Goal: Communication & Community: Answer question/provide support

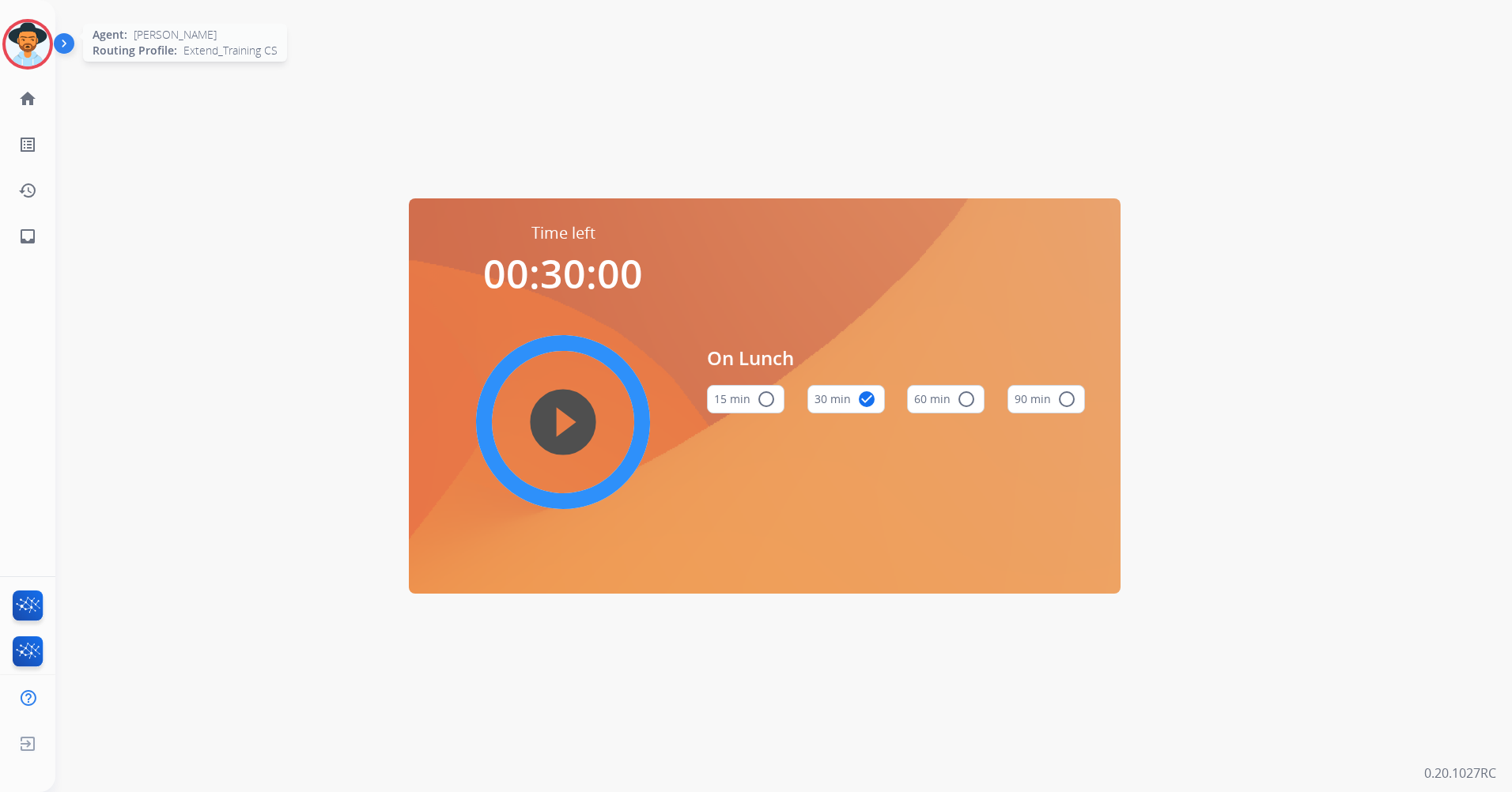
click at [22, 53] on img at bounding box center [27, 44] width 44 height 44
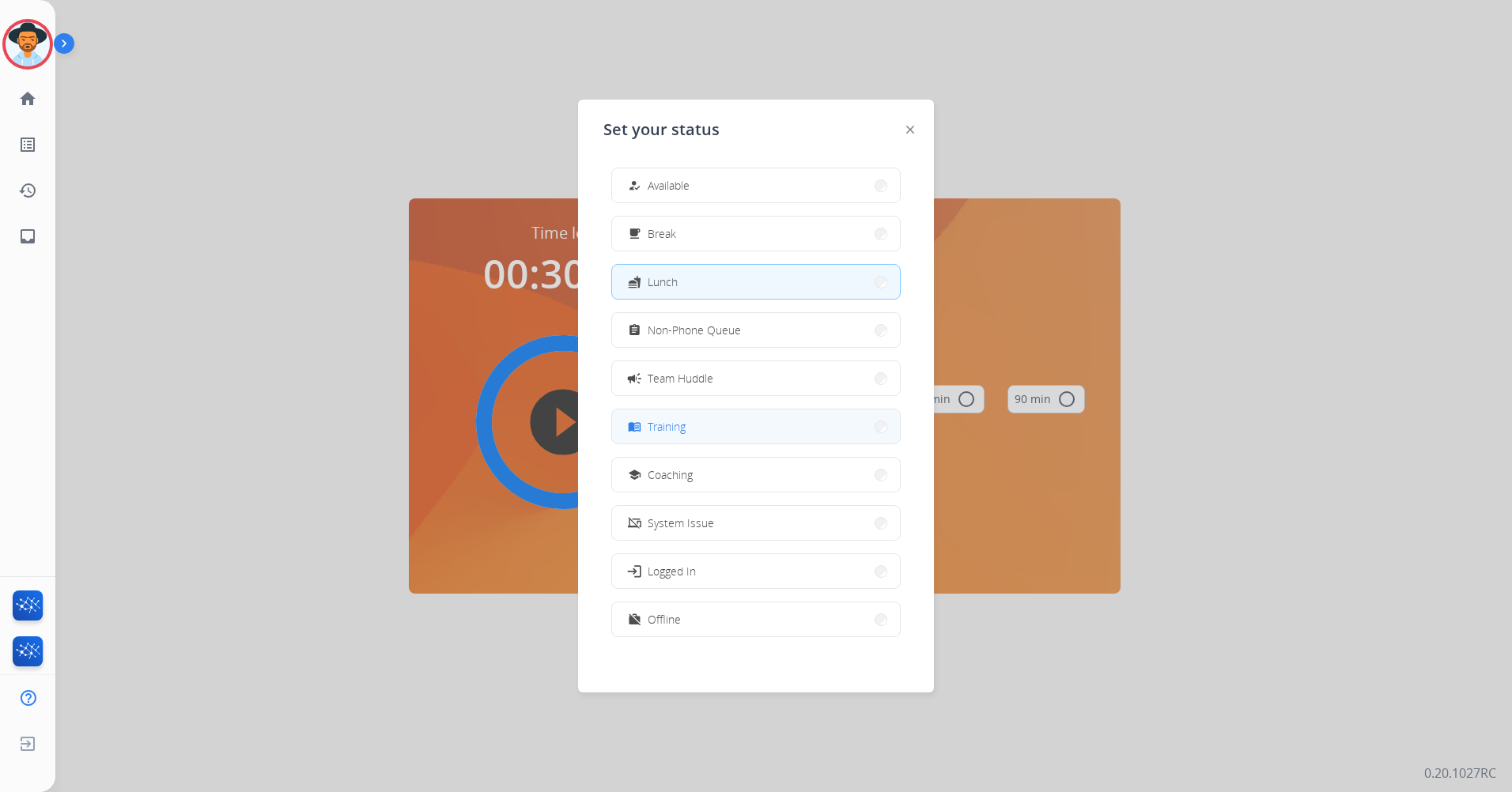
click at [759, 424] on button "menu_book Training" at bounding box center [755, 426] width 288 height 34
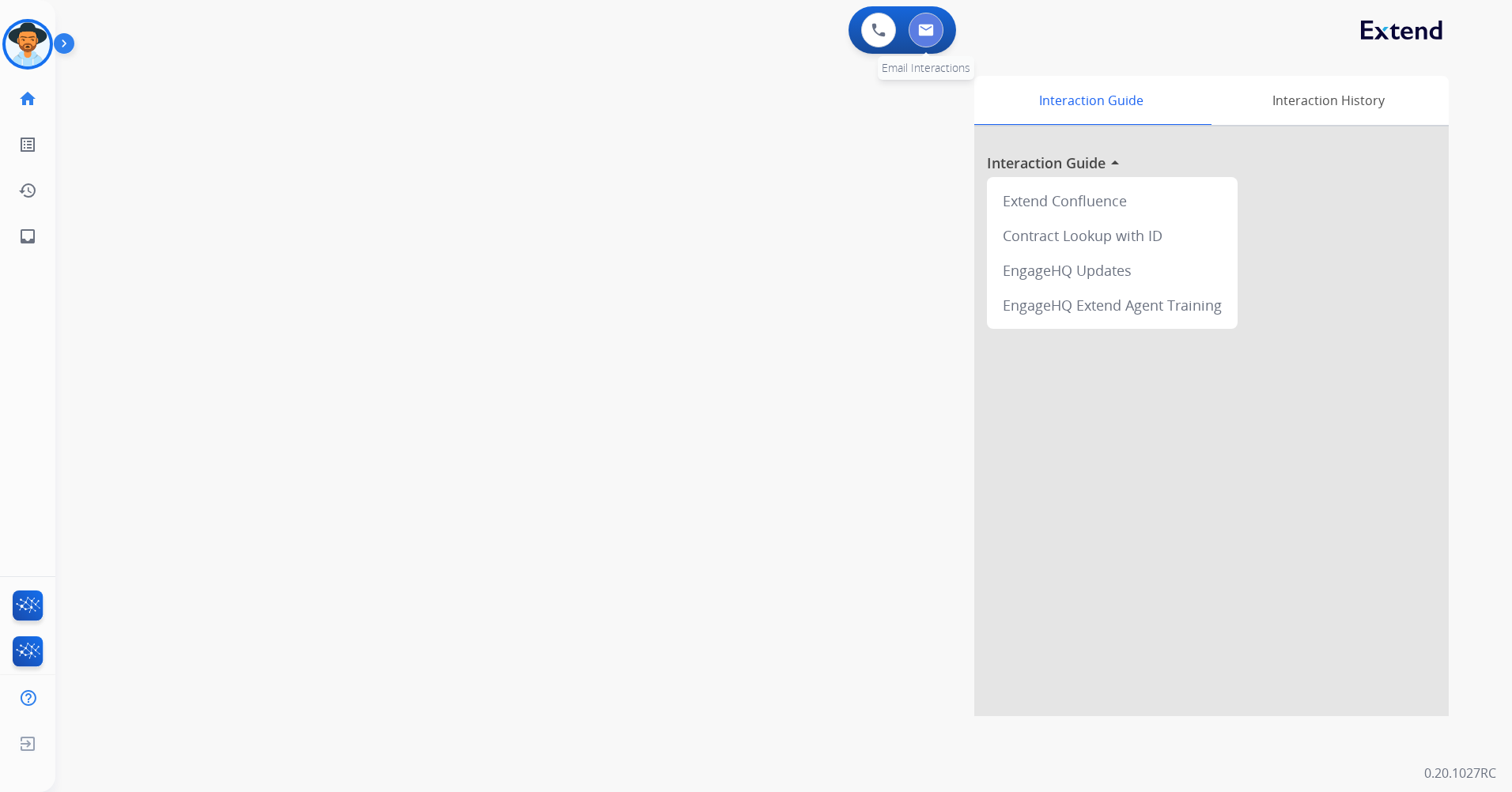
click at [927, 24] on img at bounding box center [926, 29] width 16 height 13
select select "**********"
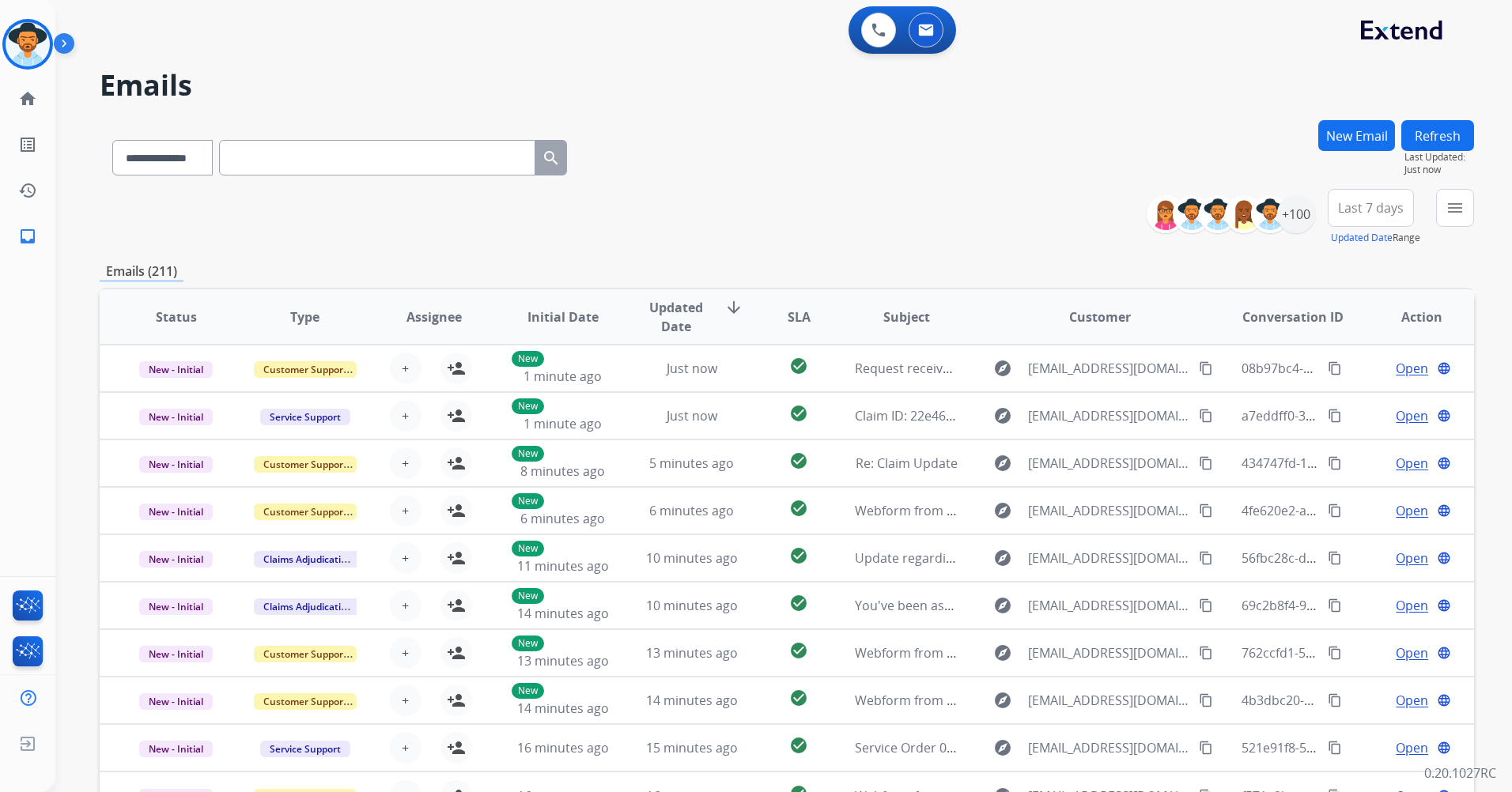
click at [1387, 211] on span "Last 7 days" at bounding box center [1371, 207] width 66 height 6
click at [1354, 397] on div "Last 90 days" at bounding box center [1365, 399] width 87 height 23
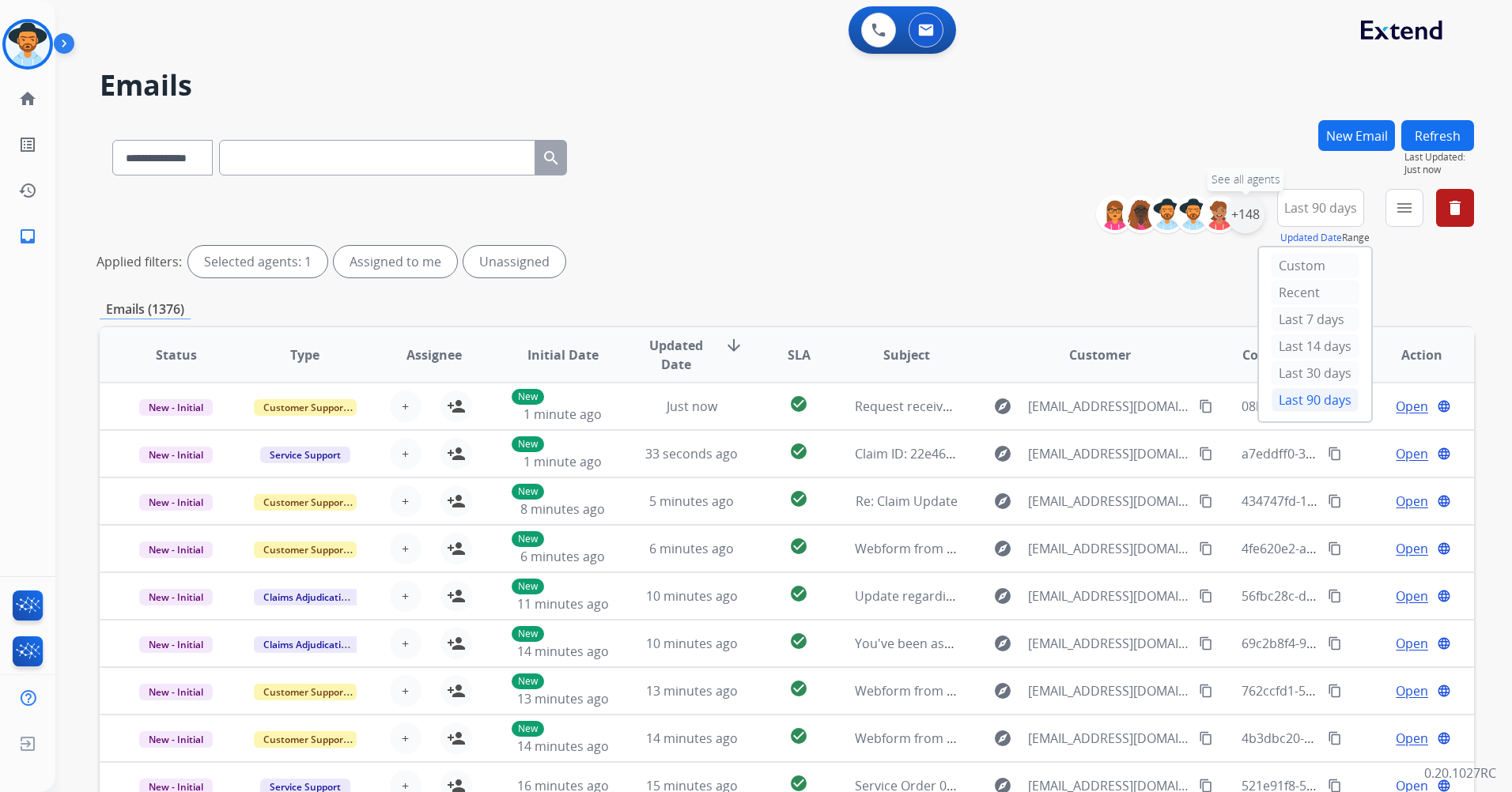
click at [1240, 209] on div "+148" at bounding box center [1246, 214] width 38 height 38
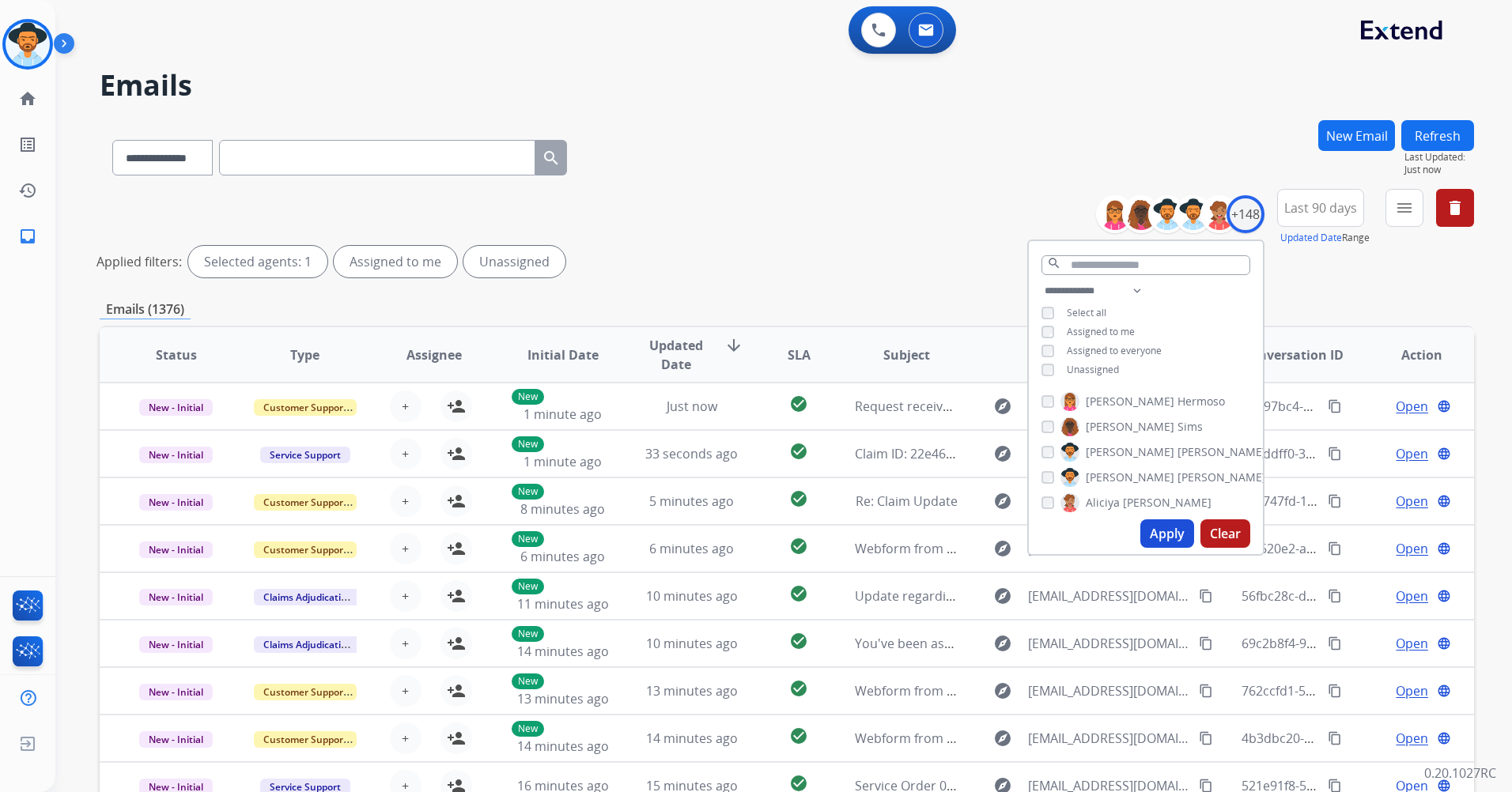
click at [1076, 367] on span "Unassigned" at bounding box center [1093, 370] width 52 height 14
click at [1384, 208] on div "**********" at bounding box center [1291, 218] width 366 height 57
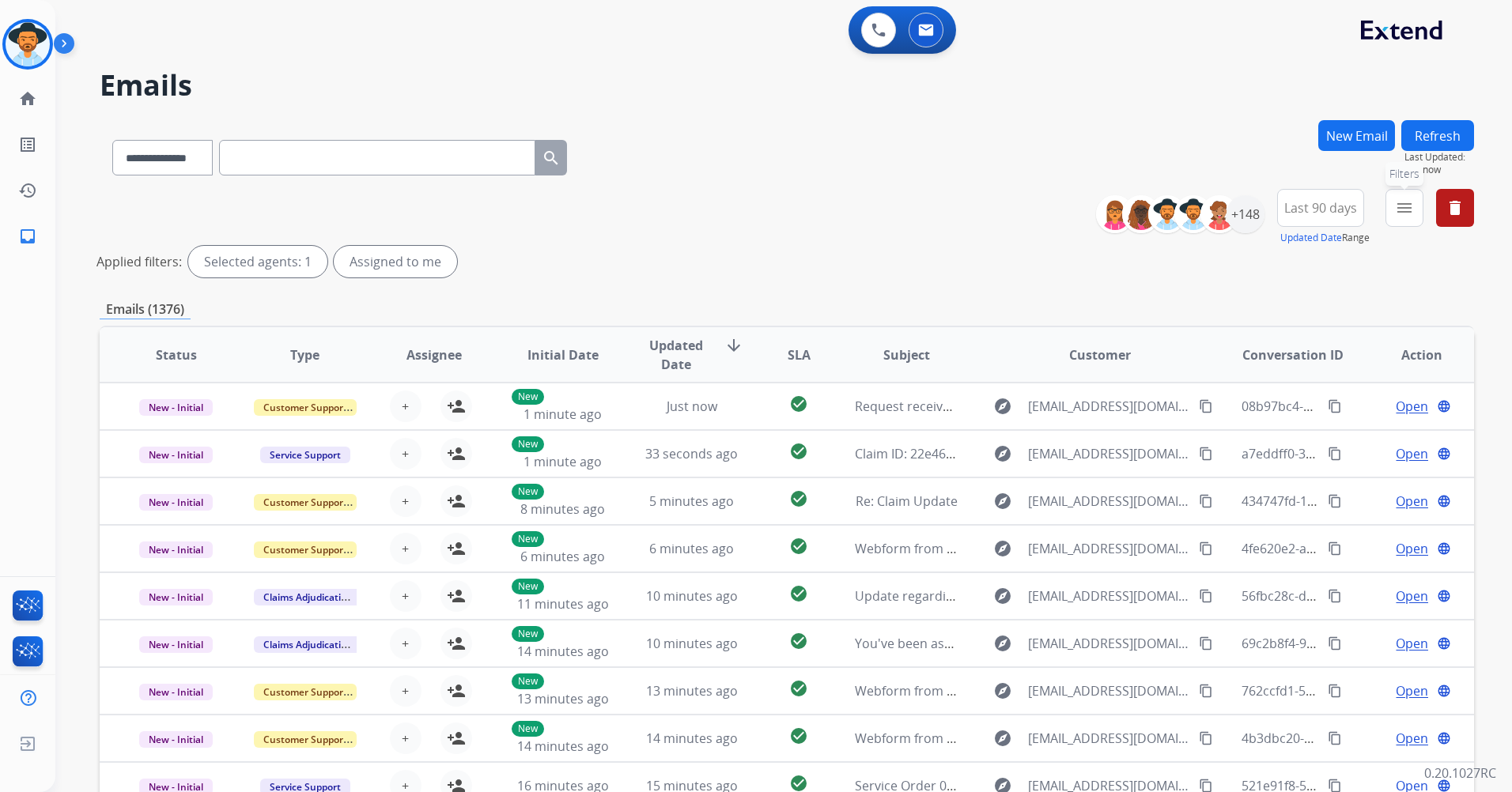
click at [1401, 212] on mat-icon "menu" at bounding box center [1405, 208] width 19 height 19
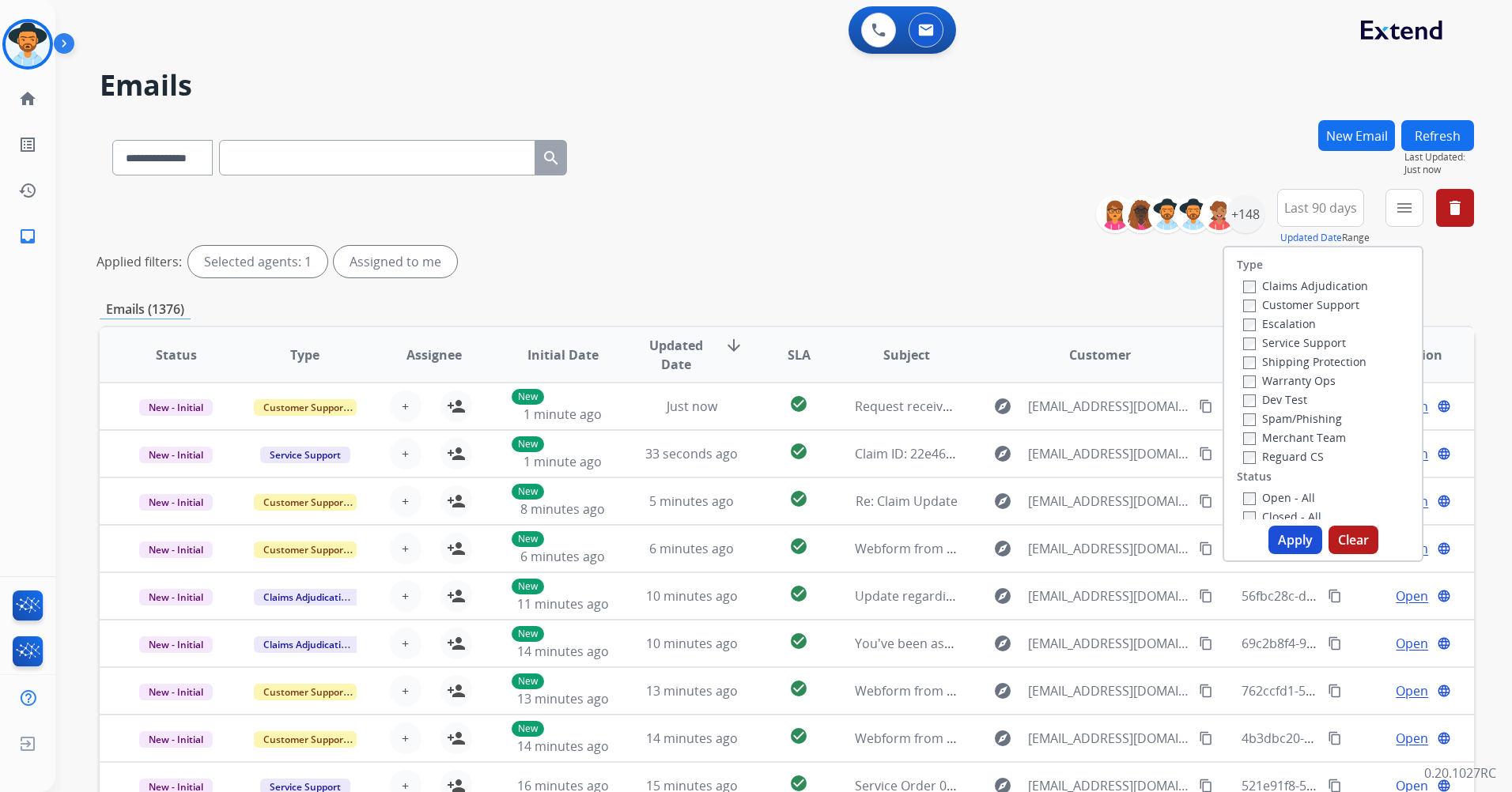
click at [1280, 313] on div "Customer Support" at bounding box center [1306, 304] width 125 height 19
click at [1286, 300] on label "Customer Support" at bounding box center [1301, 304] width 117 height 15
click at [1279, 364] on label "Shipping Protection" at bounding box center [1305, 361] width 124 height 15
click at [1279, 460] on label "Reguard CS" at bounding box center [1283, 456] width 80 height 15
click at [1263, 501] on label "Open - All" at bounding box center [1279, 497] width 72 height 15
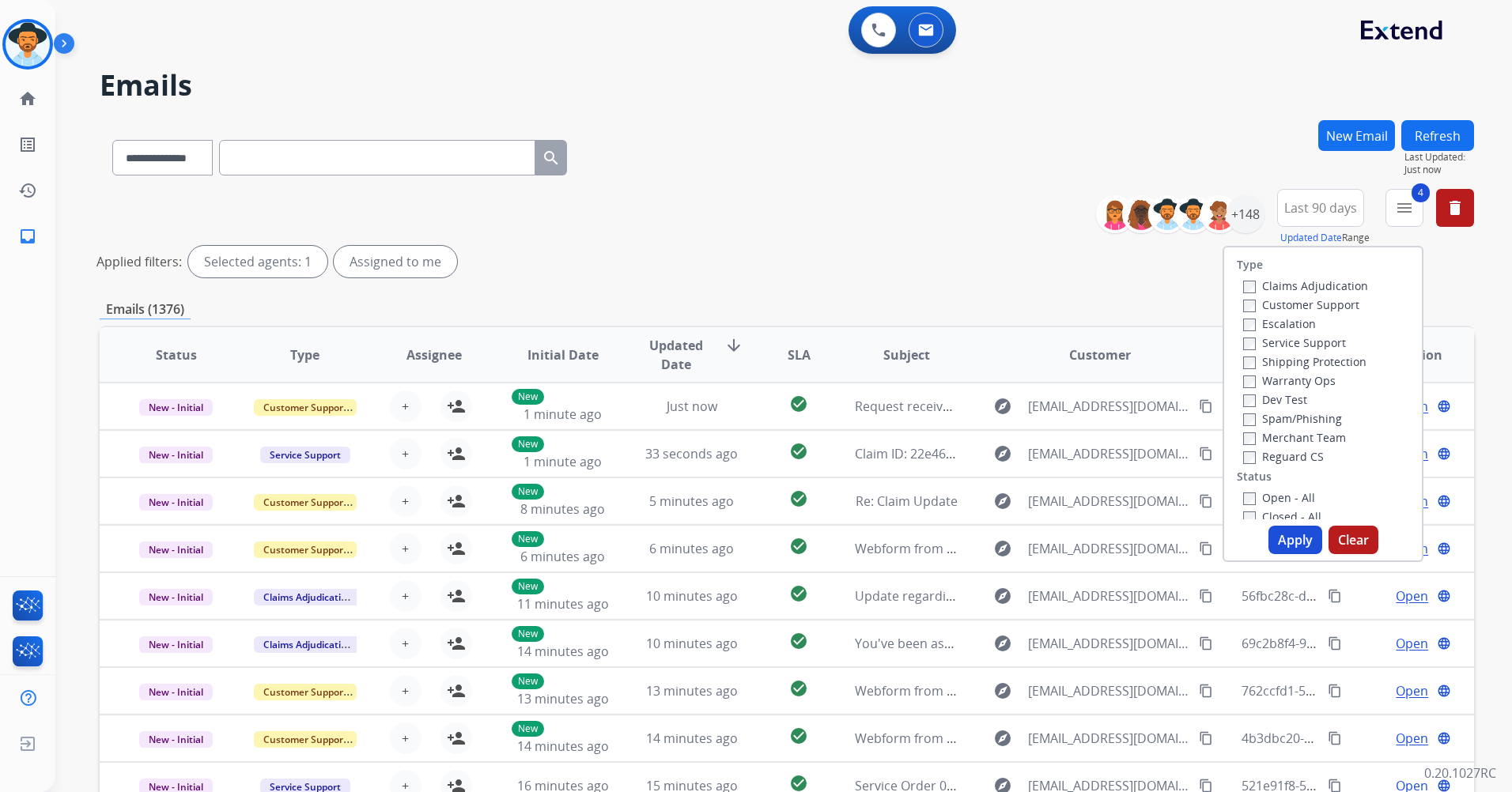
click at [1293, 551] on button "Apply" at bounding box center [1295, 540] width 54 height 29
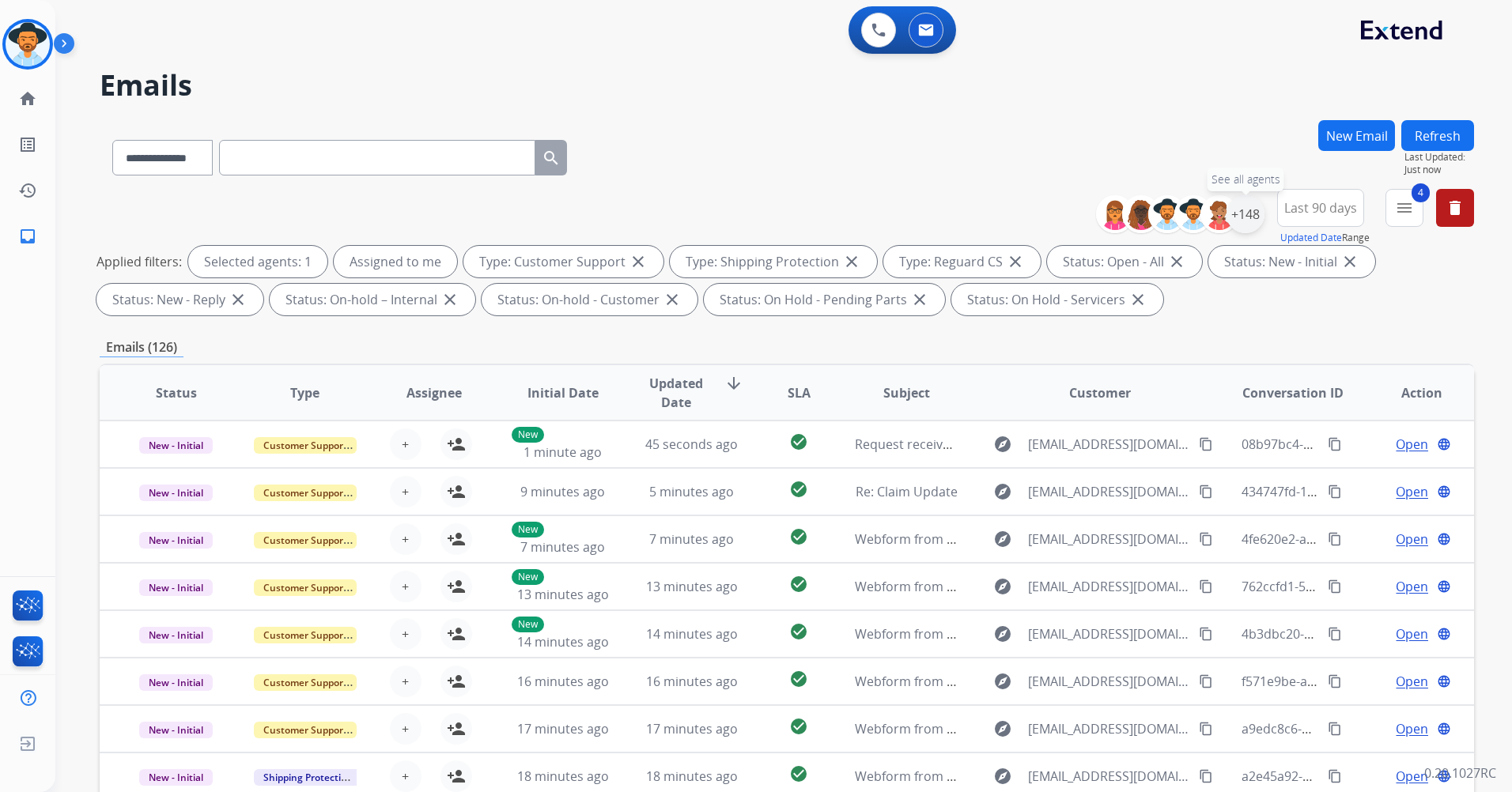
click at [1248, 213] on div "+148" at bounding box center [1246, 214] width 38 height 38
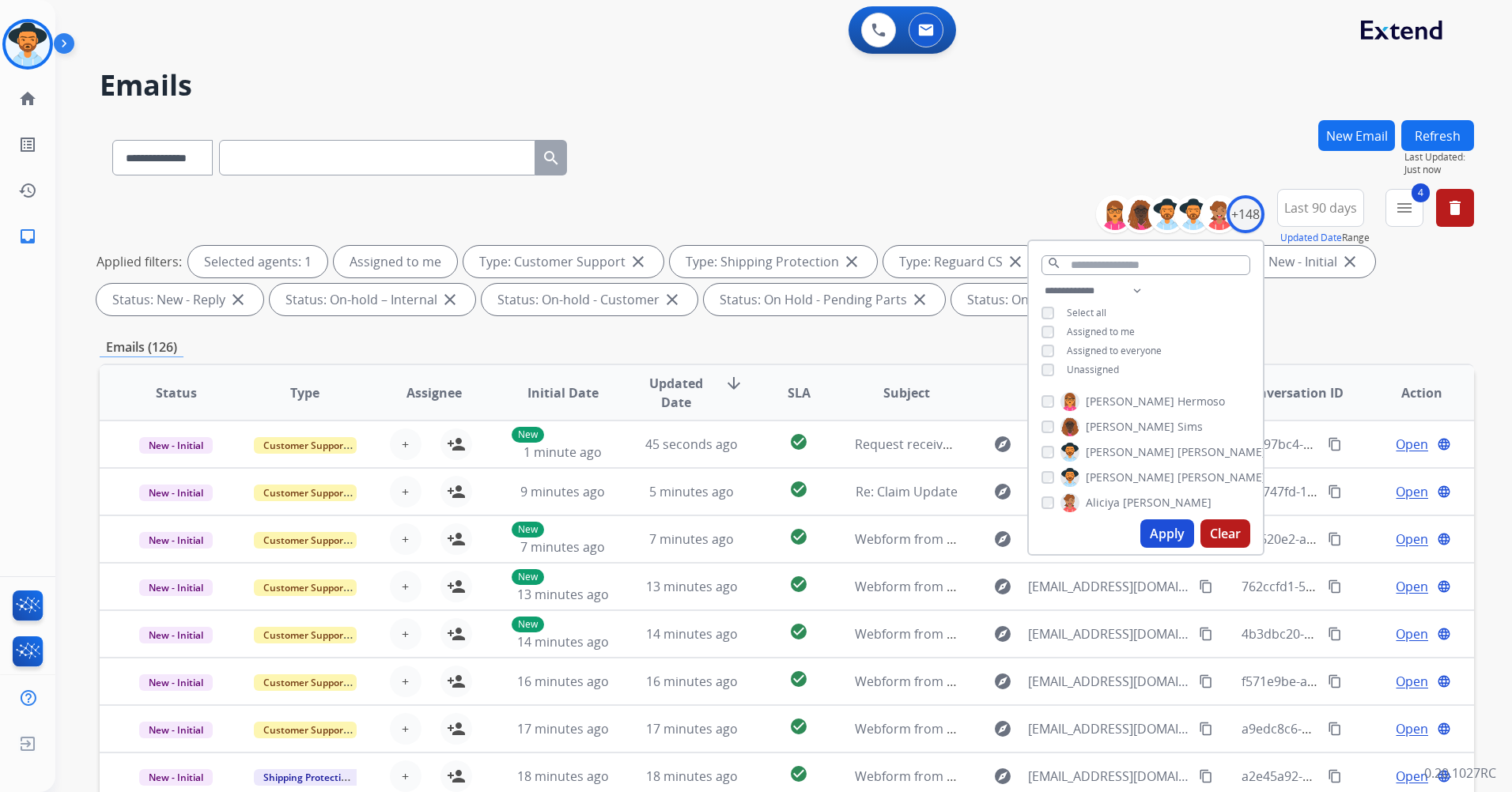
click at [1035, 193] on div "**********" at bounding box center [786, 256] width 1375 height 133
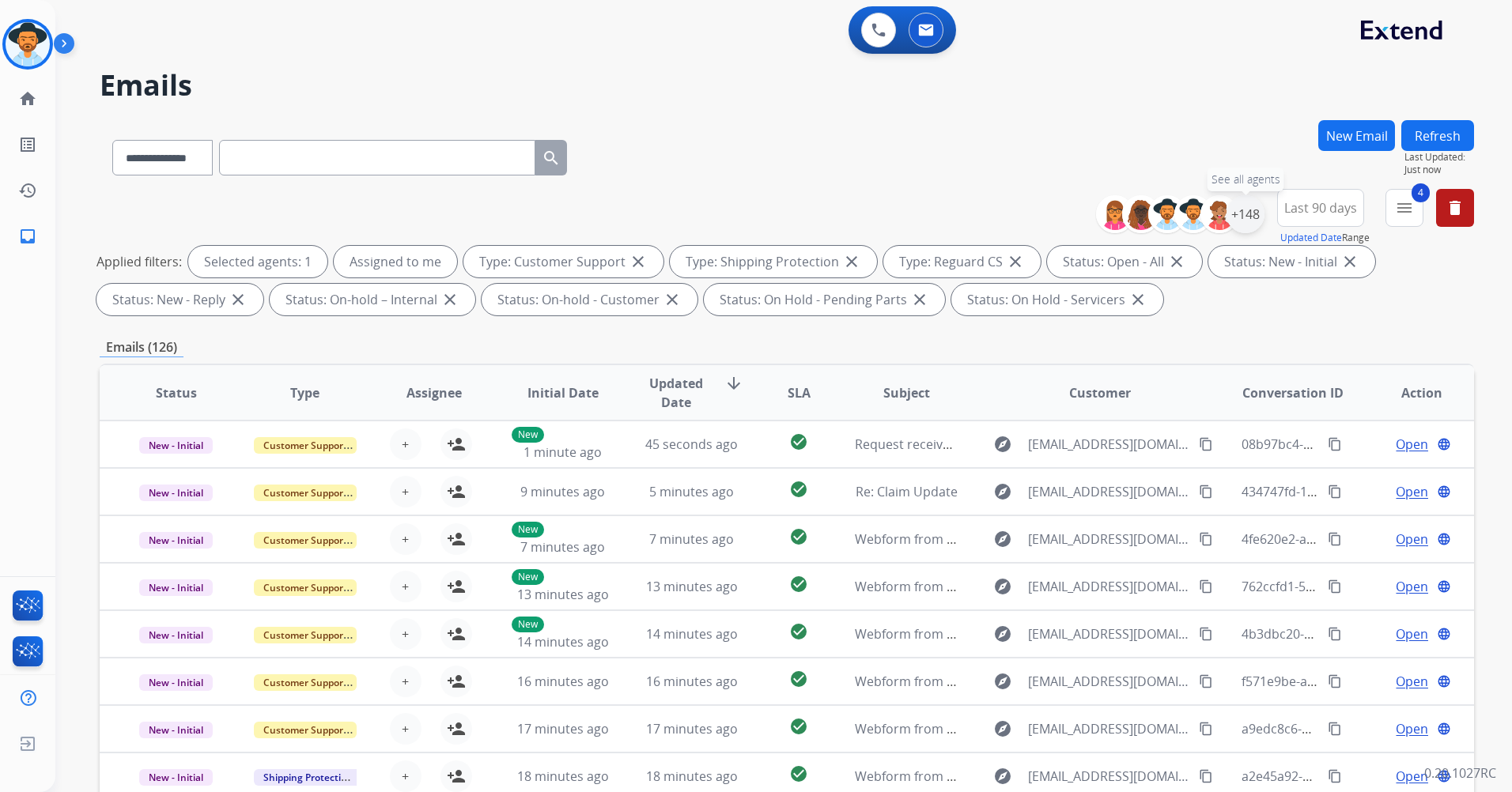
click at [1244, 211] on div "+148" at bounding box center [1246, 214] width 38 height 38
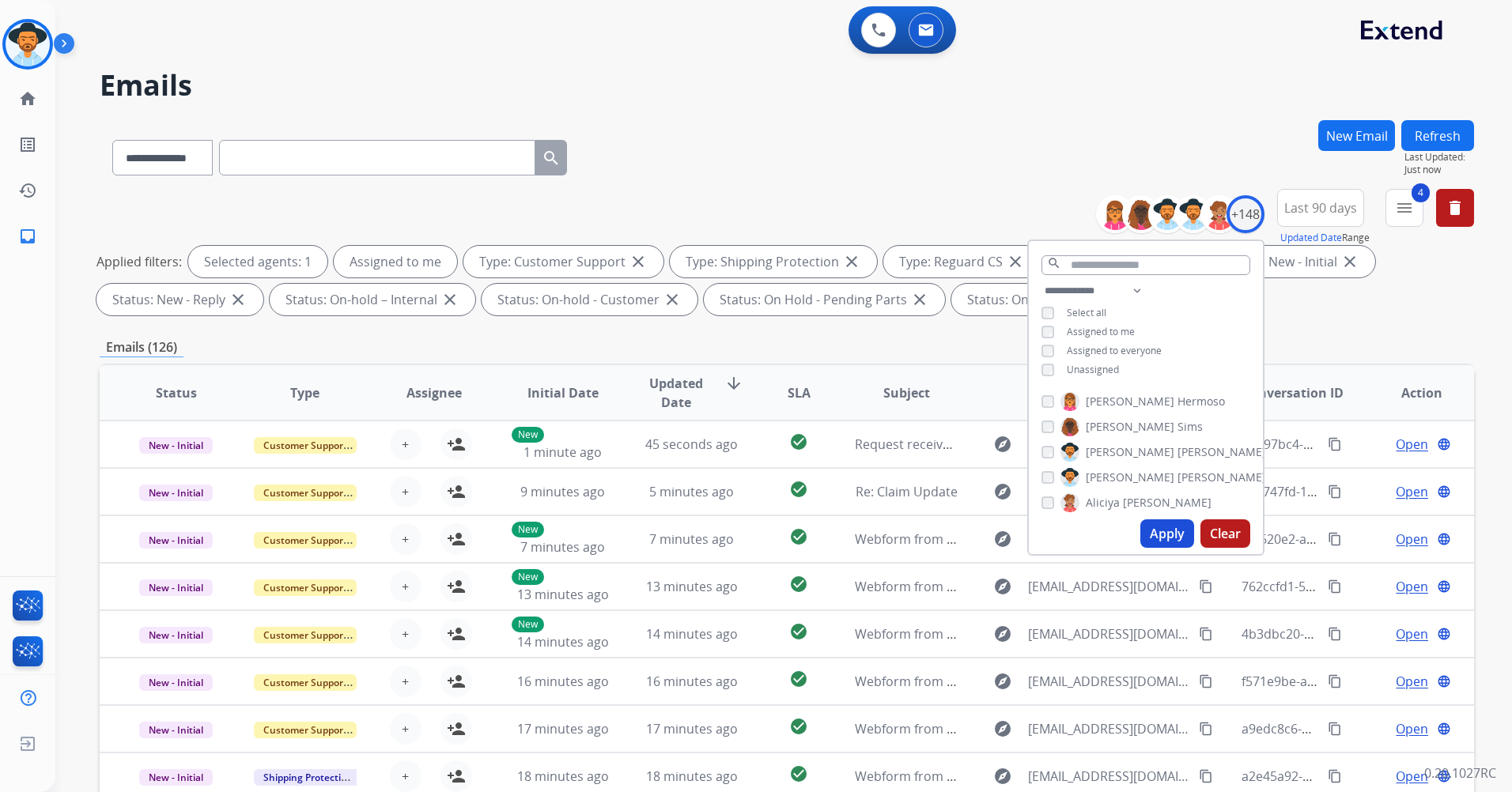
click at [1165, 544] on button "Apply" at bounding box center [1167, 533] width 54 height 29
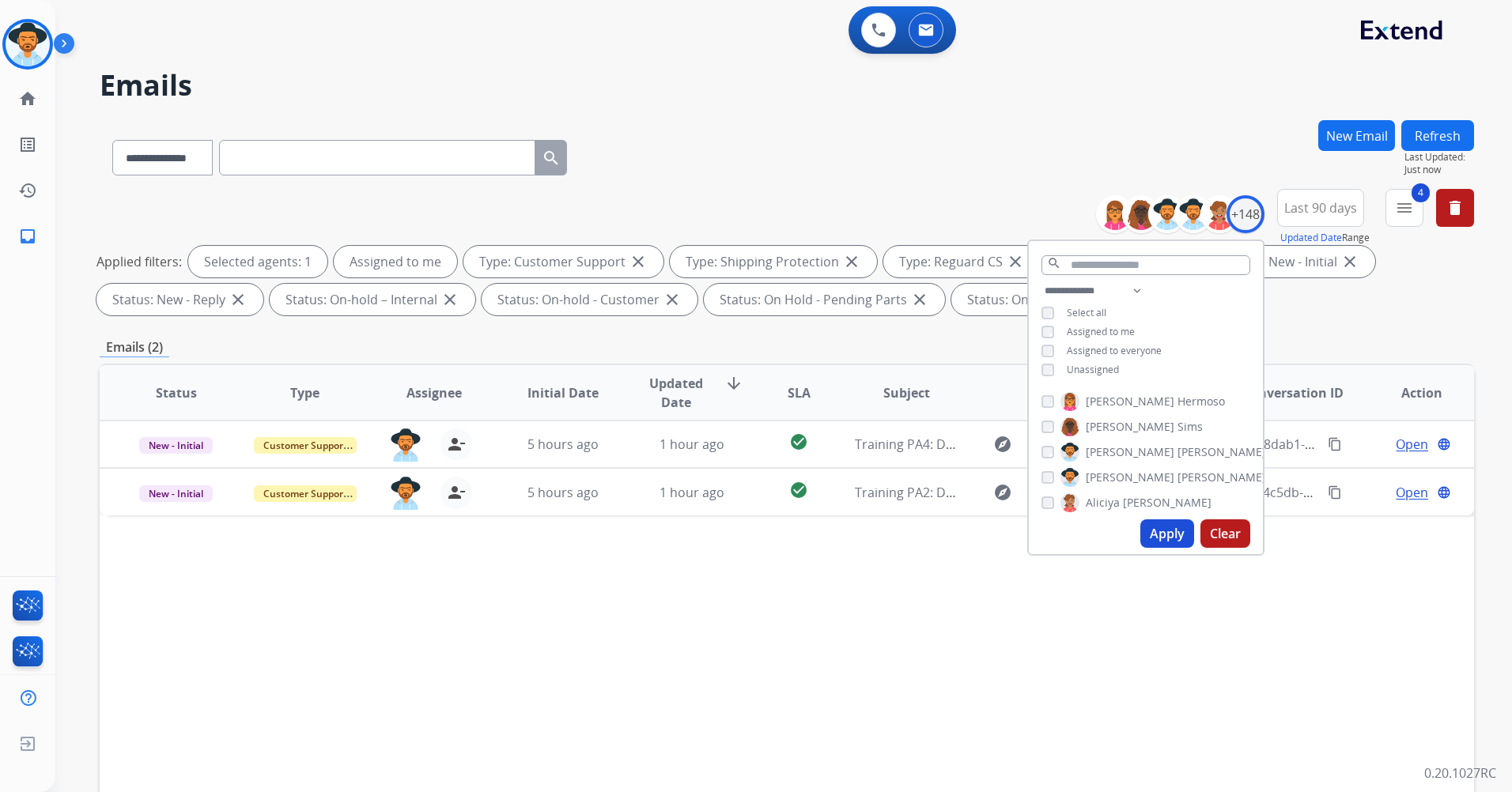
click at [954, 342] on div "Emails (2)" at bounding box center [786, 347] width 1375 height 20
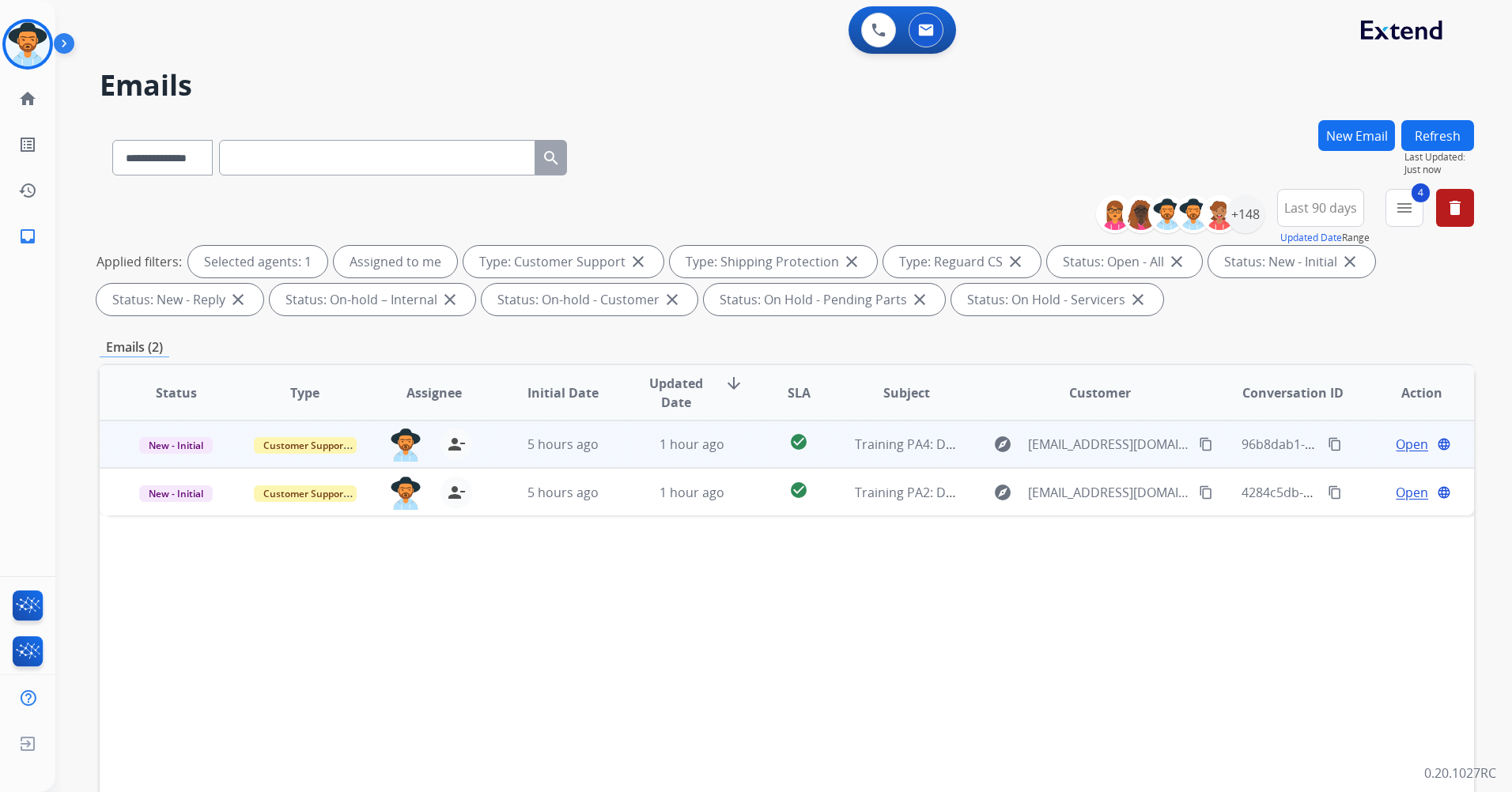
click at [1396, 447] on span "Open" at bounding box center [1413, 444] width 33 height 19
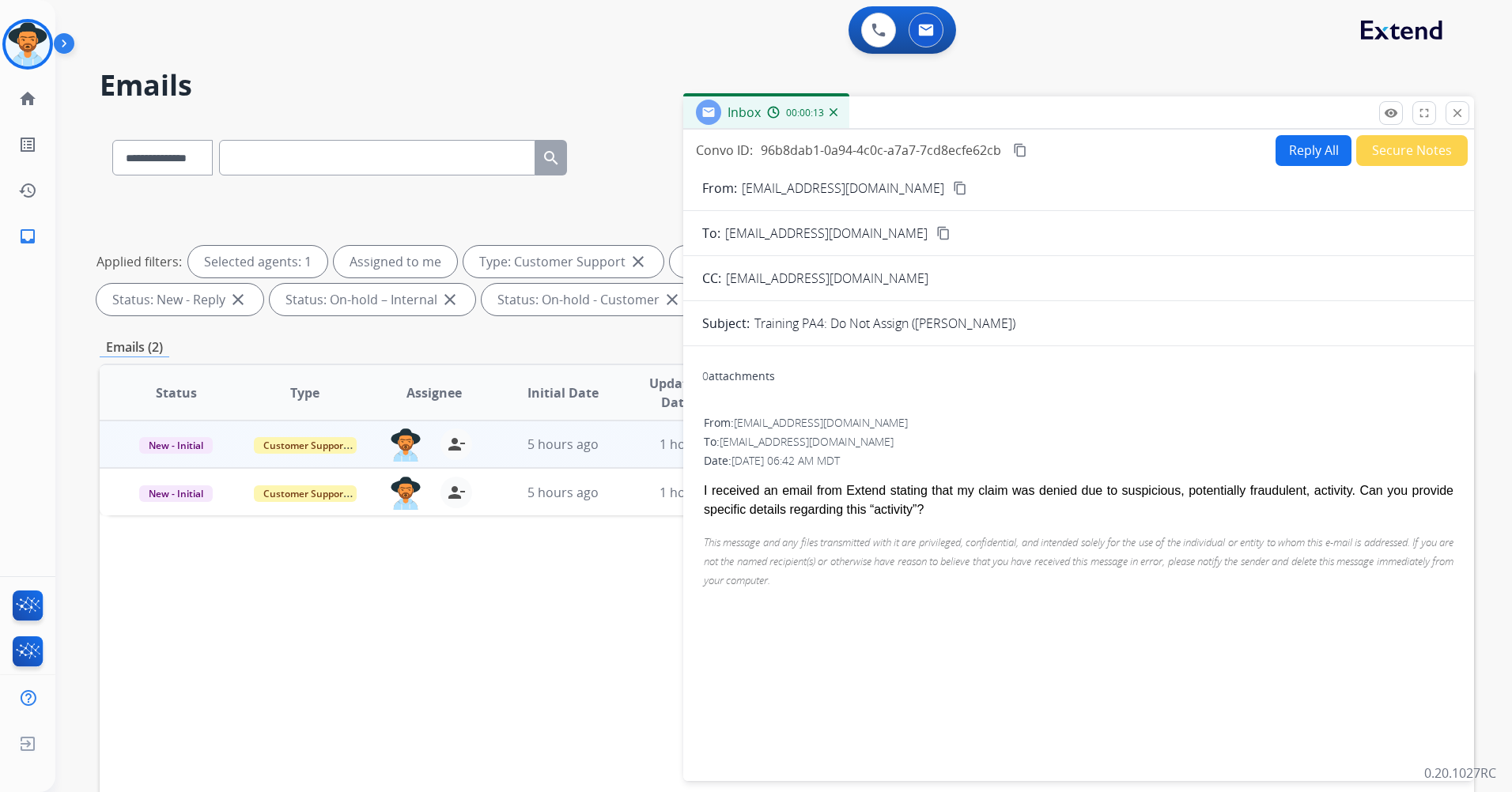
drag, startPoint x: 701, startPoint y: 493, endPoint x: 1327, endPoint y: 504, distance: 626.1
click at [1327, 504] on div "0 attachments From: [EMAIL_ADDRESS][DOMAIN_NAME] To: [EMAIL_ADDRESS][DOMAIN_NAM…" at bounding box center [1078, 561] width 791 height 403
click at [914, 517] on div "I received an email from Extend stating that my claim was denied due to suspici…" at bounding box center [1079, 500] width 750 height 38
click at [1312, 158] on button "Reply All" at bounding box center [1313, 151] width 76 height 31
select select "**********"
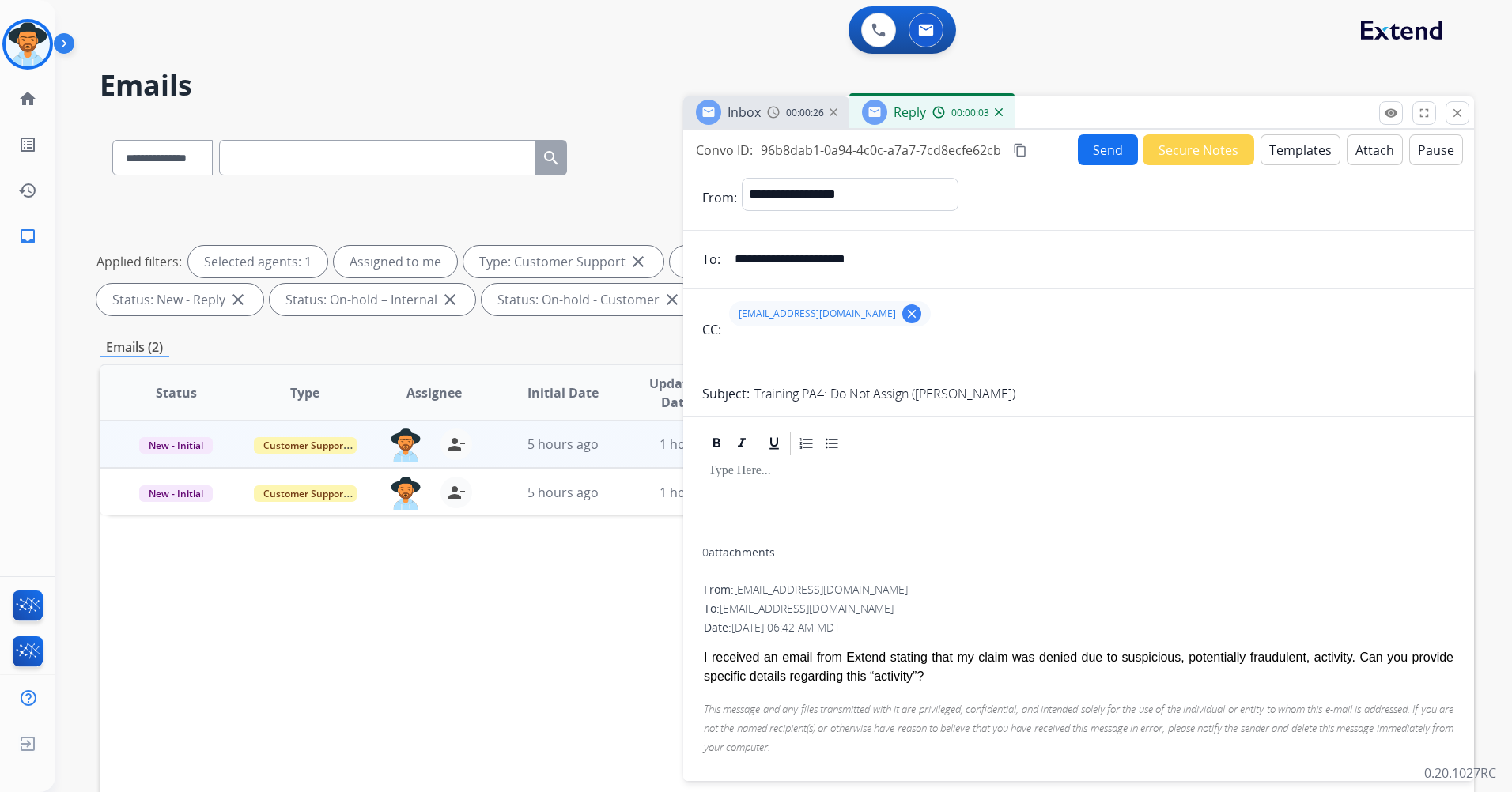
click at [1271, 148] on button "Templates" at bounding box center [1300, 150] width 79 height 31
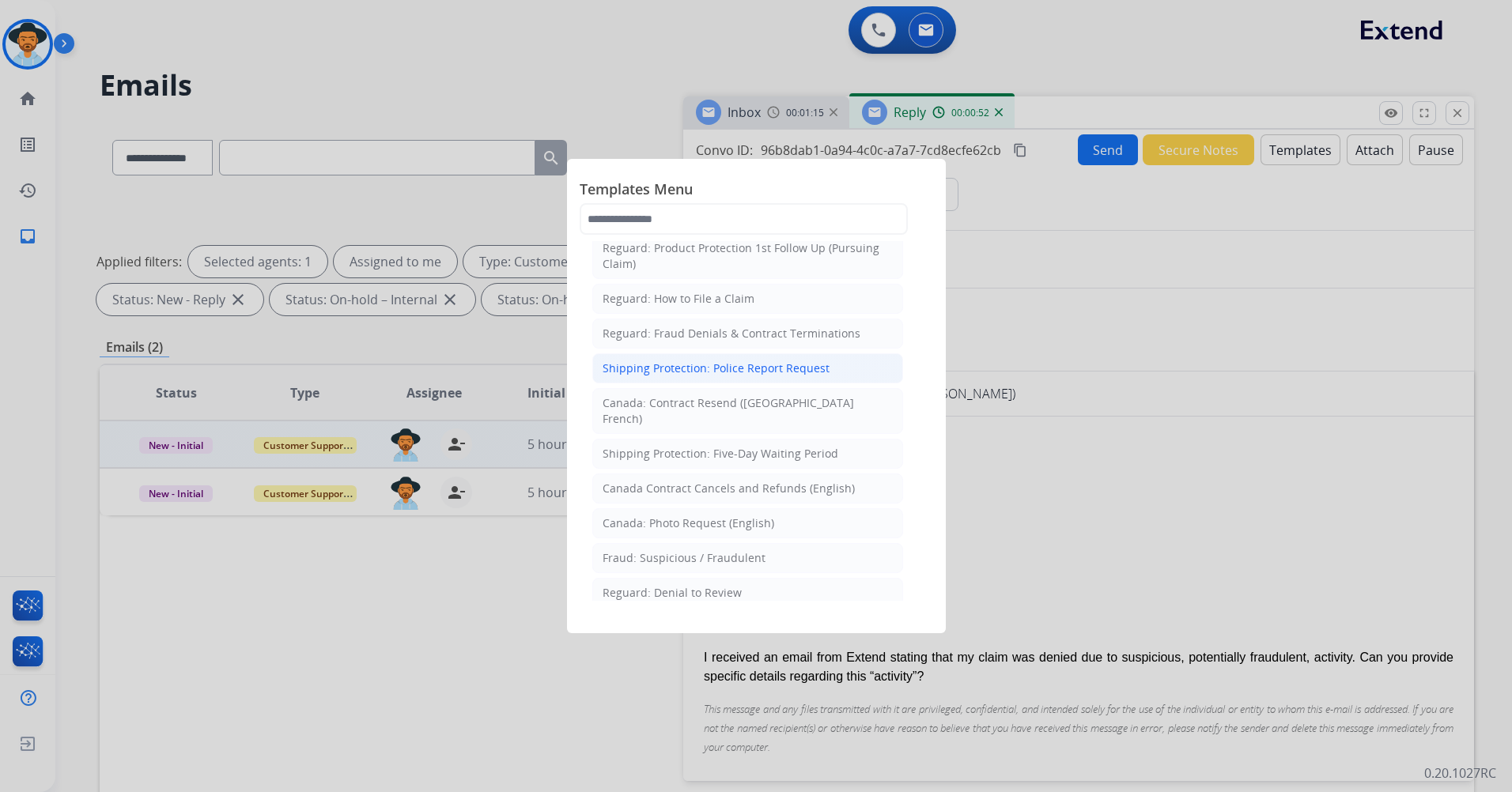
scroll to position [1739, 0]
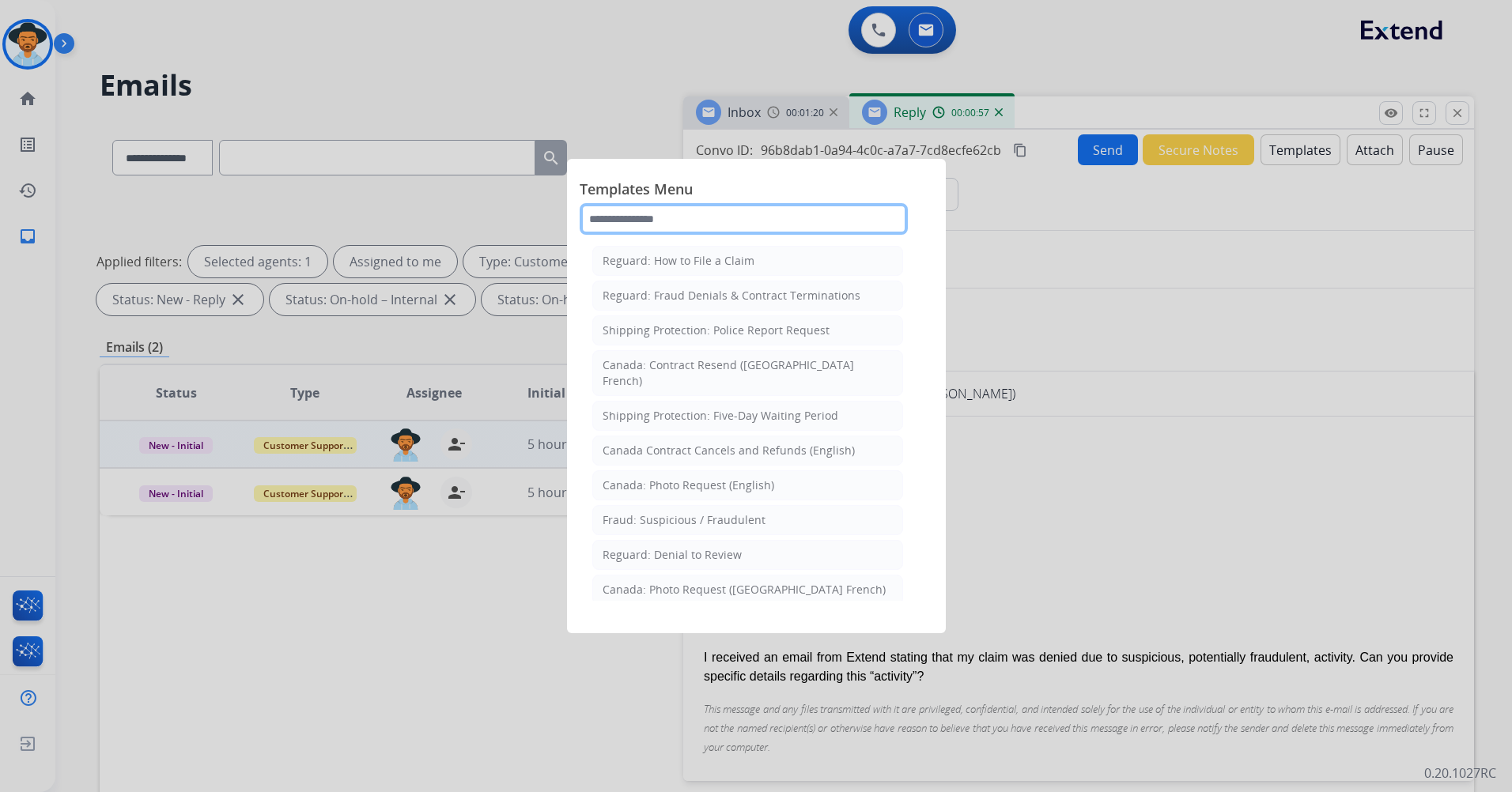
click at [683, 226] on input "text" at bounding box center [744, 219] width 328 height 32
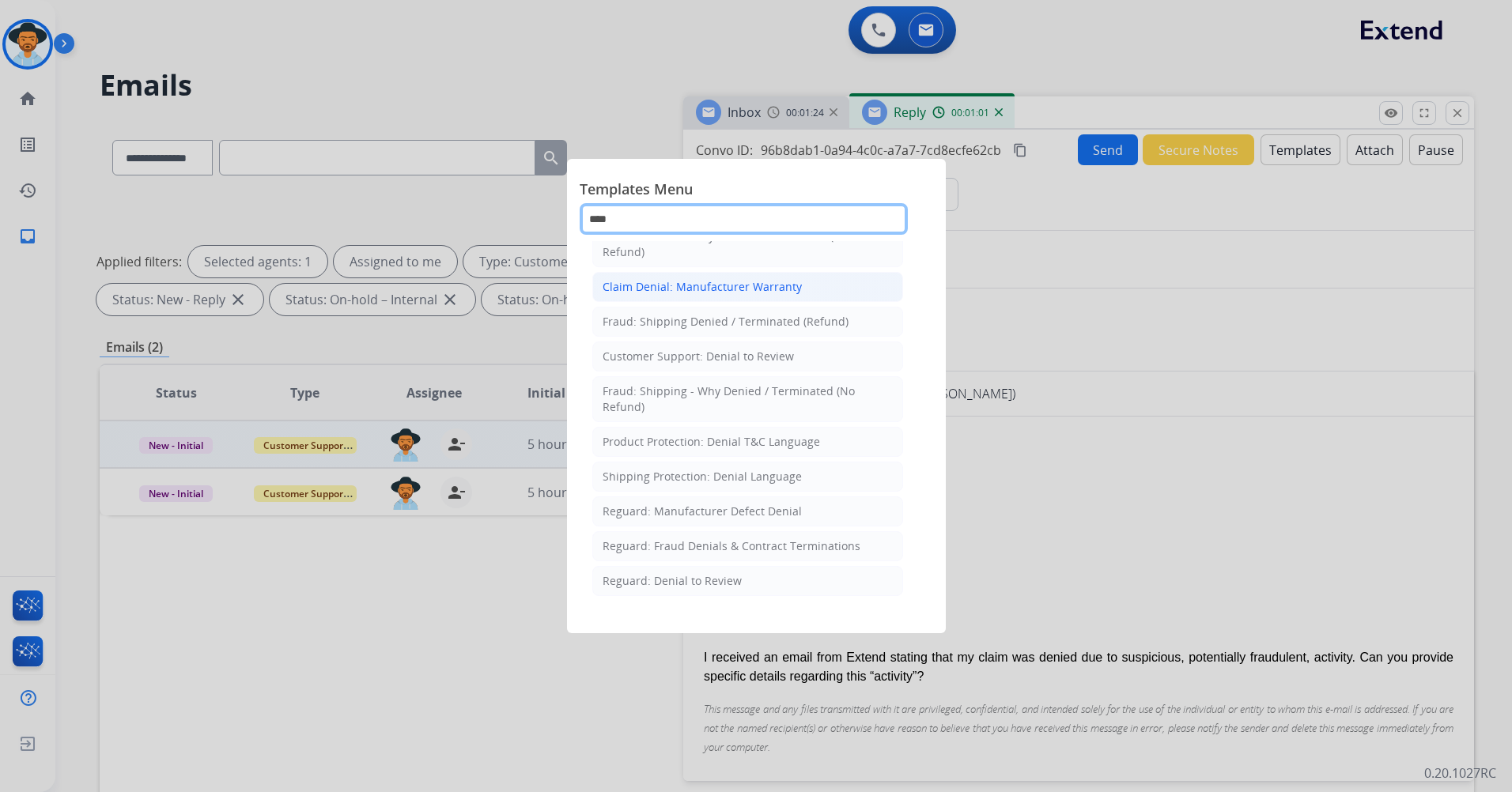
scroll to position [0, 0]
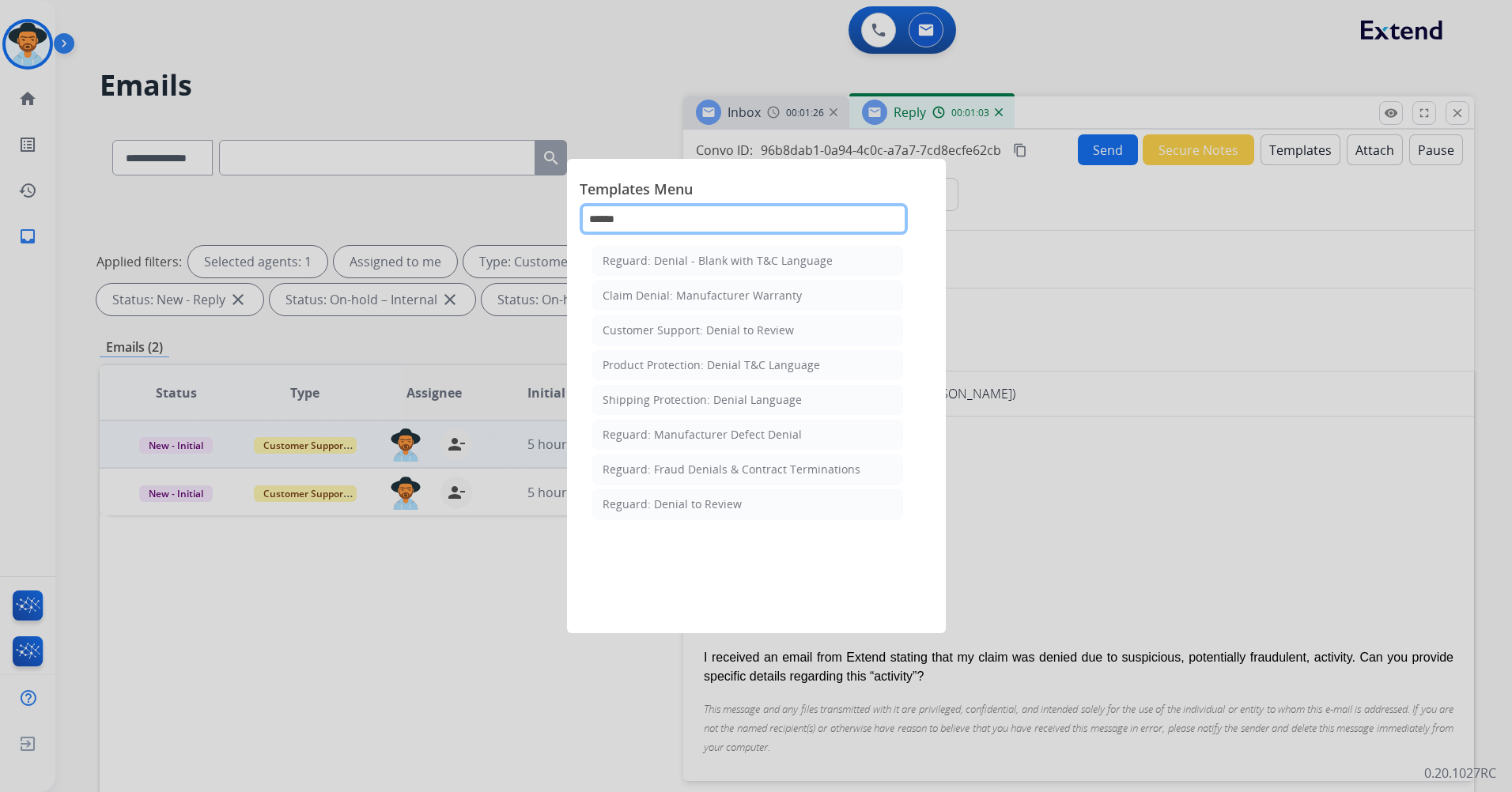
type input "******"
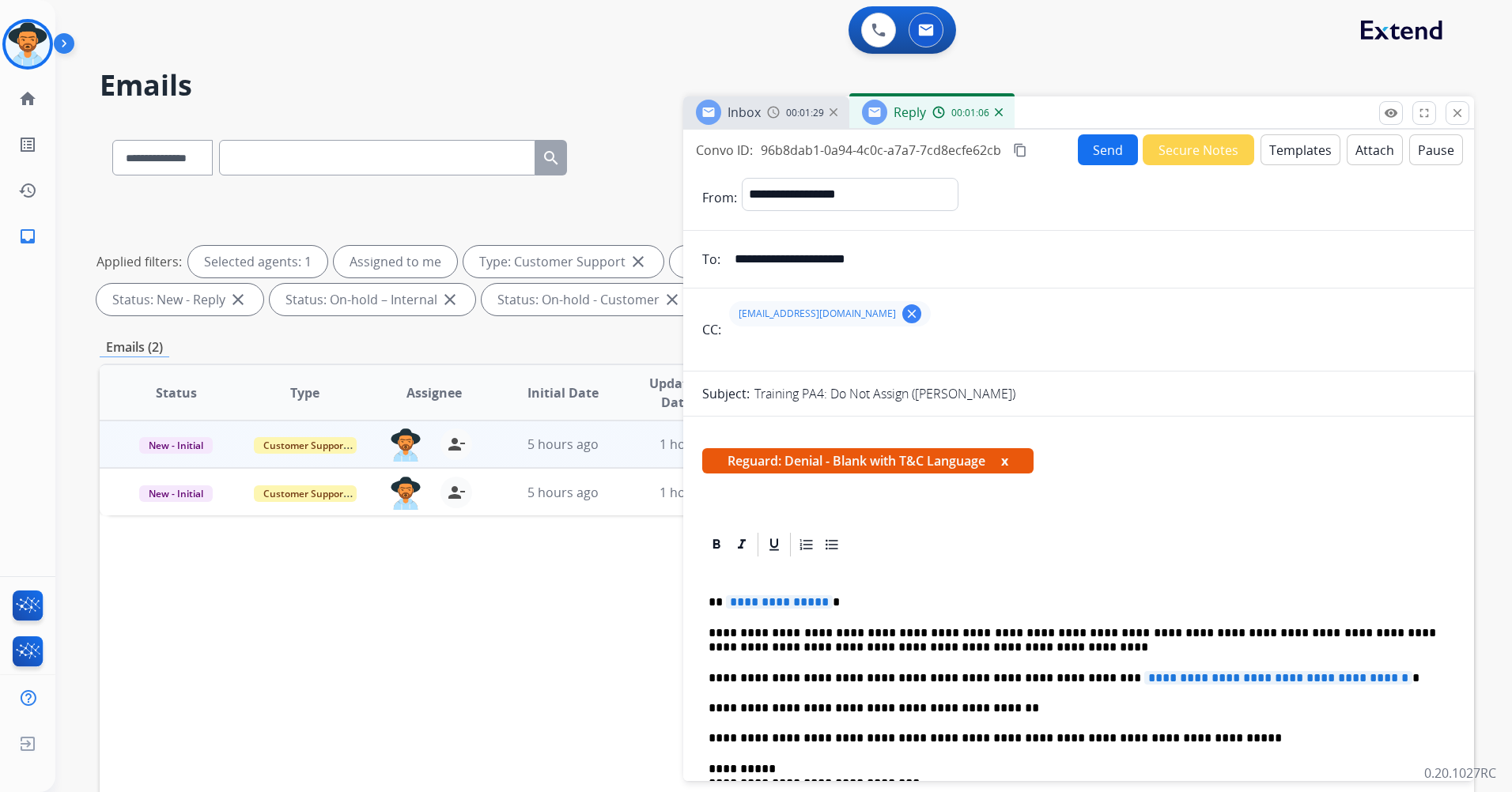
click at [1008, 461] on button "x" at bounding box center [1005, 461] width 7 height 19
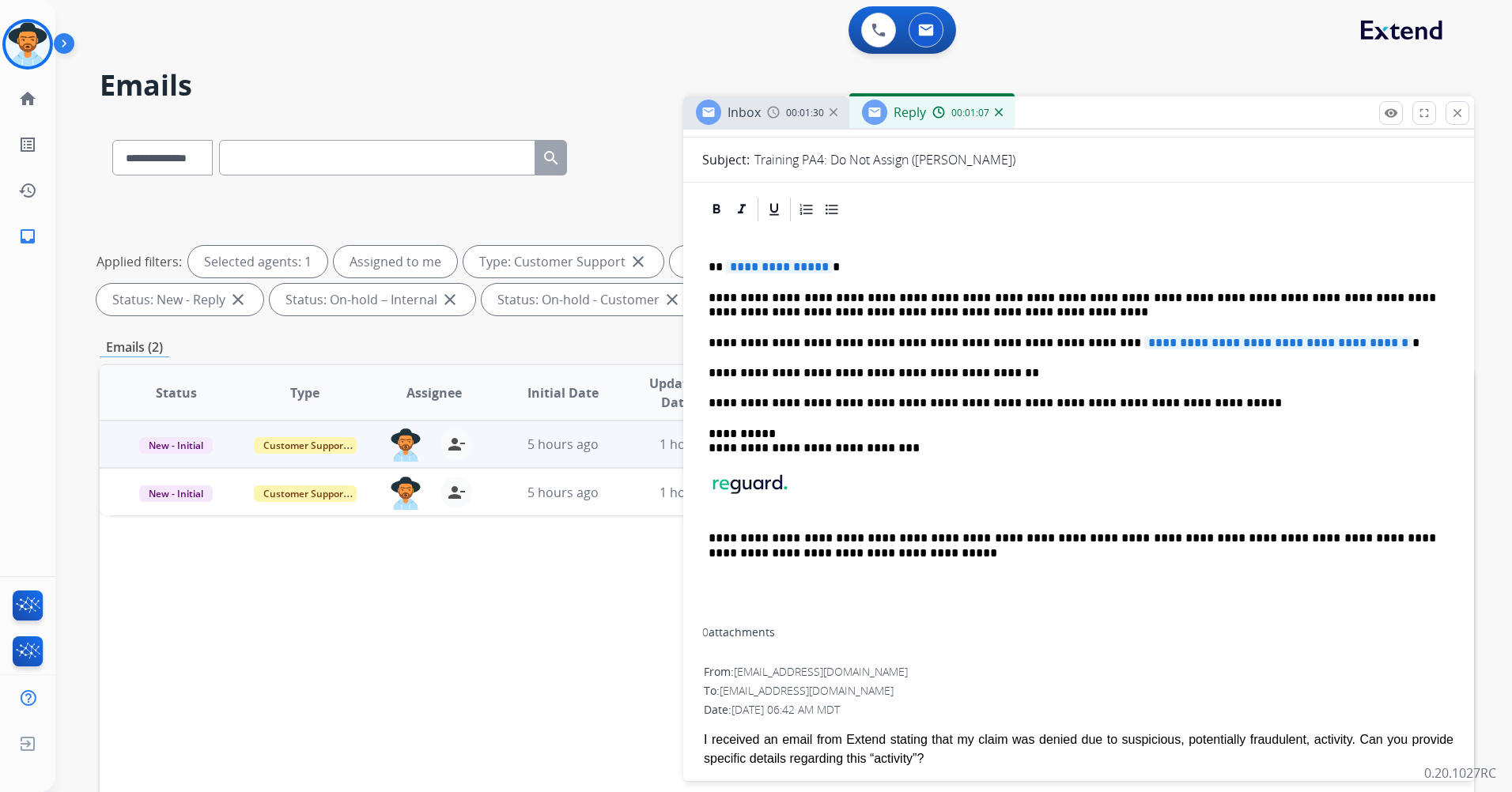
scroll to position [238, 0]
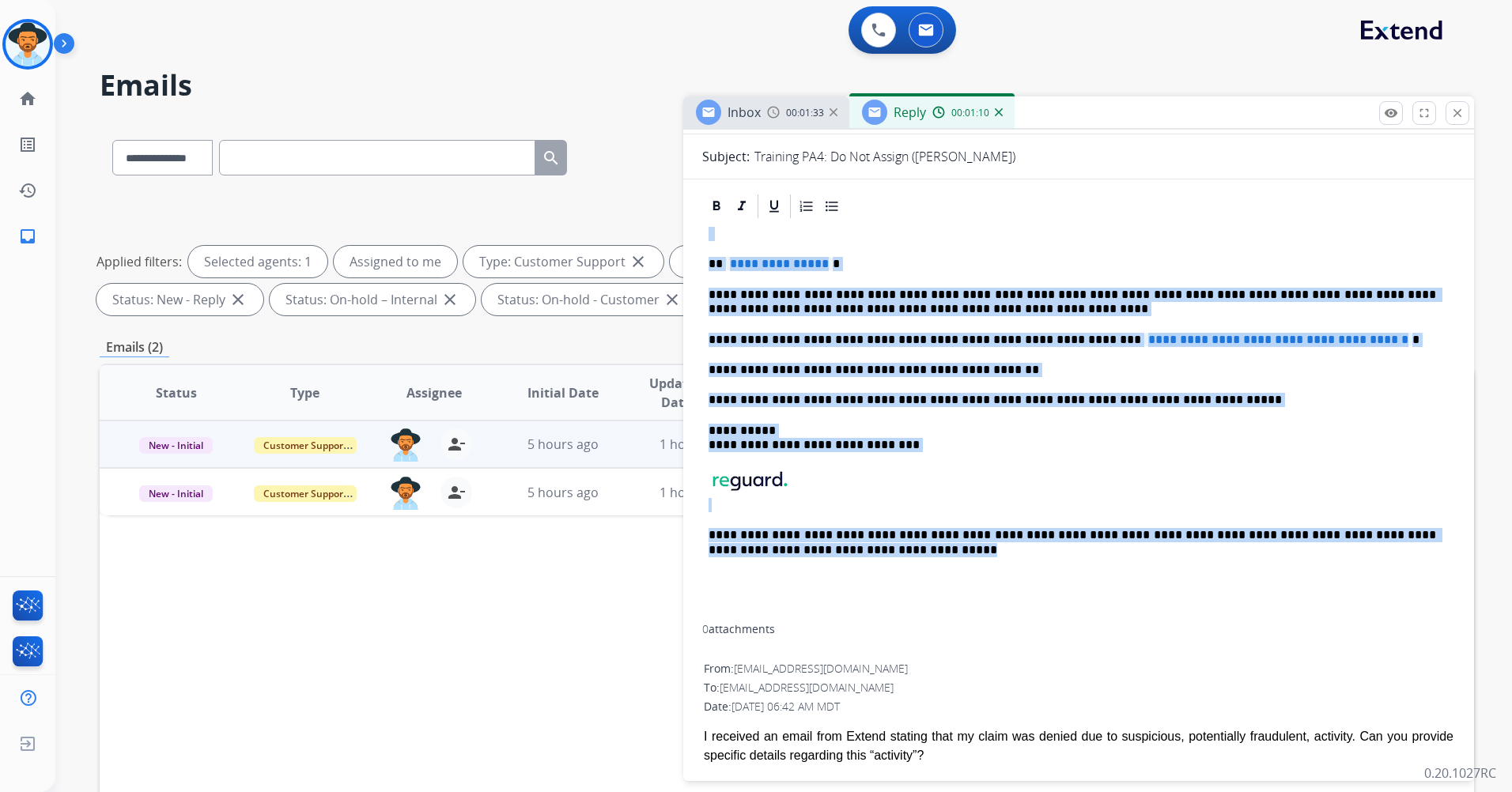
drag, startPoint x: 858, startPoint y: 572, endPoint x: 612, endPoint y: 239, distance: 414.0
click at [612, 239] on div "**********" at bounding box center [786, 548] width 1375 height 855
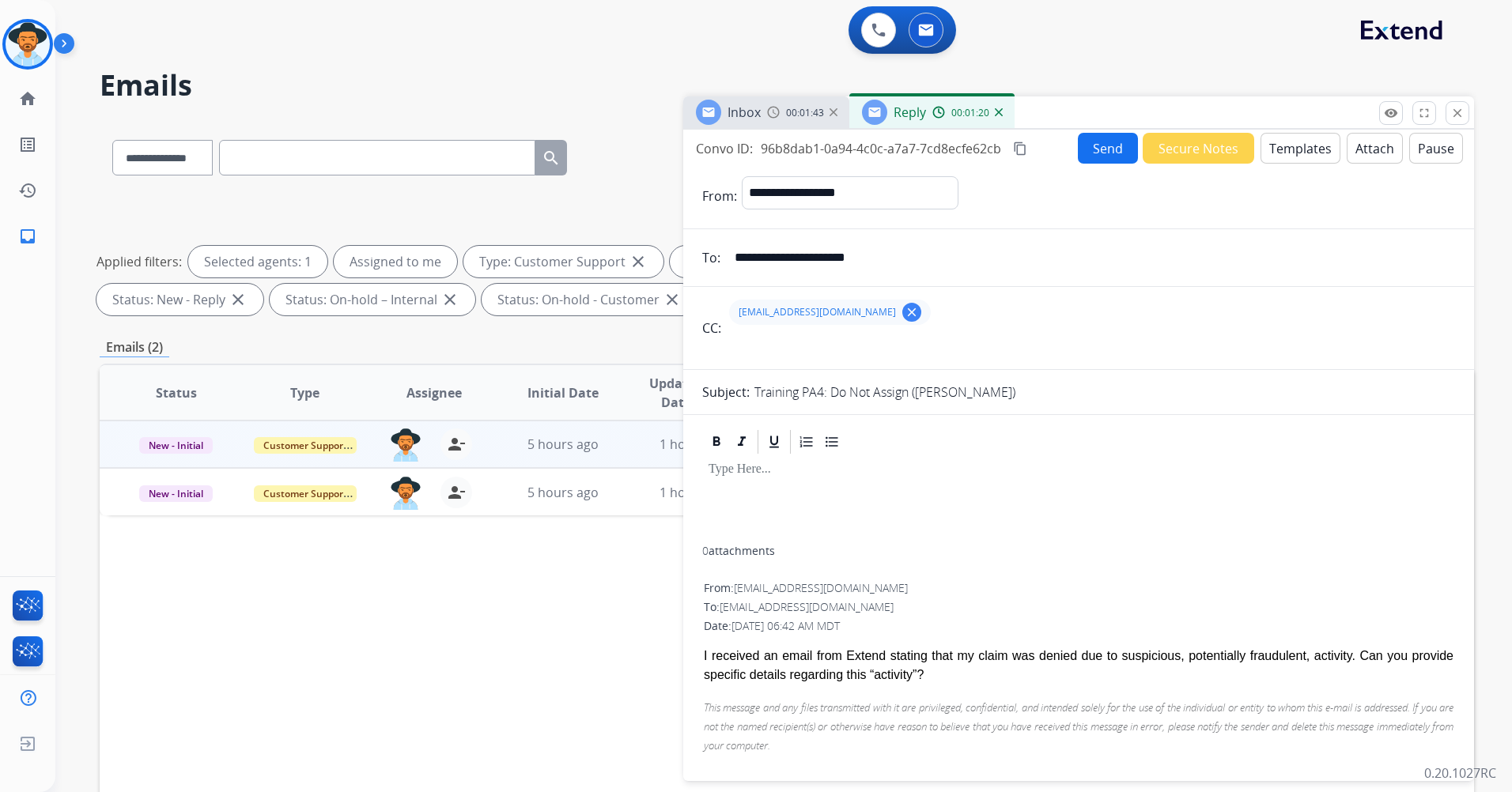
click at [1297, 145] on button "Templates" at bounding box center [1300, 149] width 79 height 31
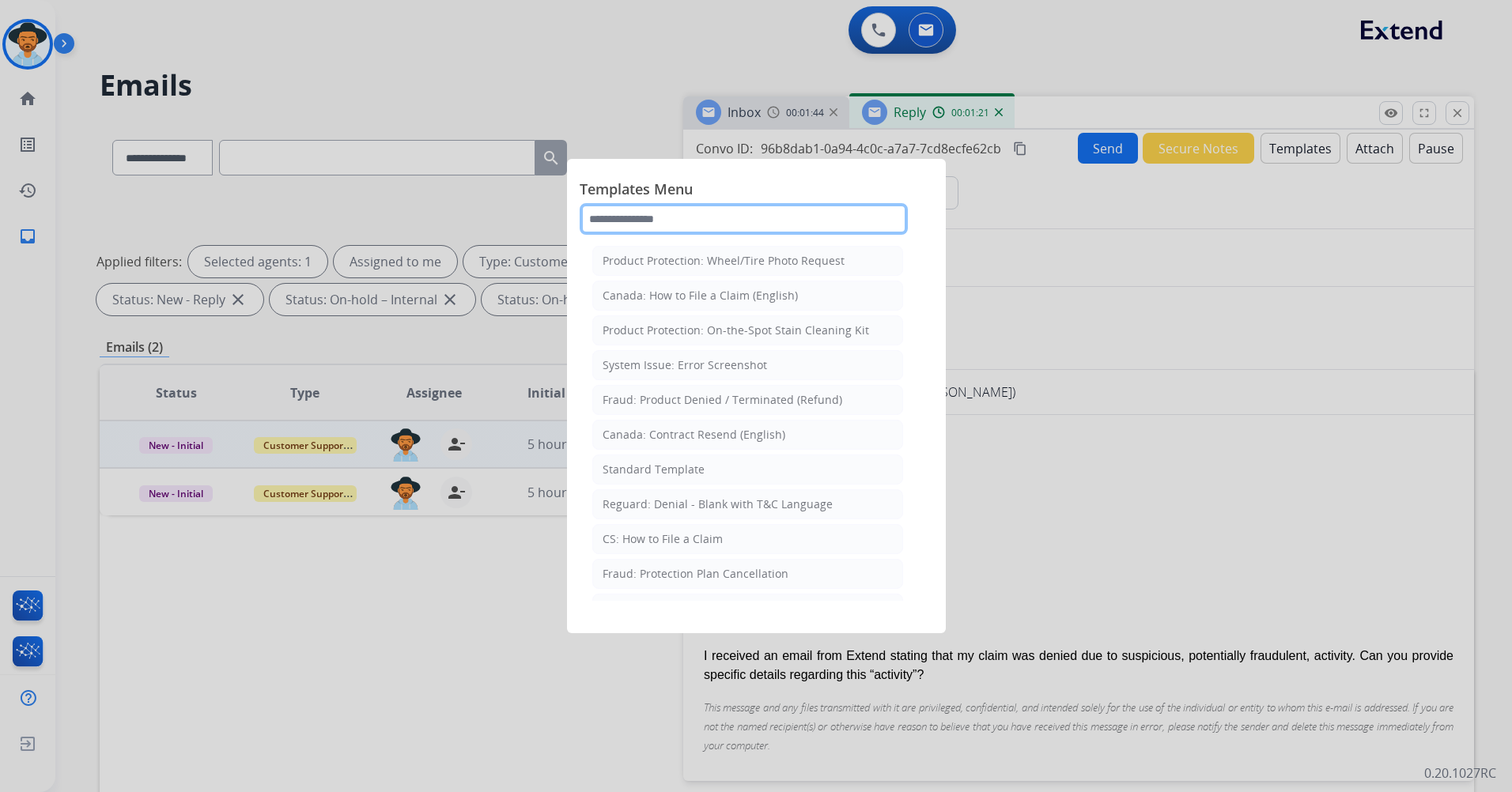
click at [683, 217] on input "text" at bounding box center [744, 219] width 328 height 32
click at [1147, 267] on div at bounding box center [756, 396] width 1512 height 792
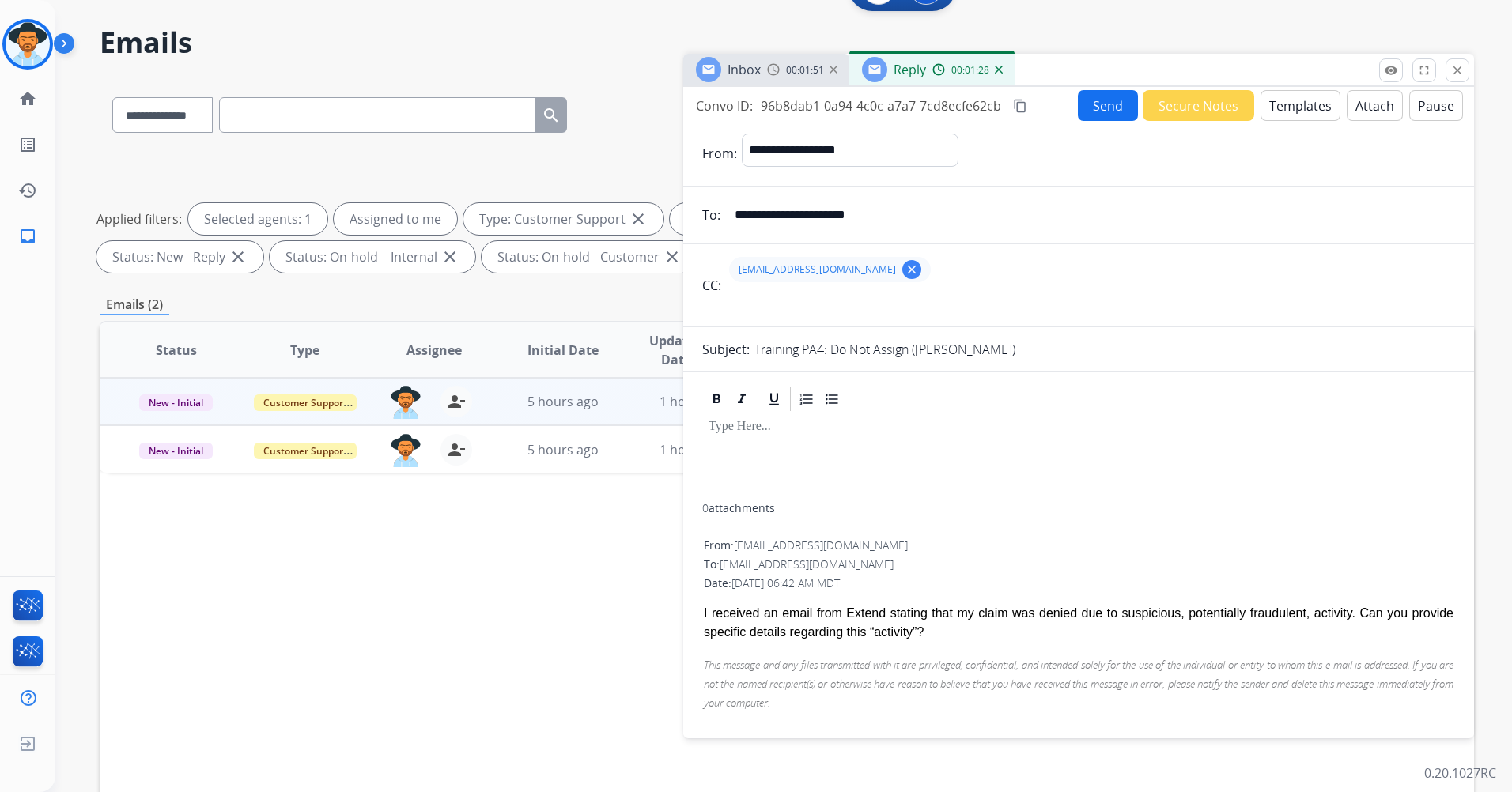
scroll to position [25, 0]
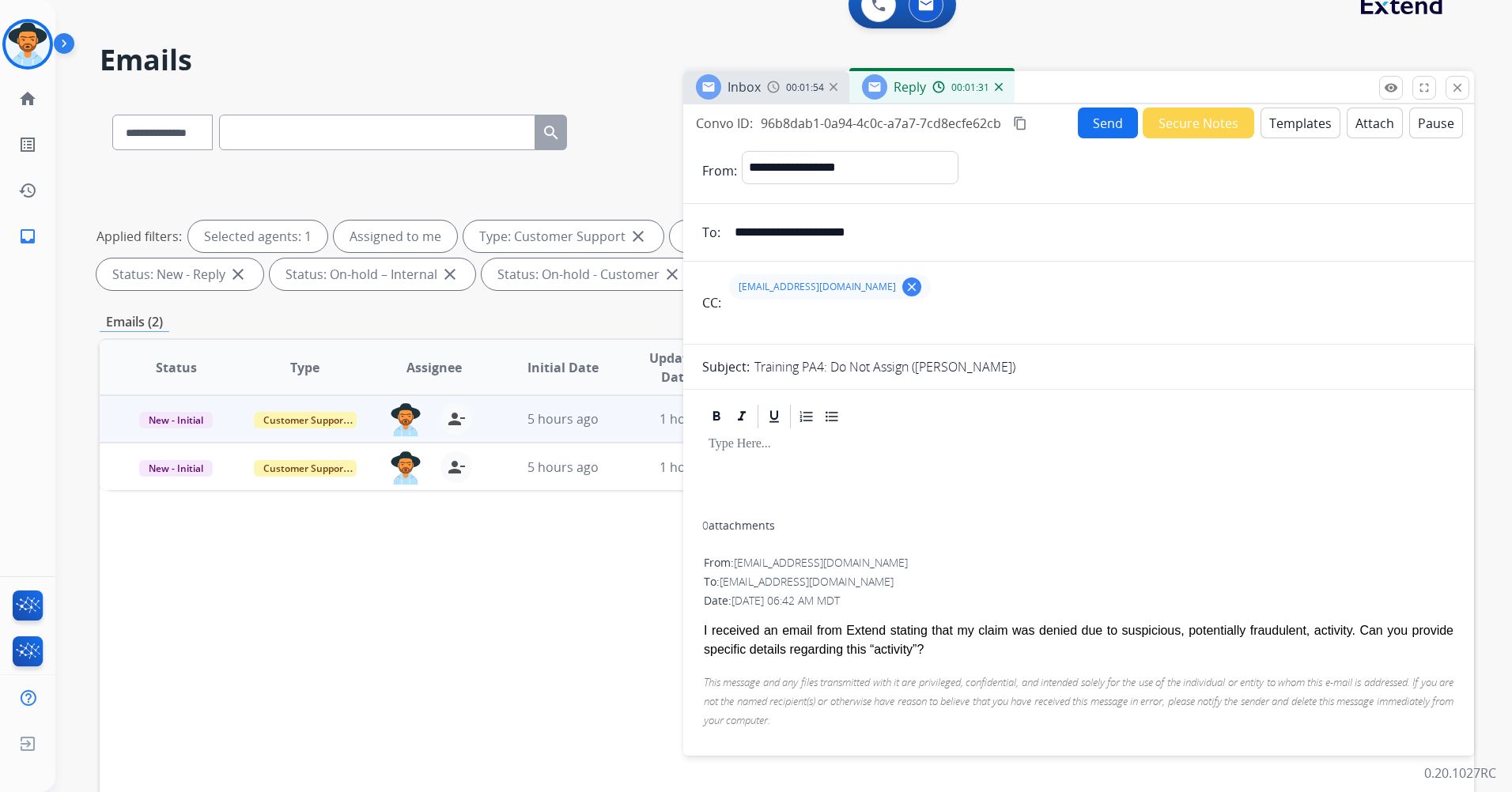
click at [1270, 126] on button "Templates" at bounding box center [1300, 123] width 79 height 31
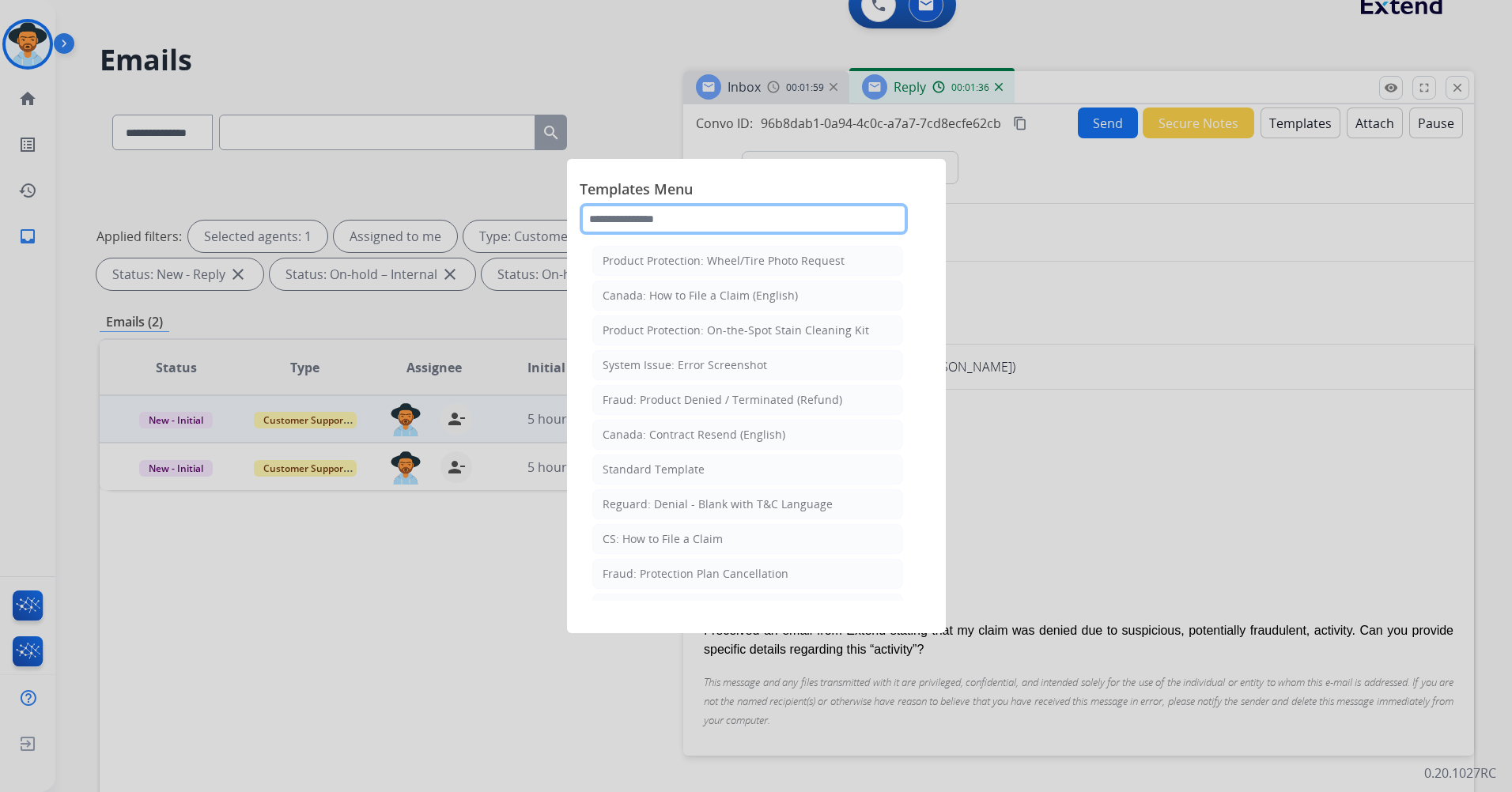
click at [763, 224] on input "text" at bounding box center [744, 219] width 328 height 32
type input "*"
drag, startPoint x: 705, startPoint y: 208, endPoint x: 545, endPoint y: 229, distance: 161.4
click at [545, 229] on app-templates-menu-modal "Templates Menu ****** Reguard: Denial - Blank with T&C Language Claim Denial: M…" at bounding box center [756, 396] width 1512 height 792
type input "******"
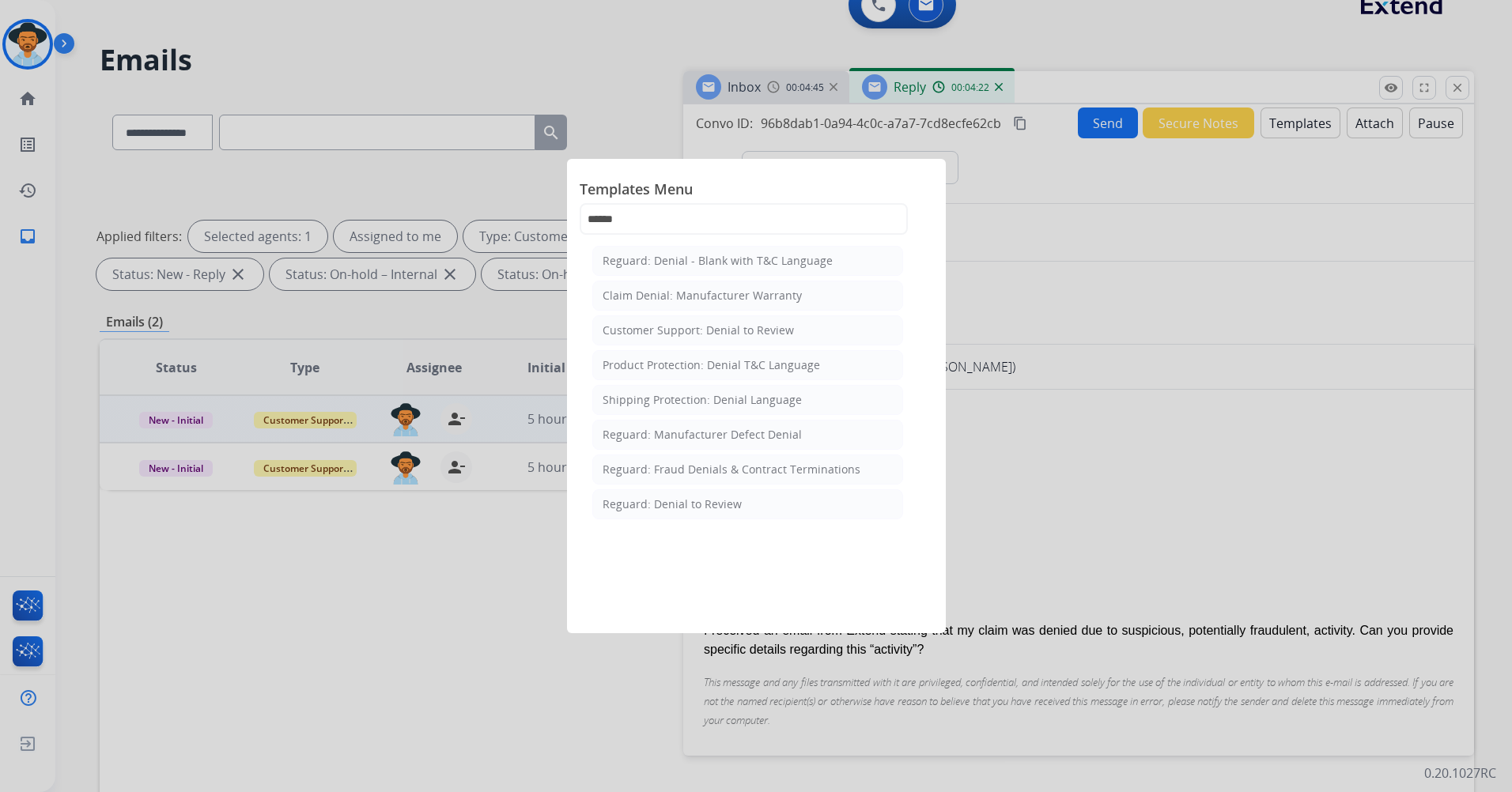
click at [1123, 617] on div at bounding box center [756, 396] width 1512 height 792
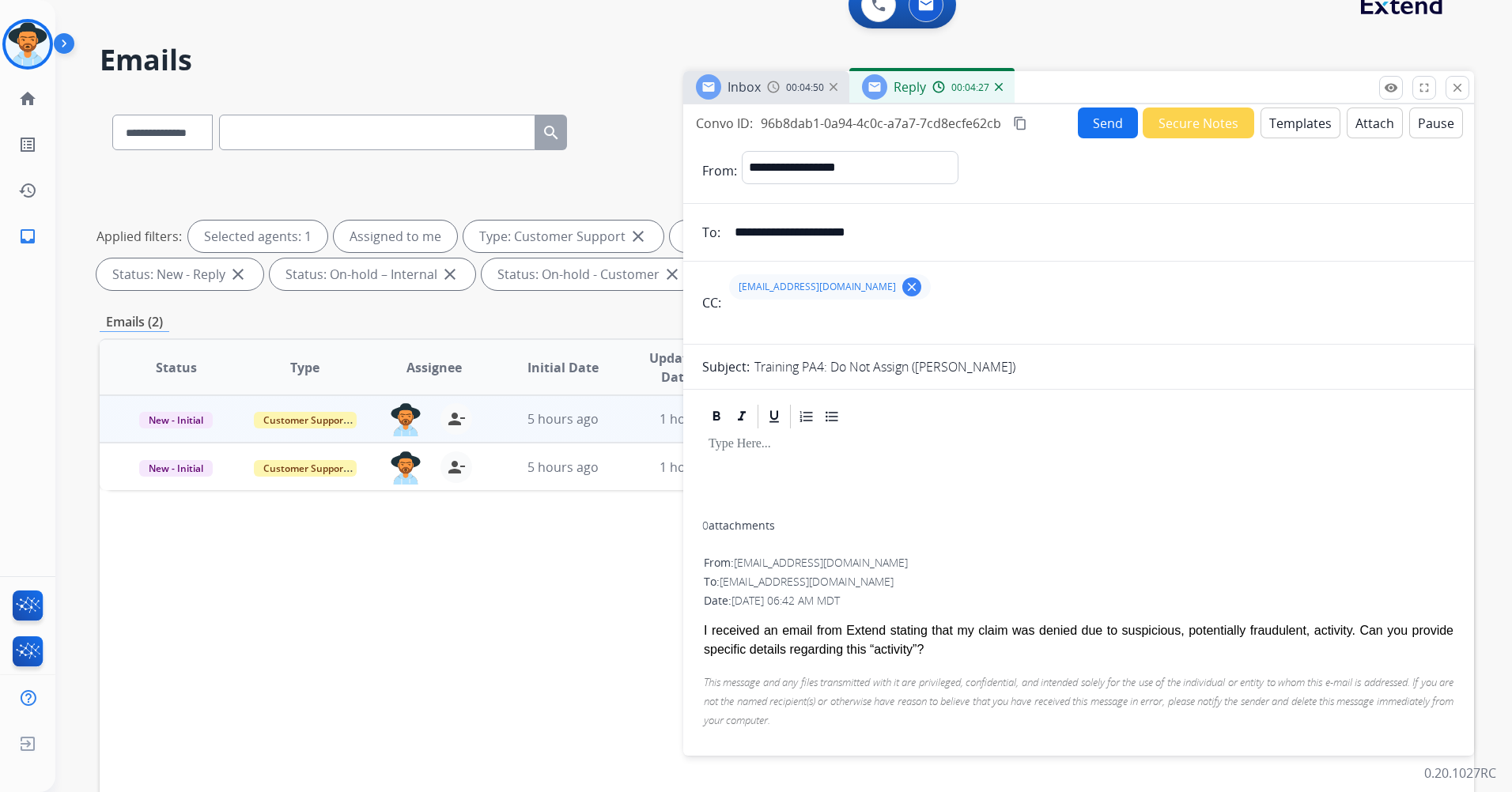
click at [1307, 117] on button "Templates" at bounding box center [1300, 123] width 79 height 31
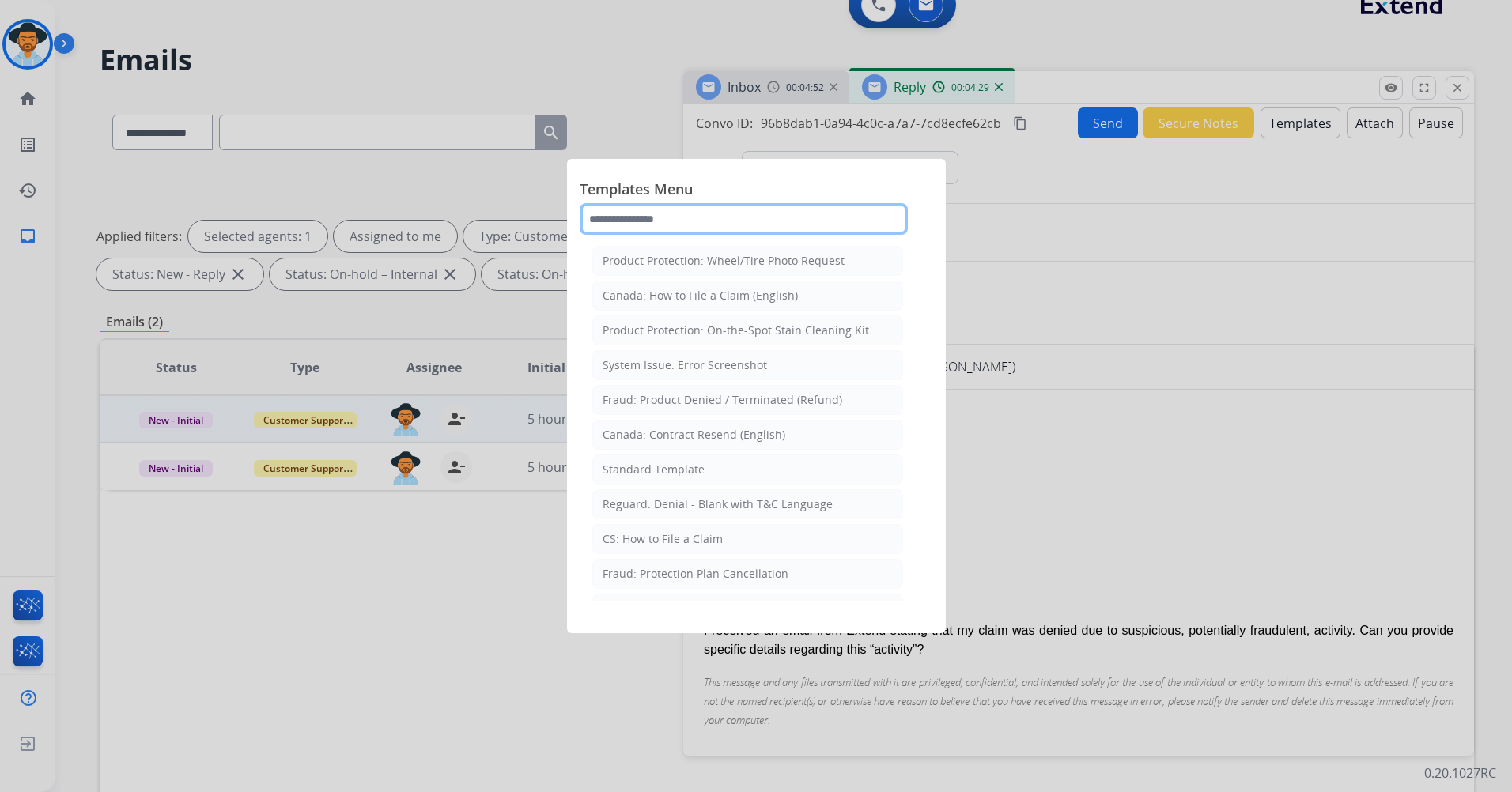
click at [670, 209] on input "text" at bounding box center [744, 219] width 328 height 32
type input "*****"
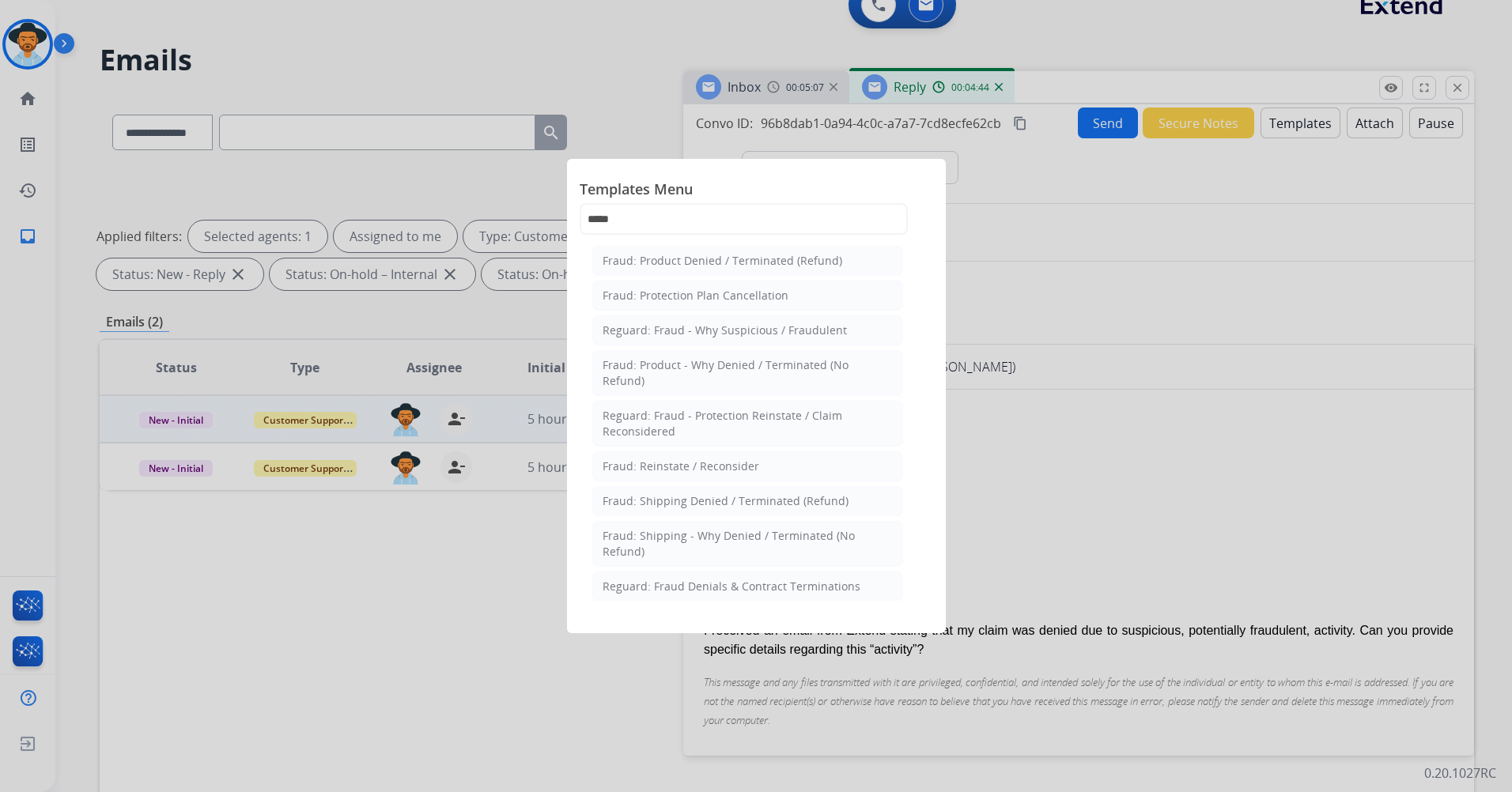
click at [1041, 421] on div at bounding box center [756, 396] width 1512 height 792
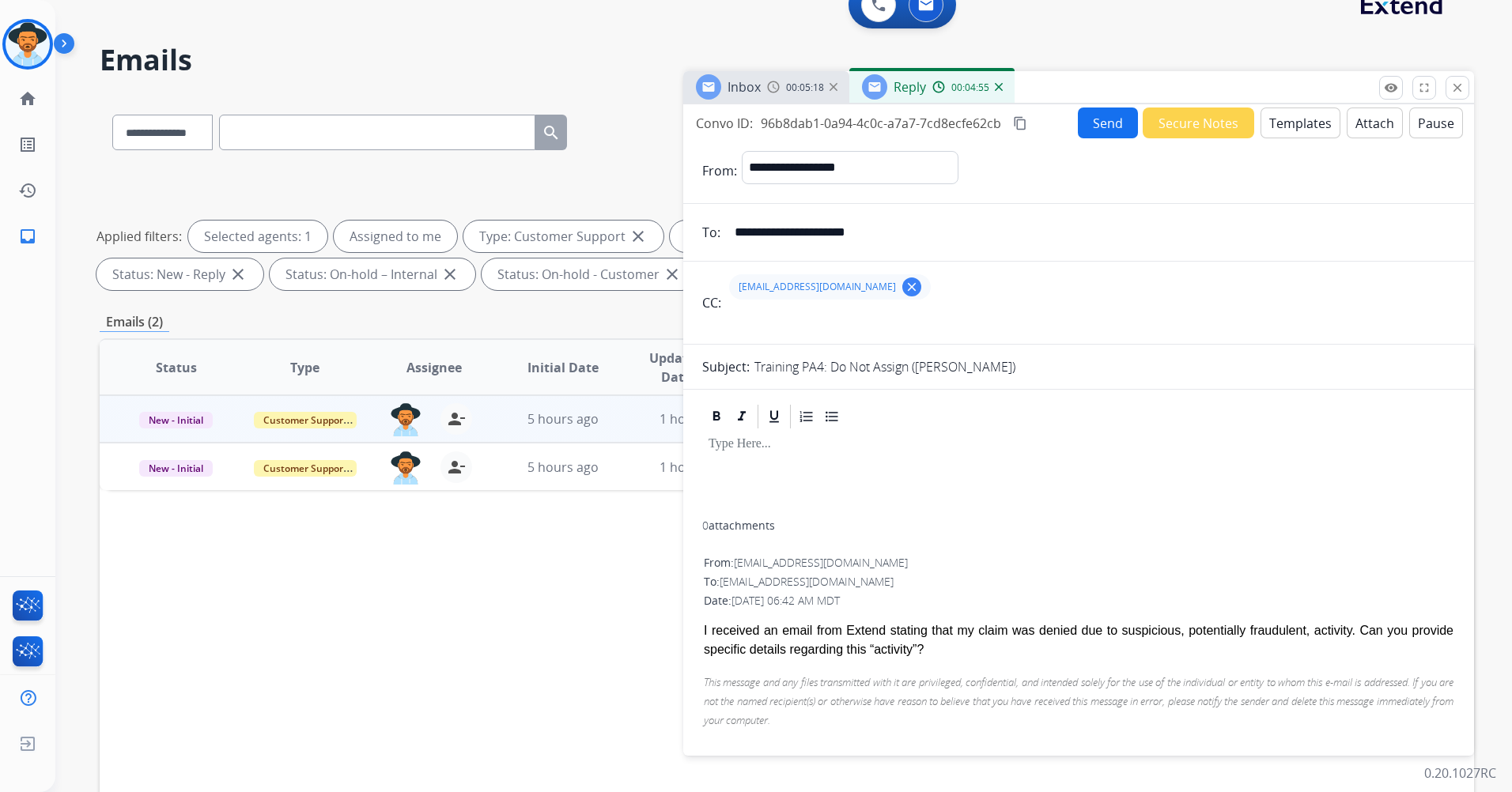
click at [1298, 133] on button "Templates" at bounding box center [1300, 123] width 79 height 31
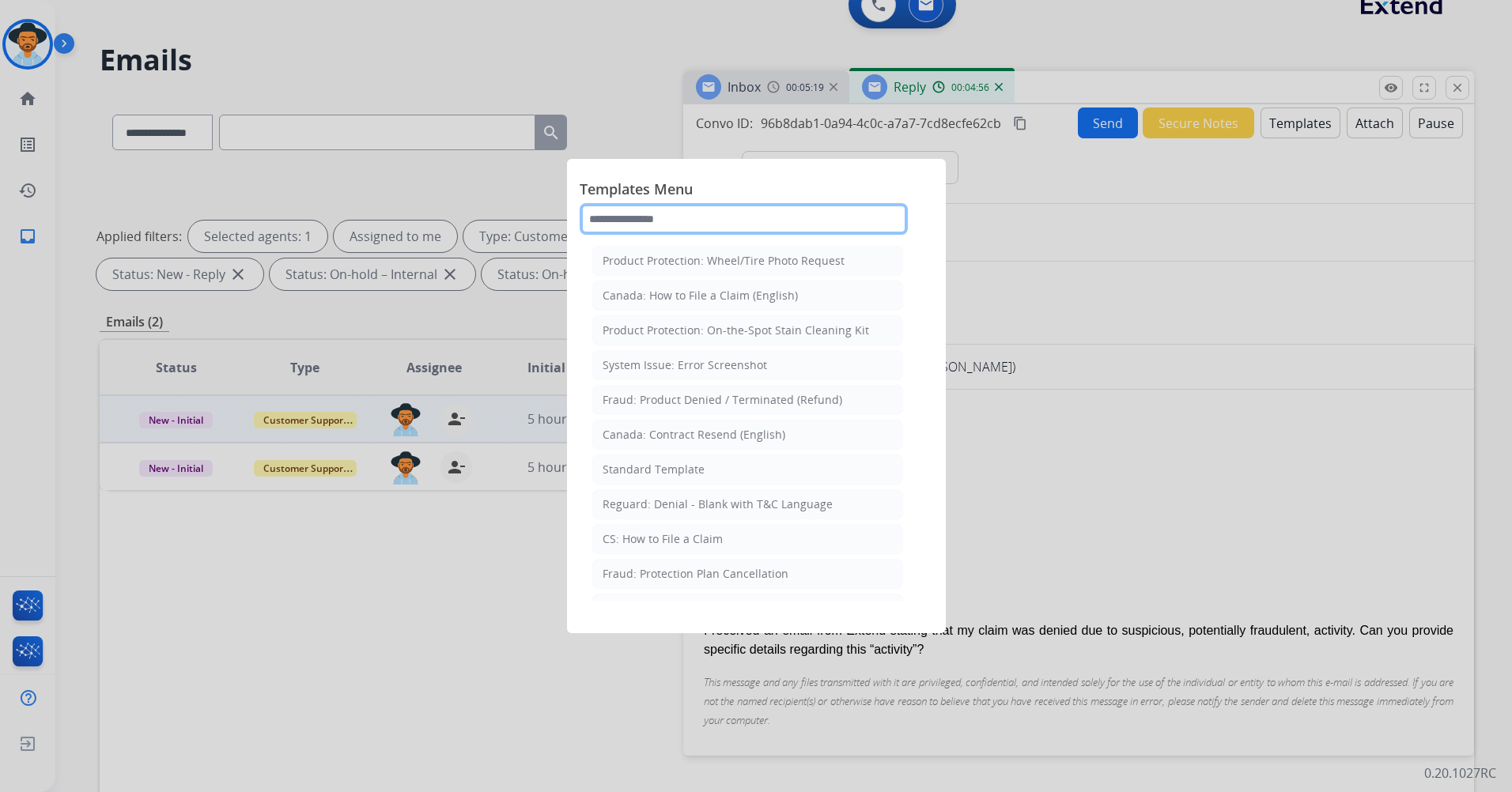
click at [753, 219] on input "text" at bounding box center [744, 219] width 328 height 32
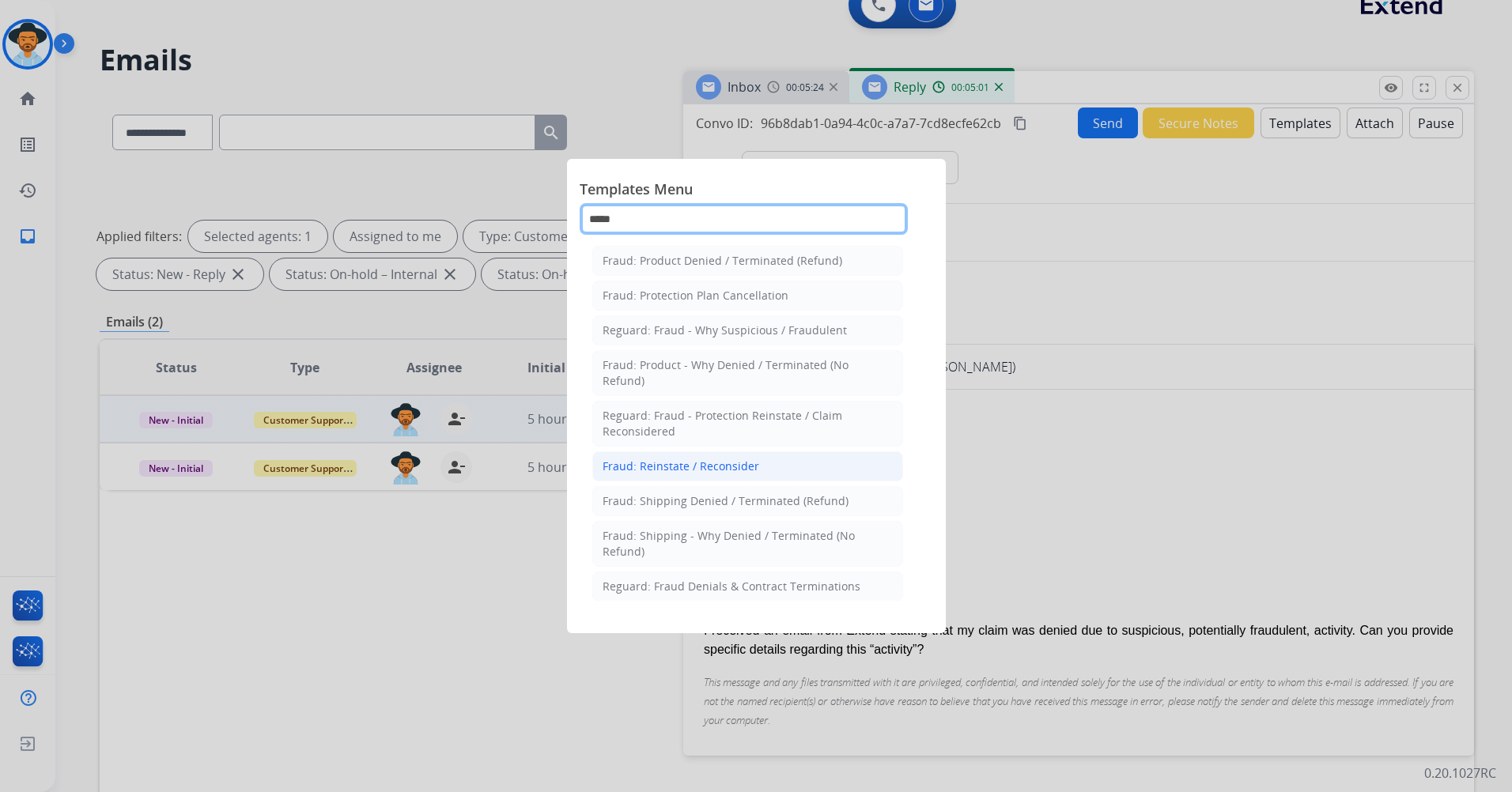
scroll to position [41, 0]
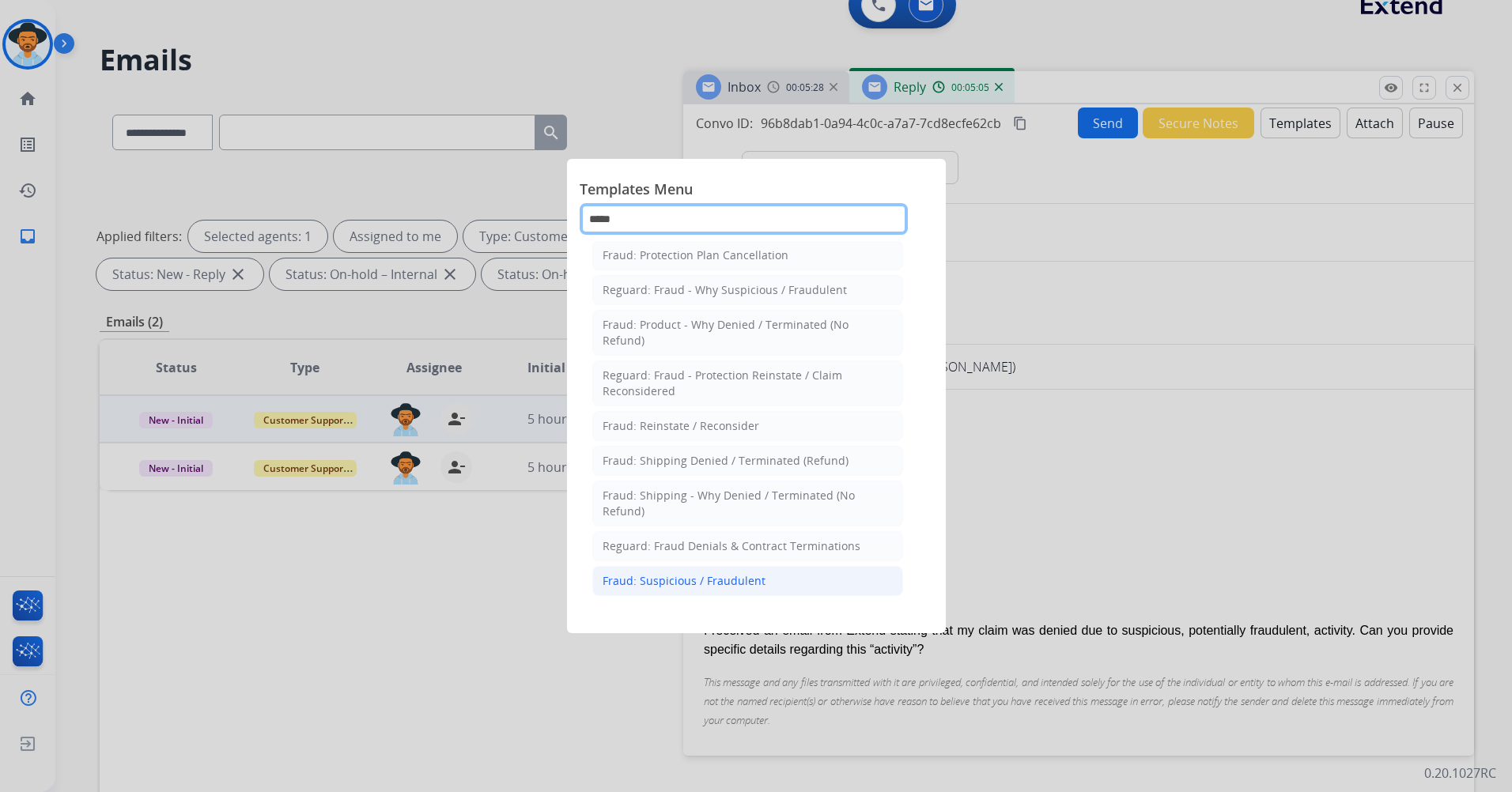
type input "*****"
click at [710, 584] on div "Fraud: Suspicious / Fraudulent" at bounding box center [683, 581] width 163 height 16
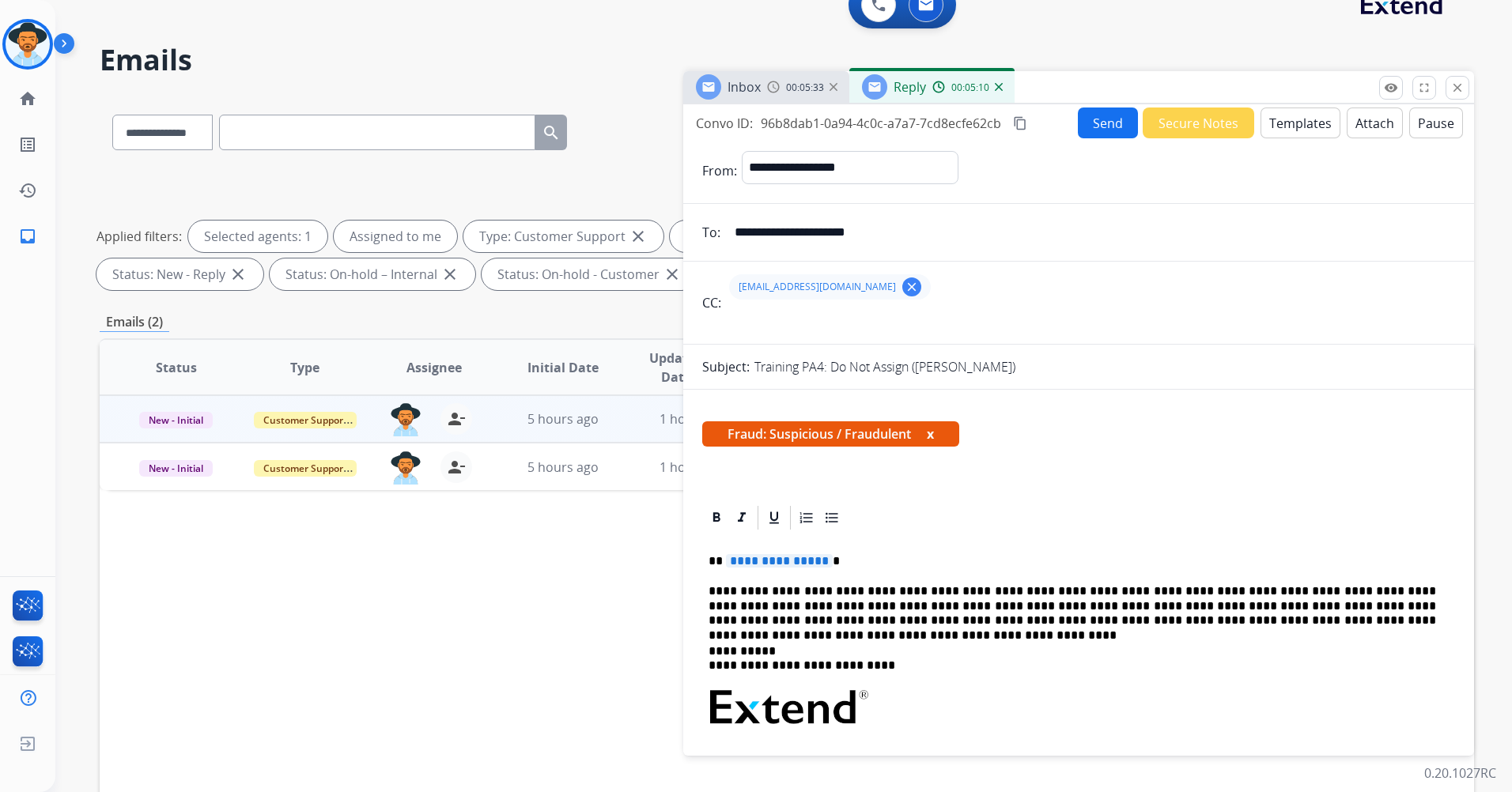
click at [833, 561] on span "**********" at bounding box center [779, 561] width 107 height 14
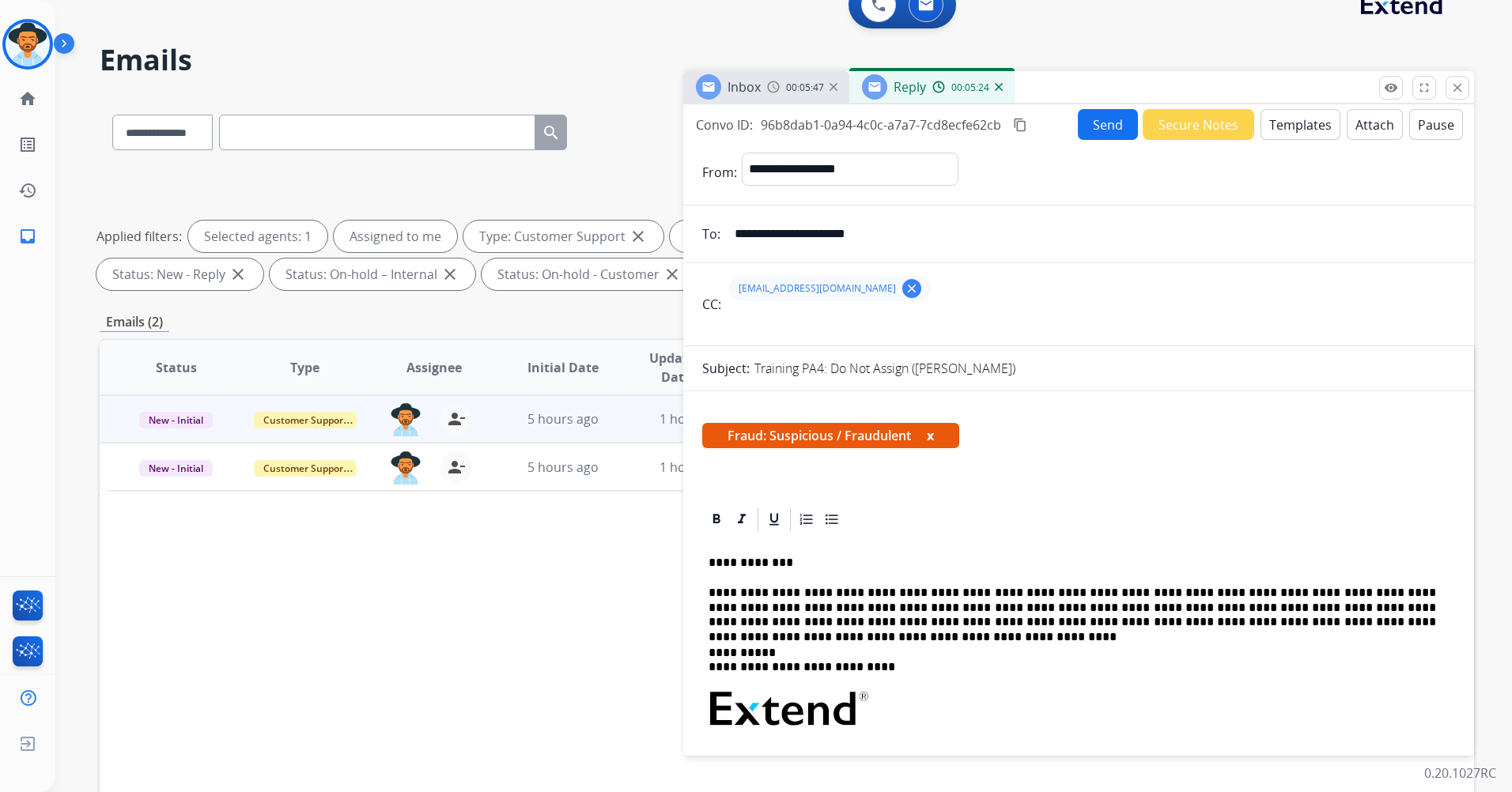
scroll to position [0, 0]
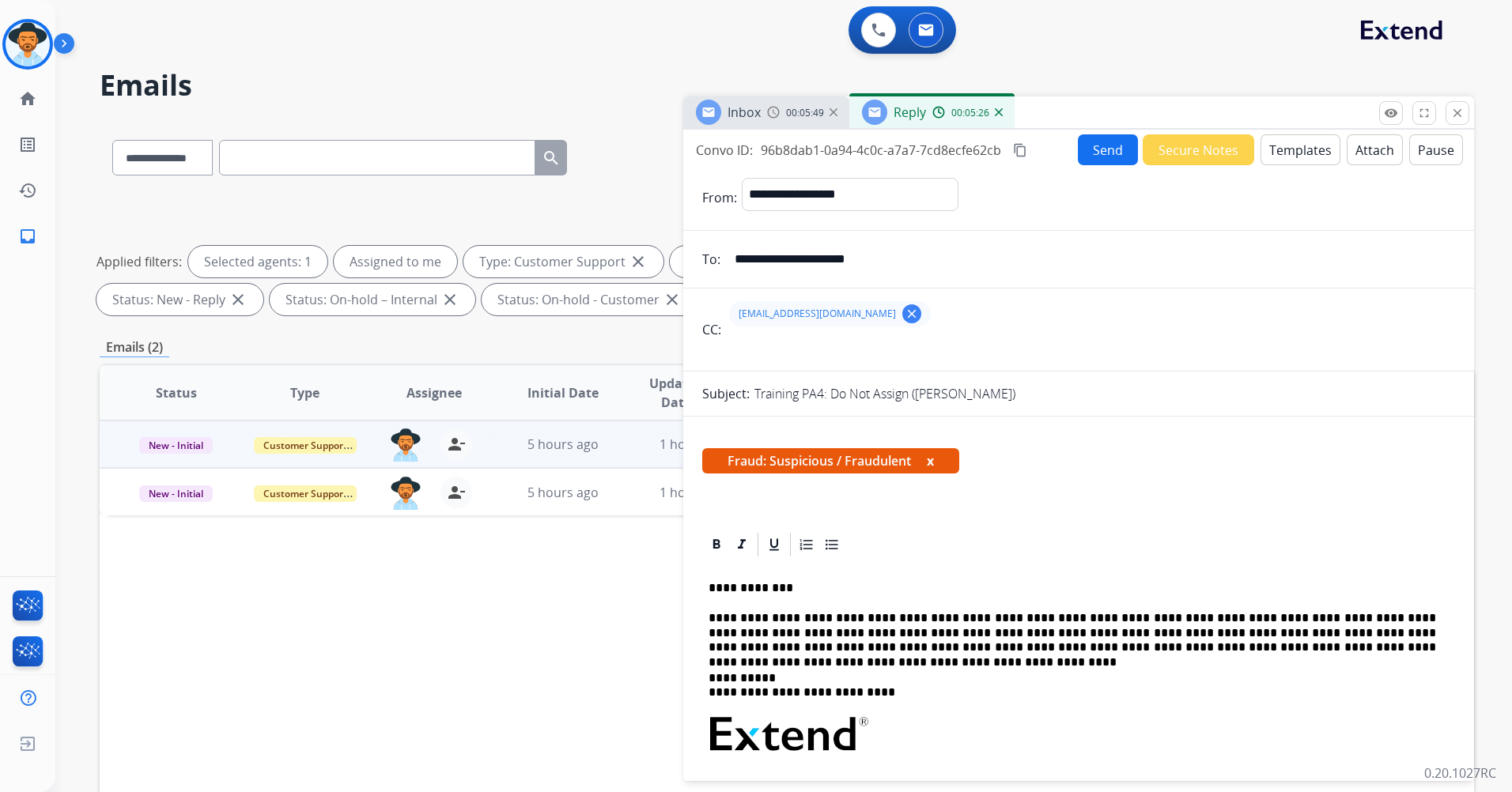
click at [1111, 154] on button "Send" at bounding box center [1109, 150] width 60 height 31
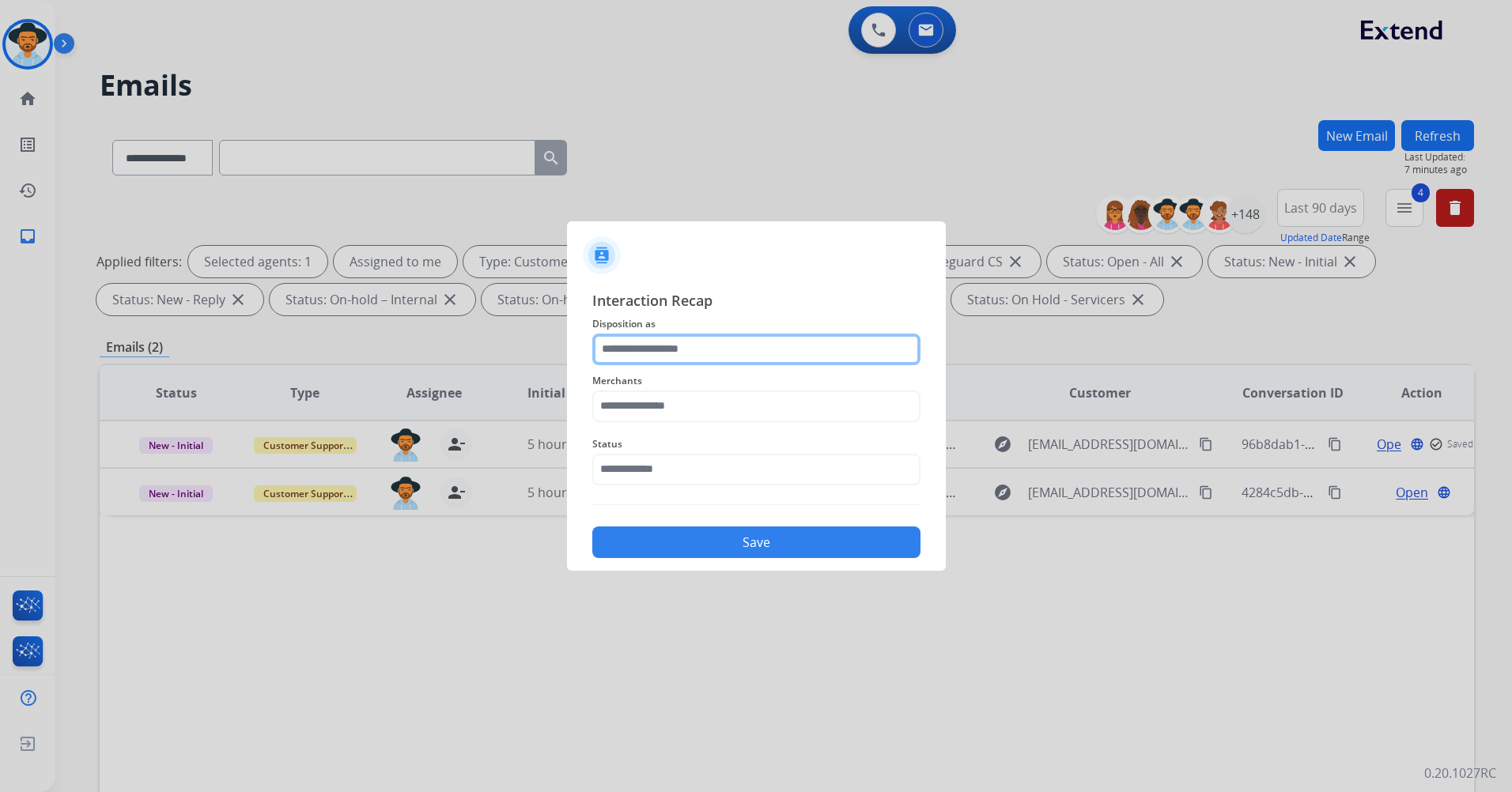
click at [727, 341] on input "text" at bounding box center [757, 349] width 328 height 32
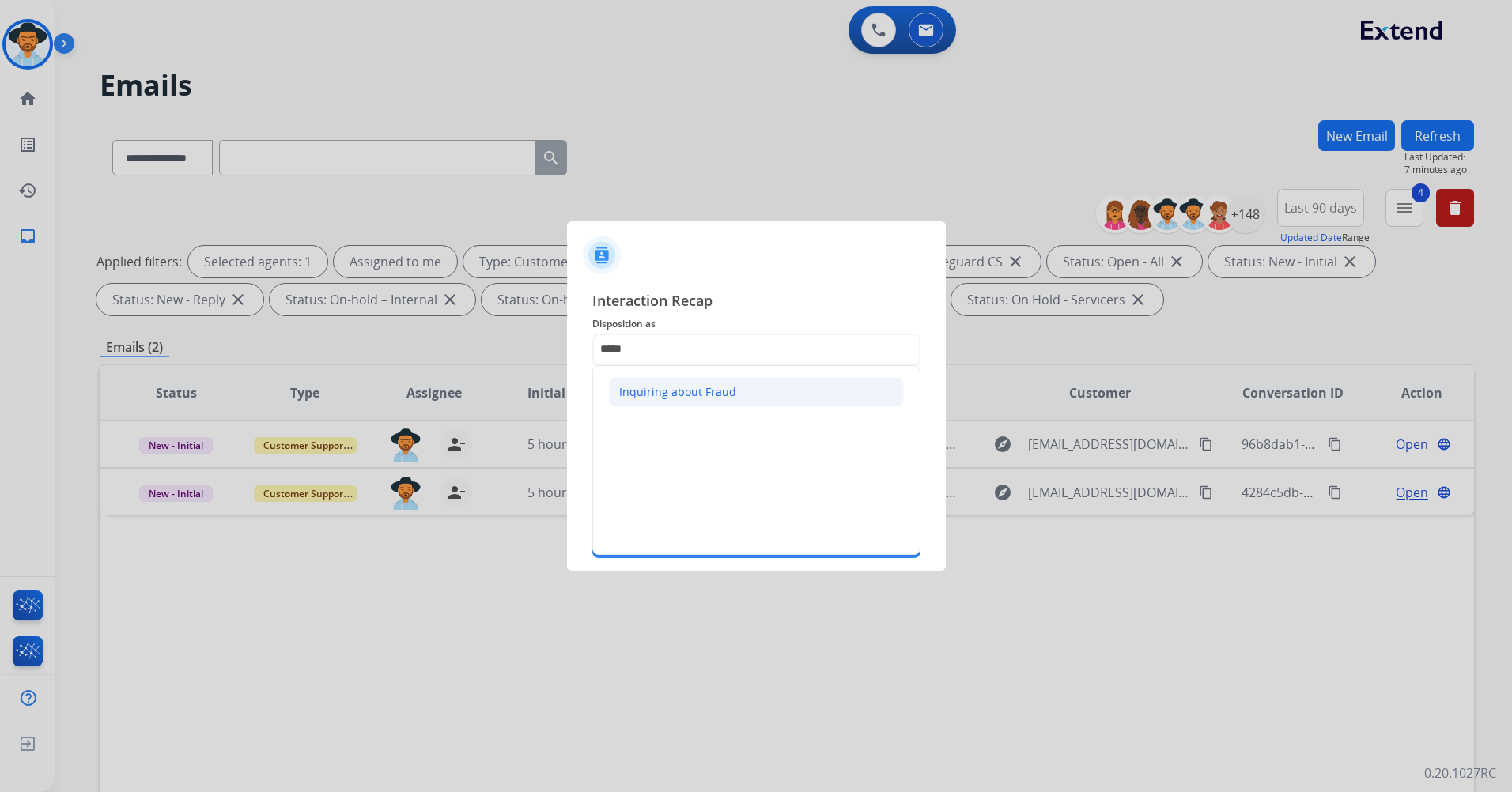
click at [714, 385] on div "Inquiring about Fraud" at bounding box center [677, 392] width 117 height 16
type input "**********"
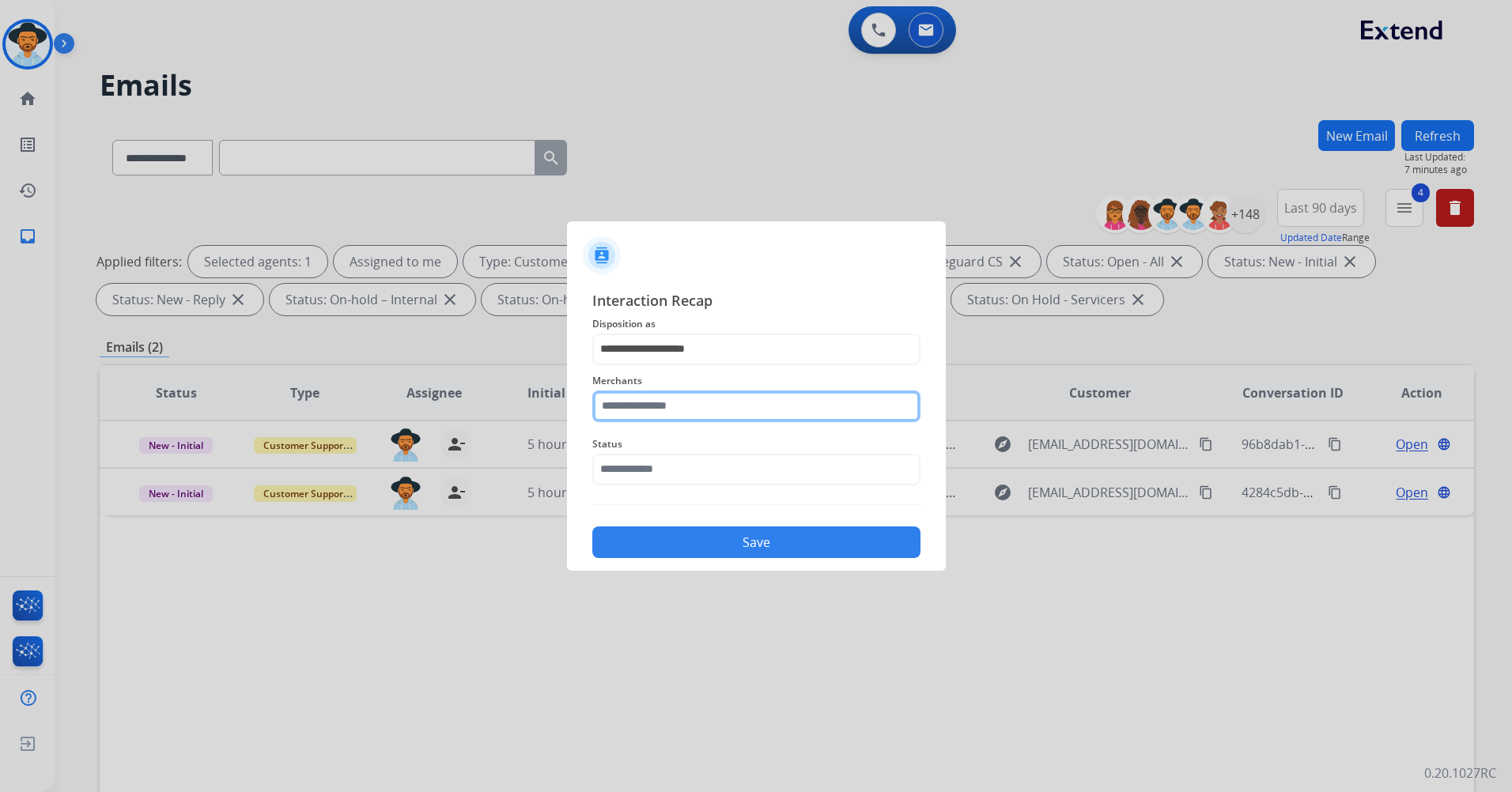
click at [685, 400] on input "text" at bounding box center [757, 406] width 328 height 32
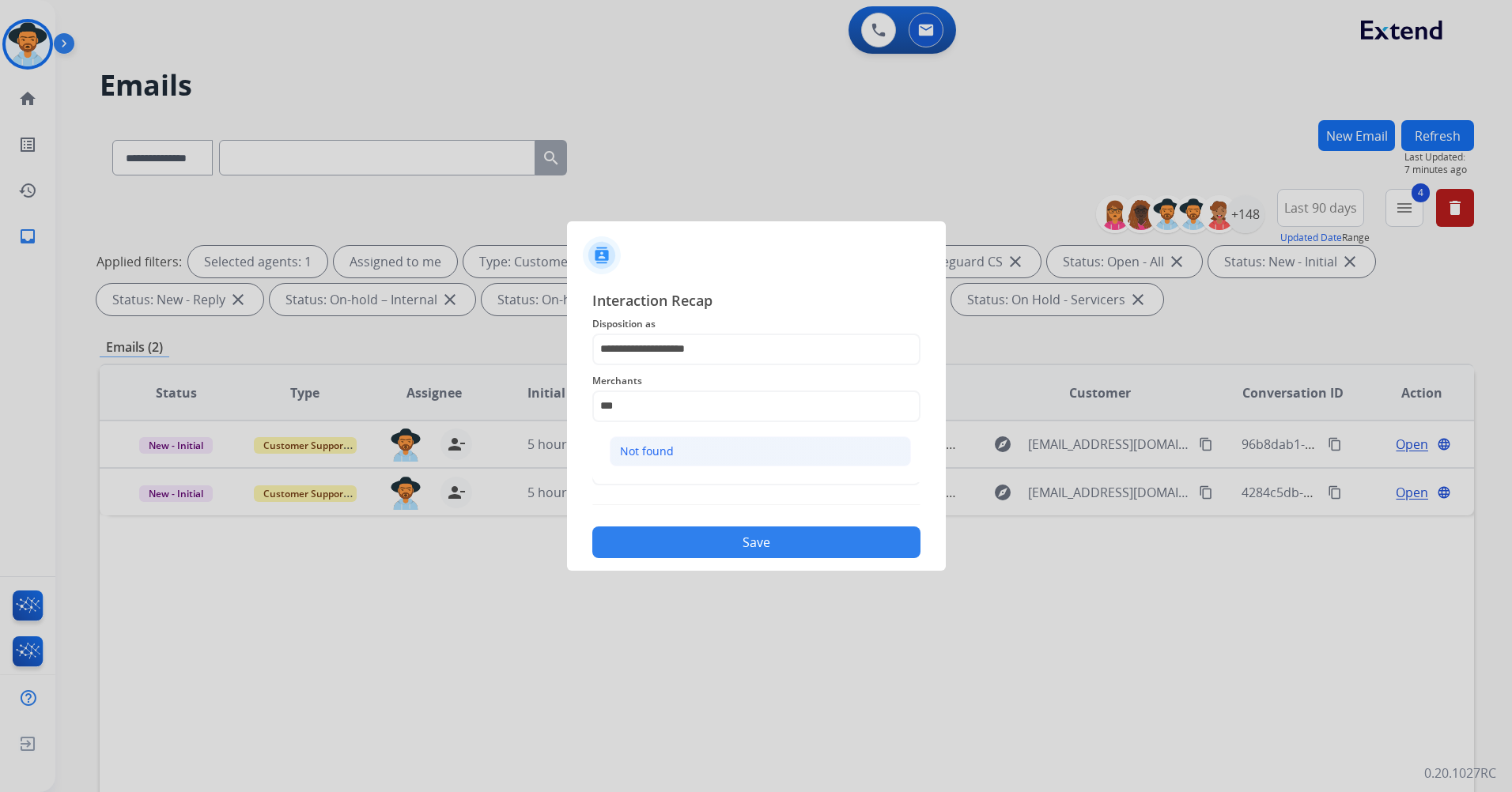
click at [687, 452] on li "Not found" at bounding box center [760, 451] width 302 height 30
type input "*********"
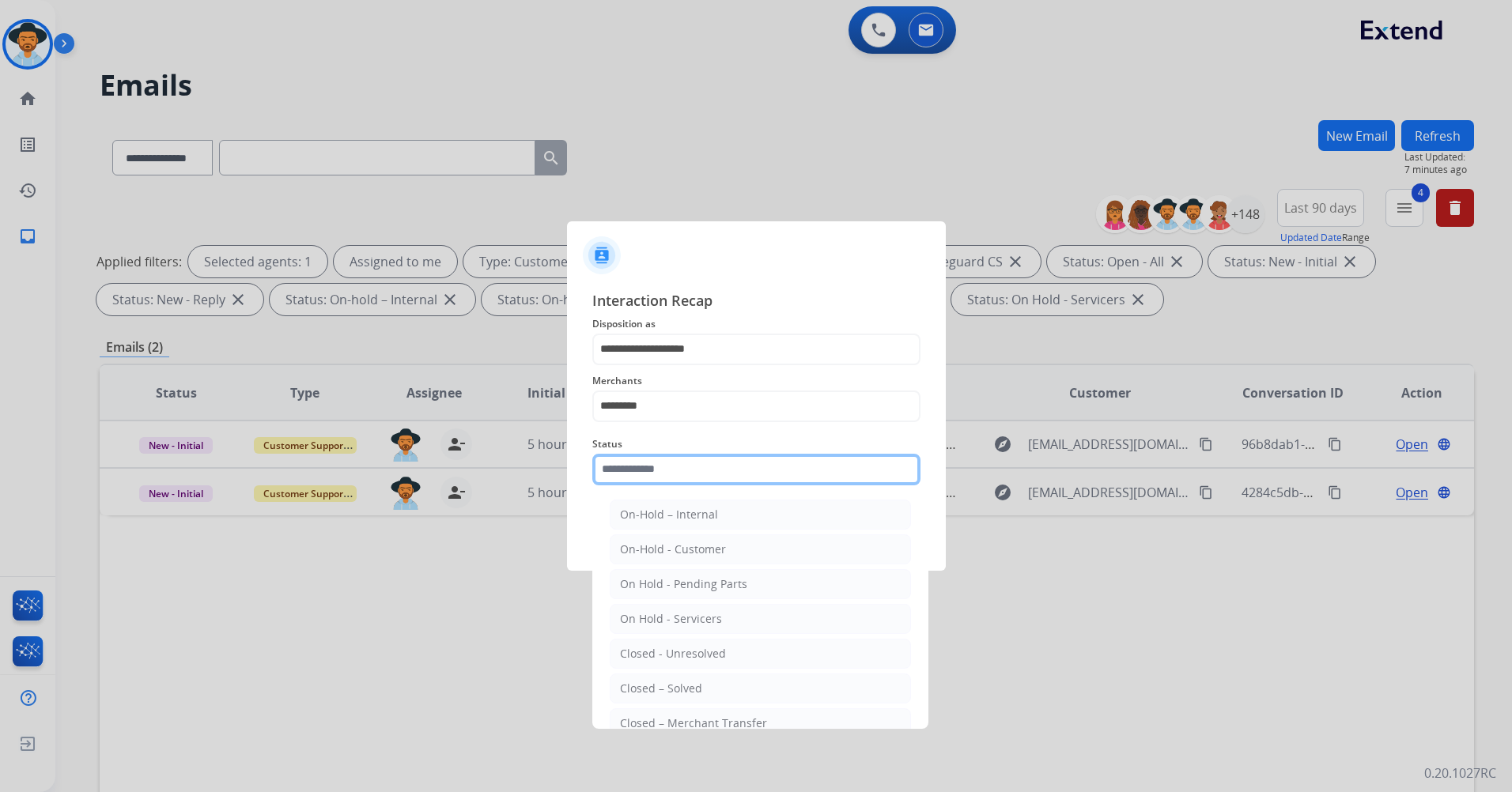
click at [673, 474] on input "text" at bounding box center [757, 469] width 328 height 32
click at [715, 688] on li "Closed – Solved" at bounding box center [760, 688] width 302 height 30
type input "**********"
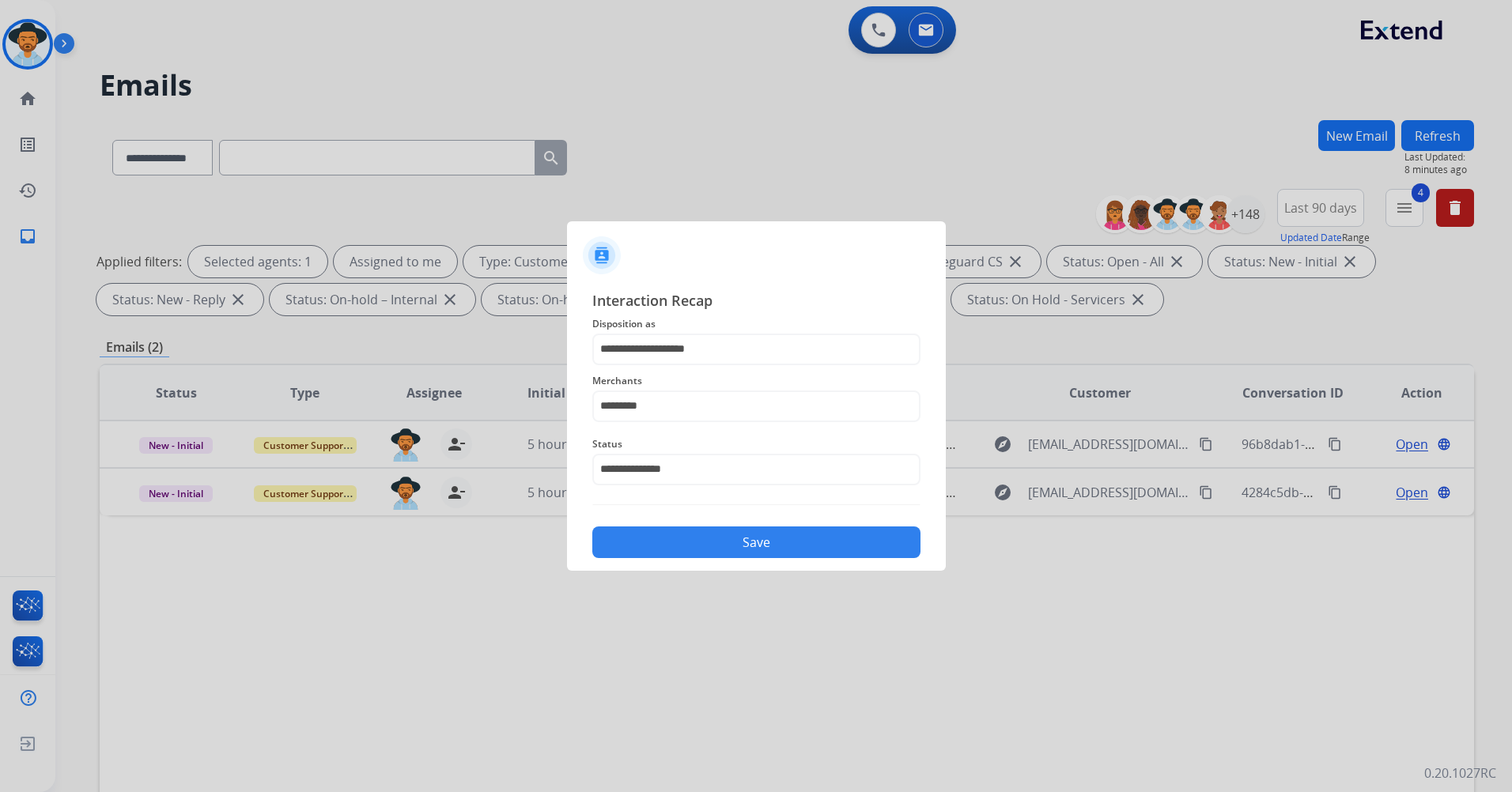
click at [711, 540] on button "Save" at bounding box center [757, 542] width 328 height 32
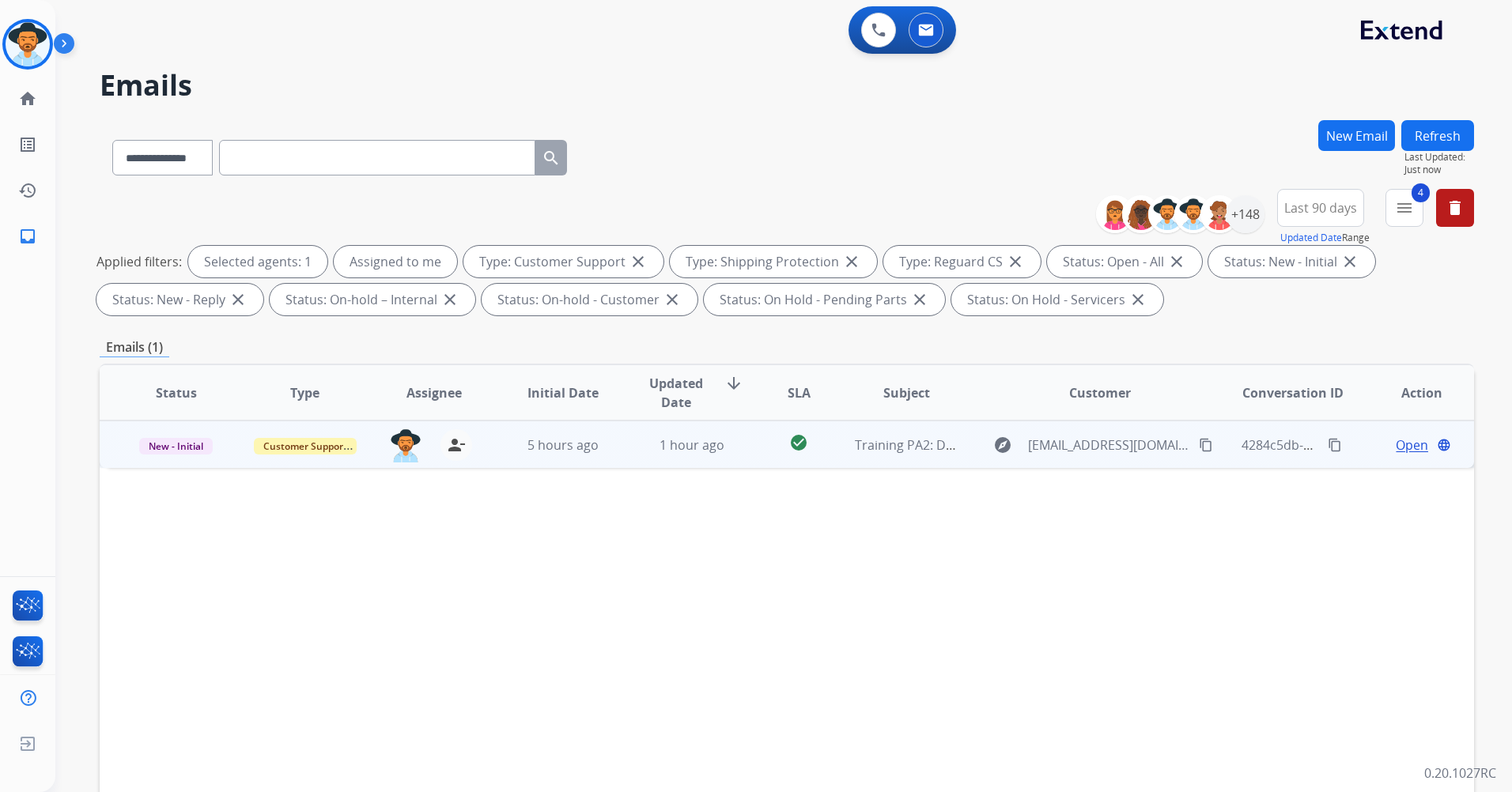
click at [744, 449] on td "check_circle" at bounding box center [787, 444] width 86 height 48
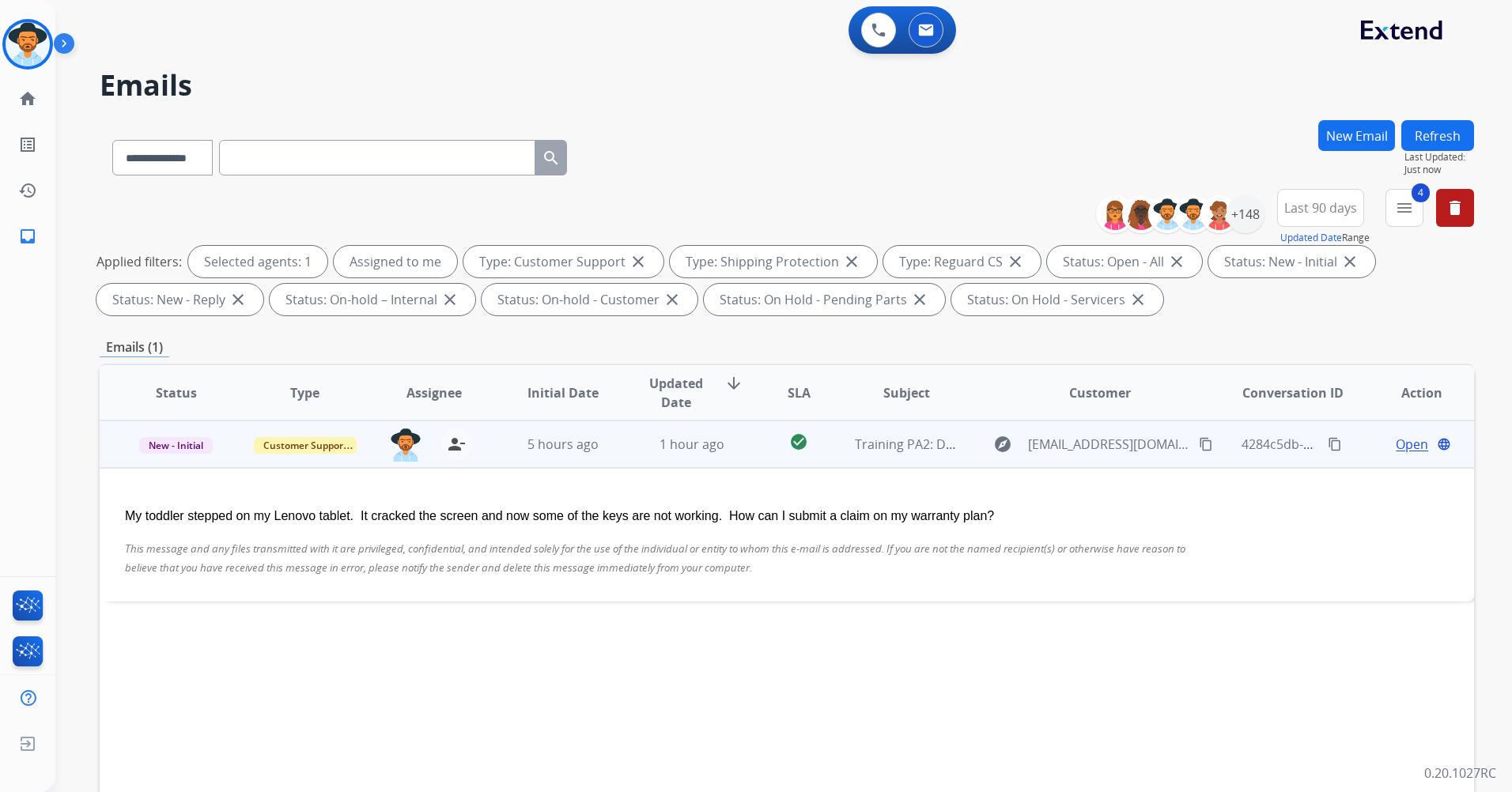
click at [1403, 445] on span "Open" at bounding box center [1413, 444] width 33 height 19
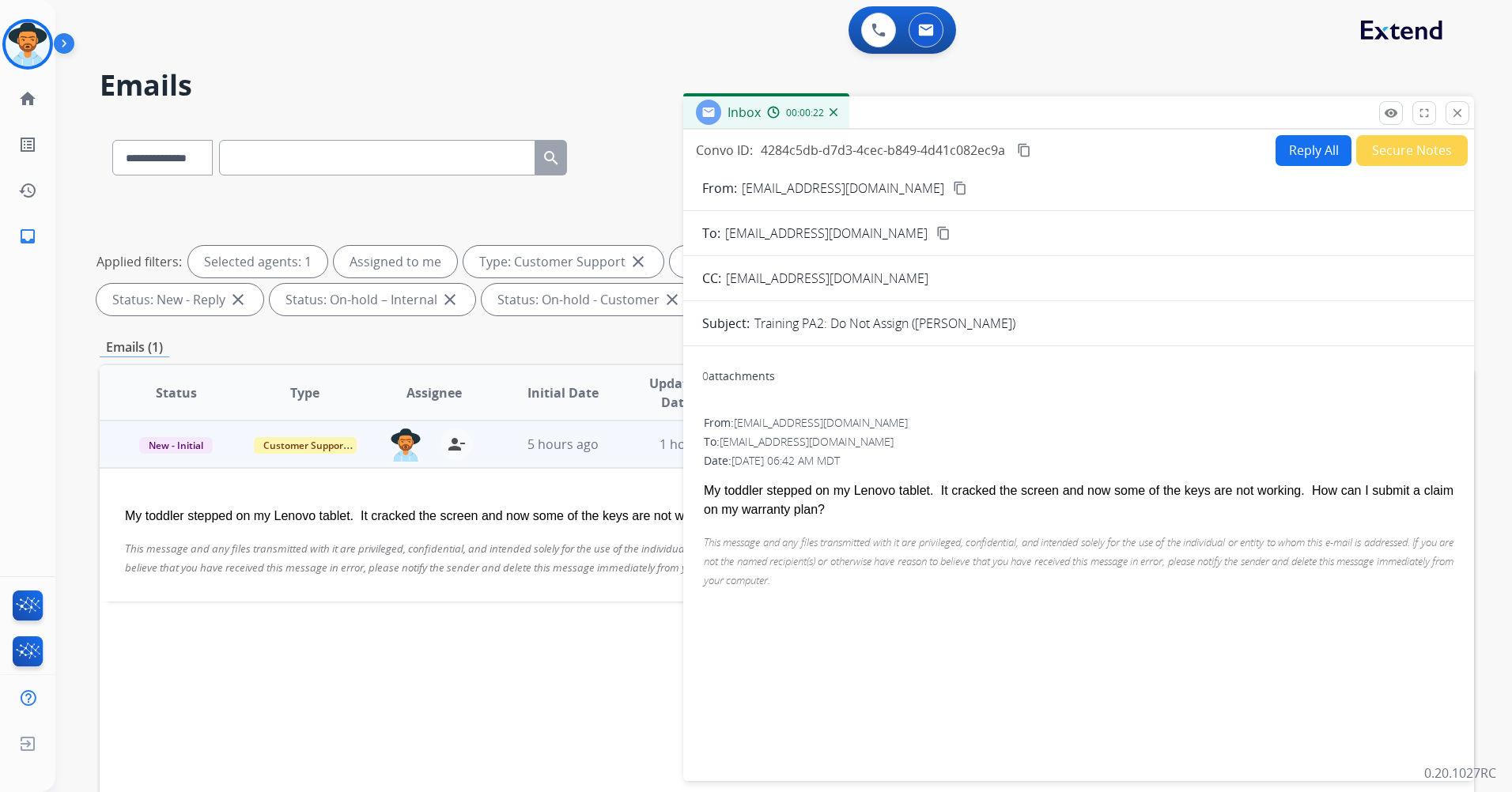
click at [1309, 154] on button "Reply All" at bounding box center [1313, 151] width 76 height 31
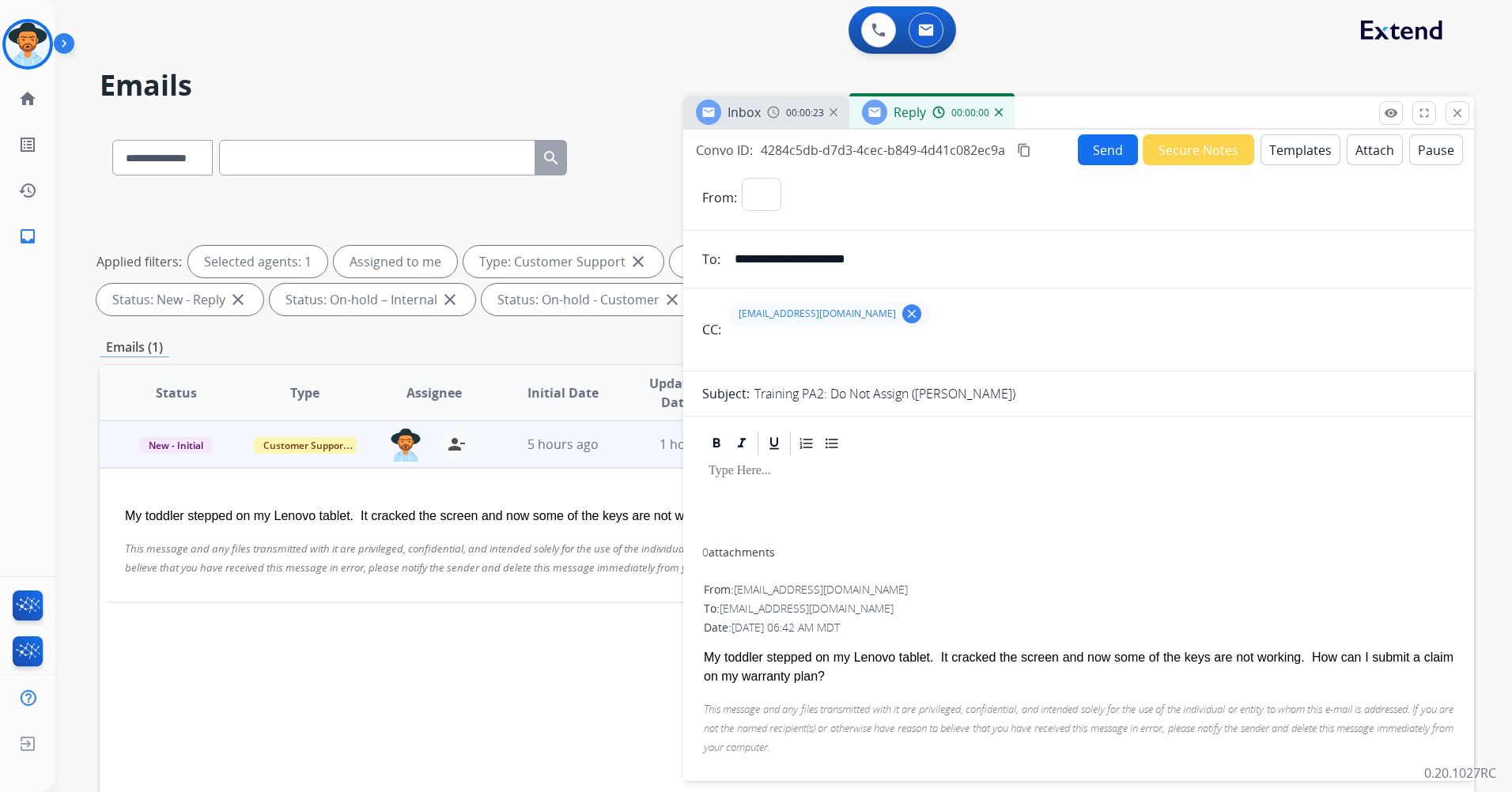
select select "**********"
click at [1280, 157] on button "Templates" at bounding box center [1300, 150] width 79 height 31
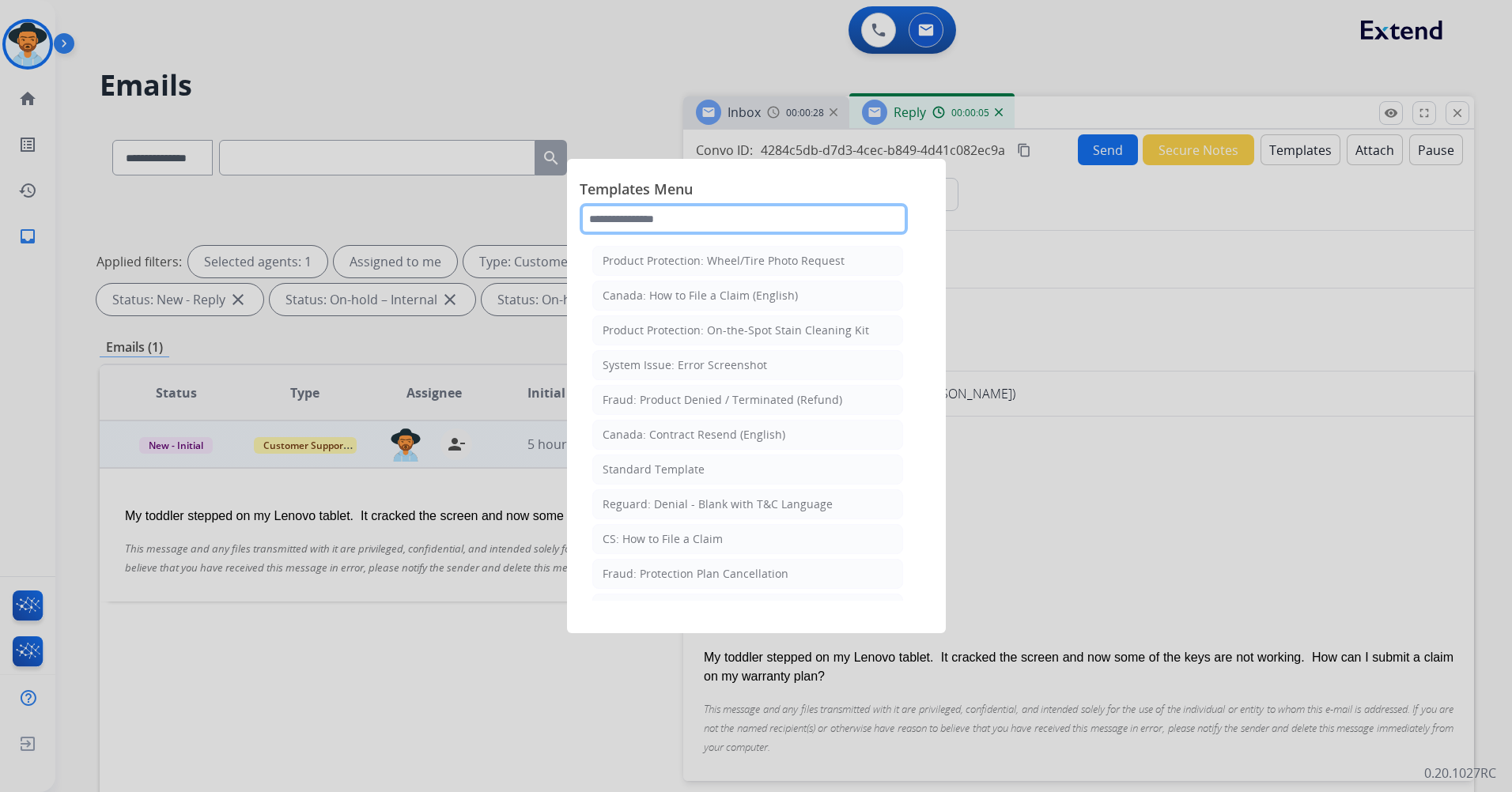
click at [700, 214] on input "text" at bounding box center [744, 219] width 328 height 32
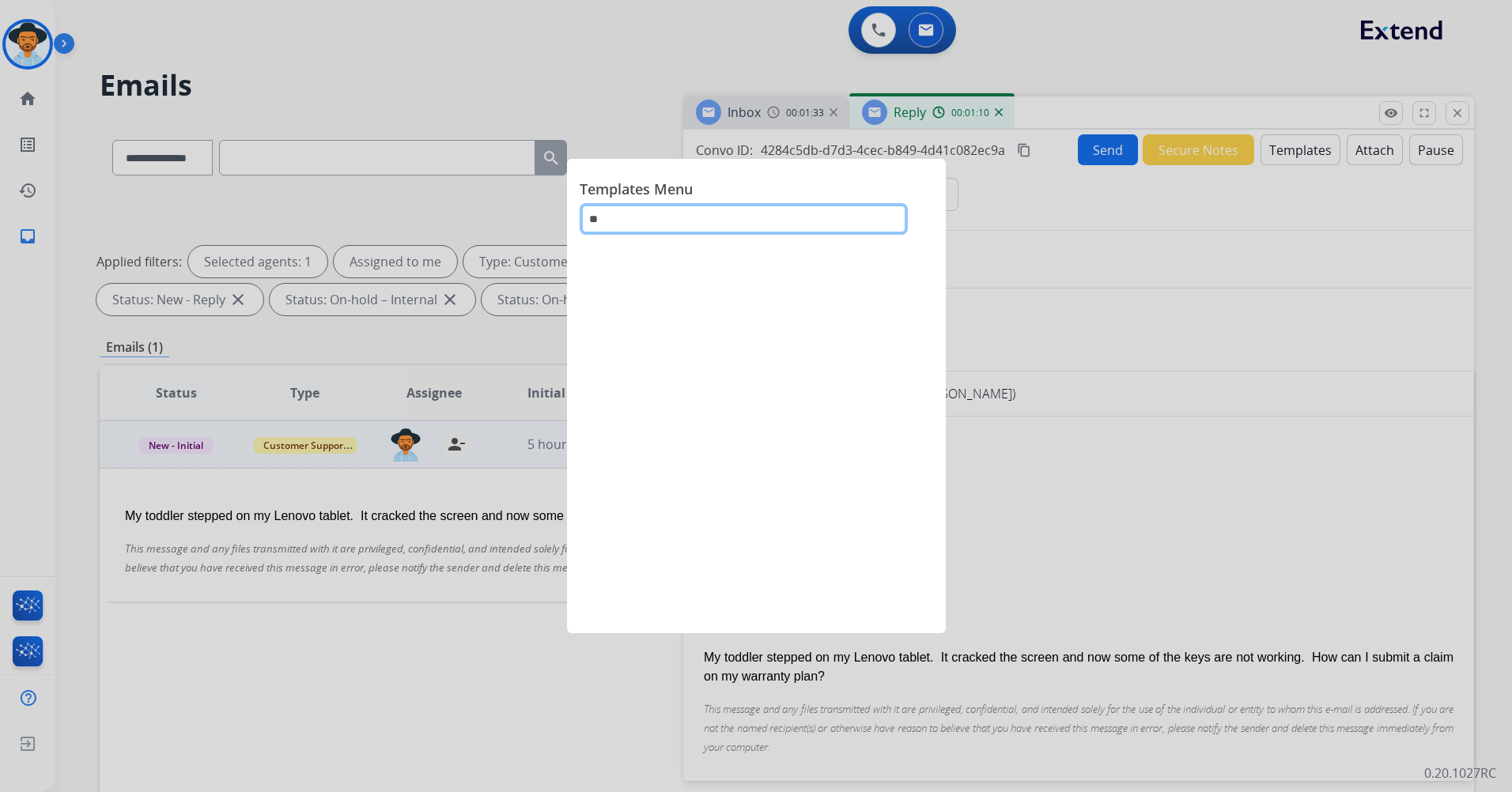
type input "*"
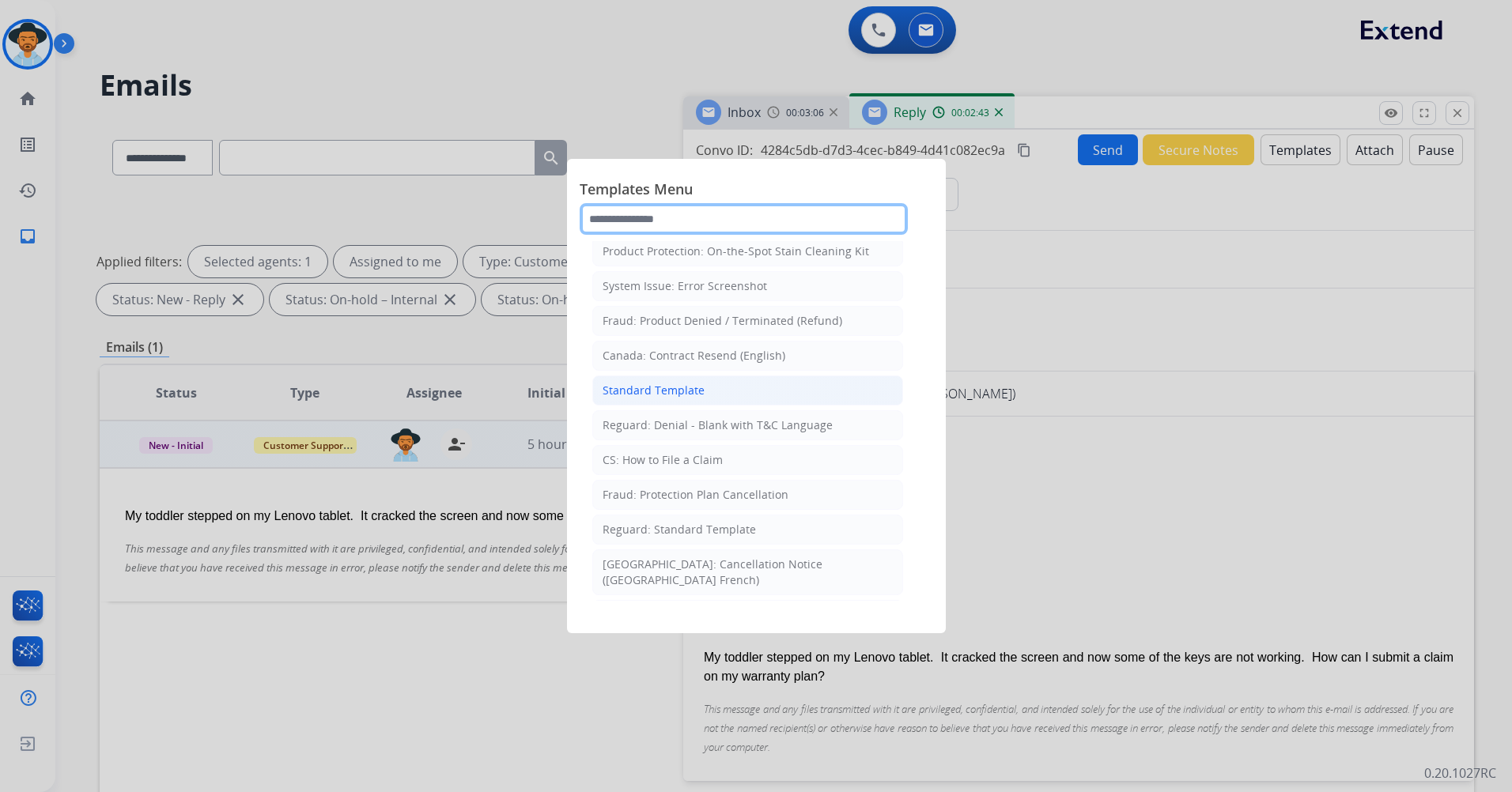
scroll to position [158, 0]
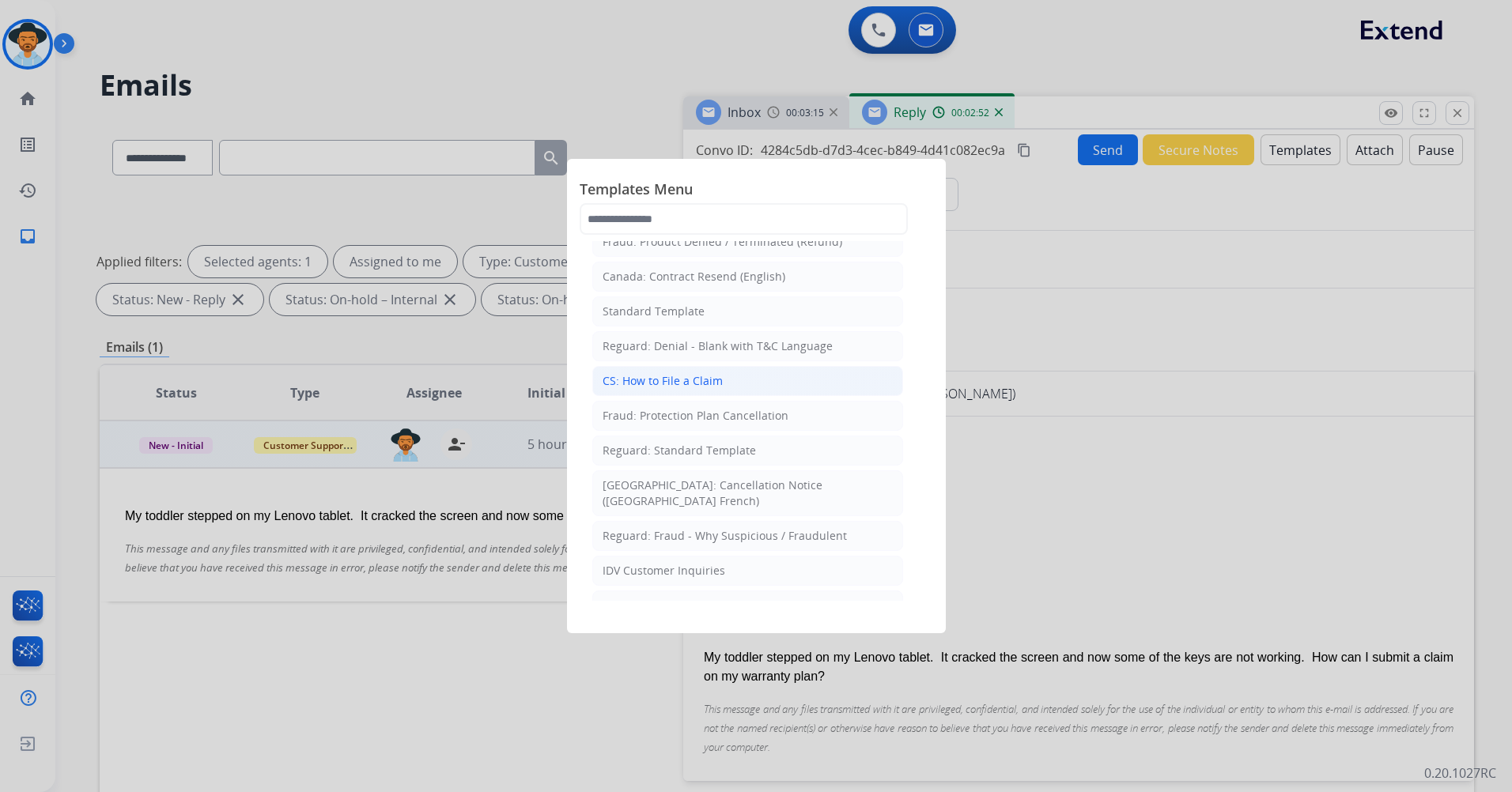
click at [698, 378] on div "CS: How to File a Claim" at bounding box center [662, 381] width 120 height 16
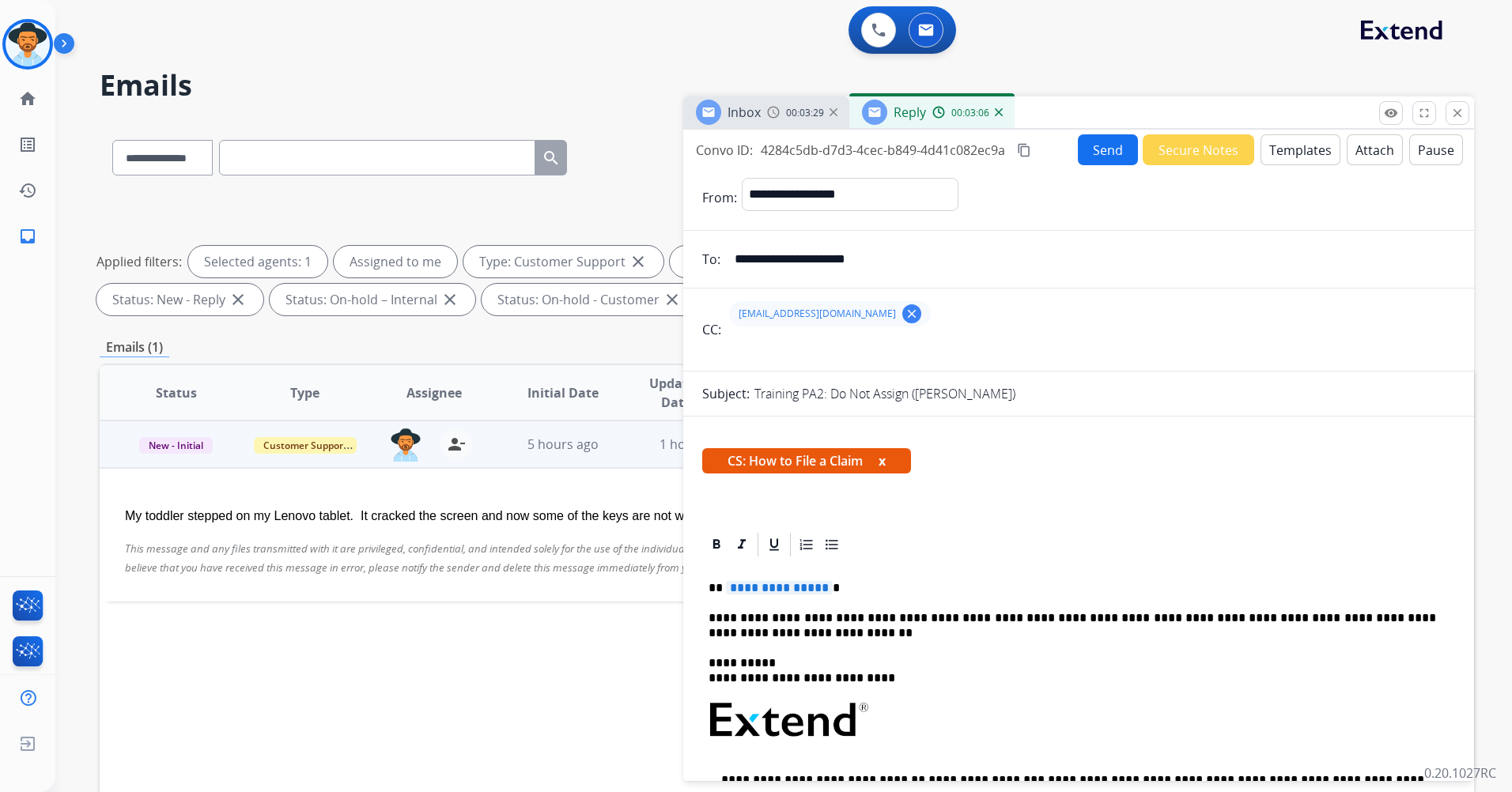
click at [815, 586] on span "**********" at bounding box center [779, 588] width 107 height 14
click at [1101, 145] on button "Send" at bounding box center [1109, 150] width 60 height 31
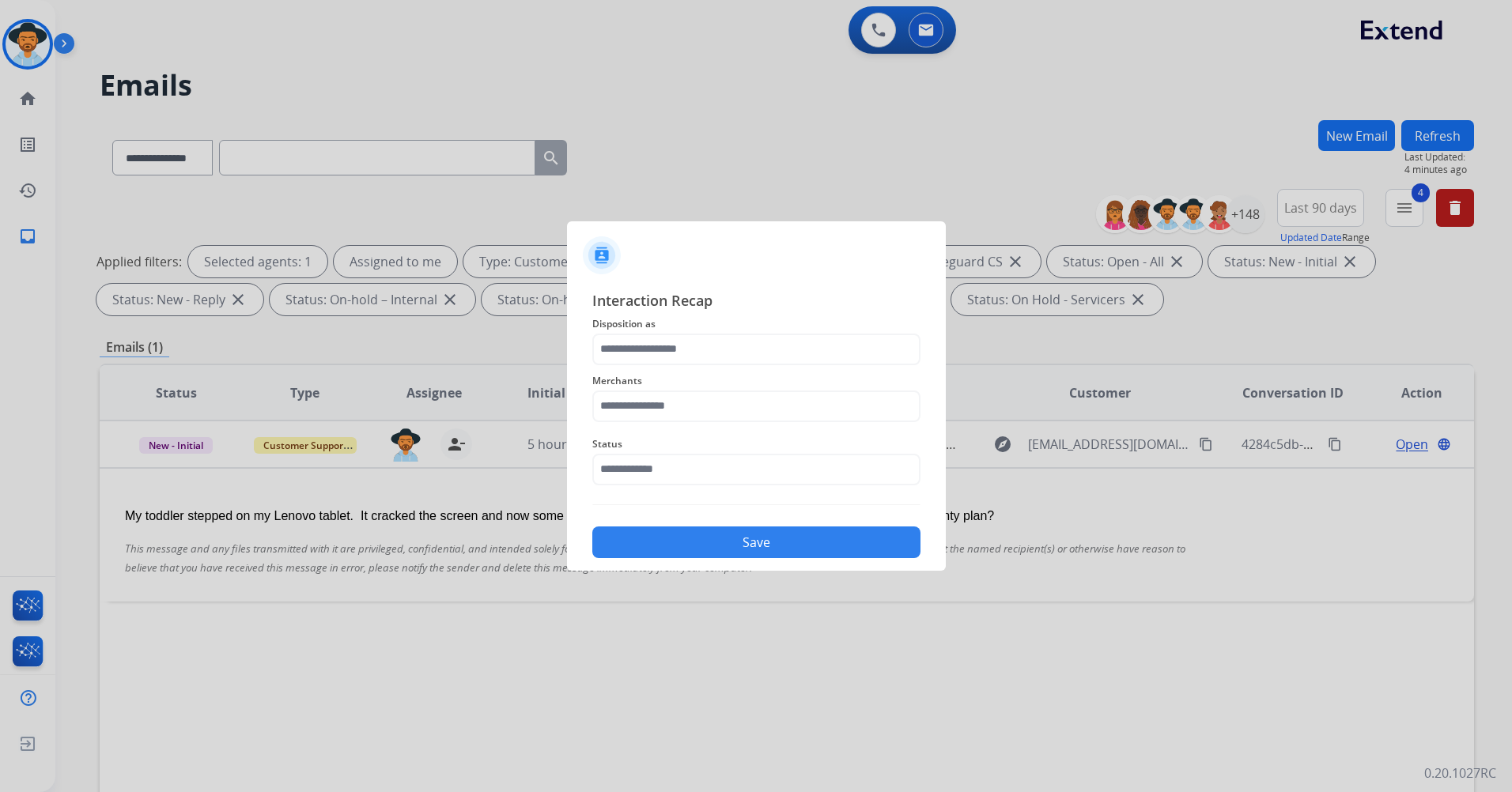
click at [718, 327] on span "Disposition as" at bounding box center [757, 324] width 328 height 19
click at [721, 338] on input "text" at bounding box center [757, 349] width 328 height 32
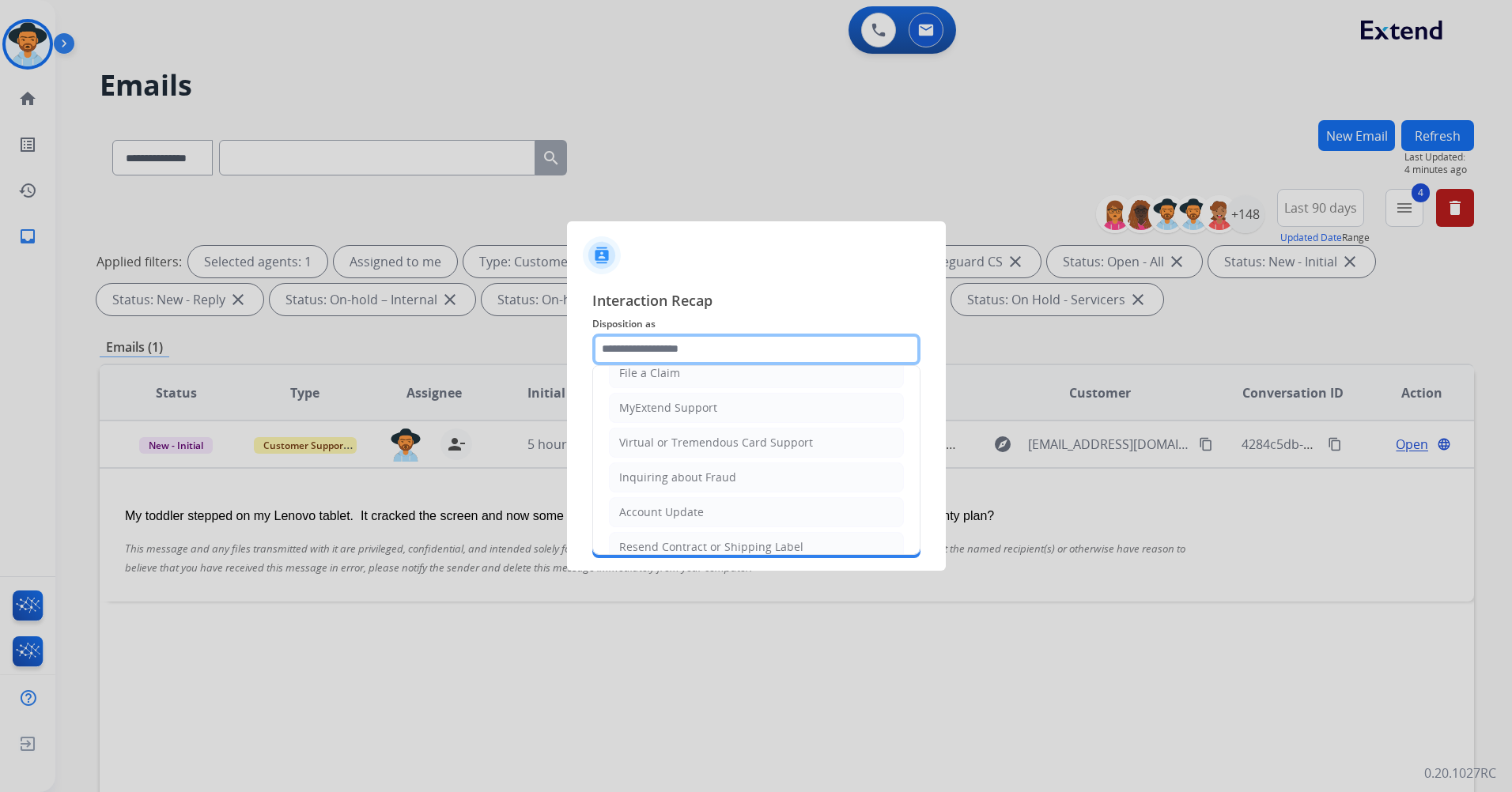
click at [730, 358] on input "text" at bounding box center [757, 349] width 328 height 32
click at [705, 374] on li "File a Claim" at bounding box center [756, 373] width 295 height 30
type input "**********"
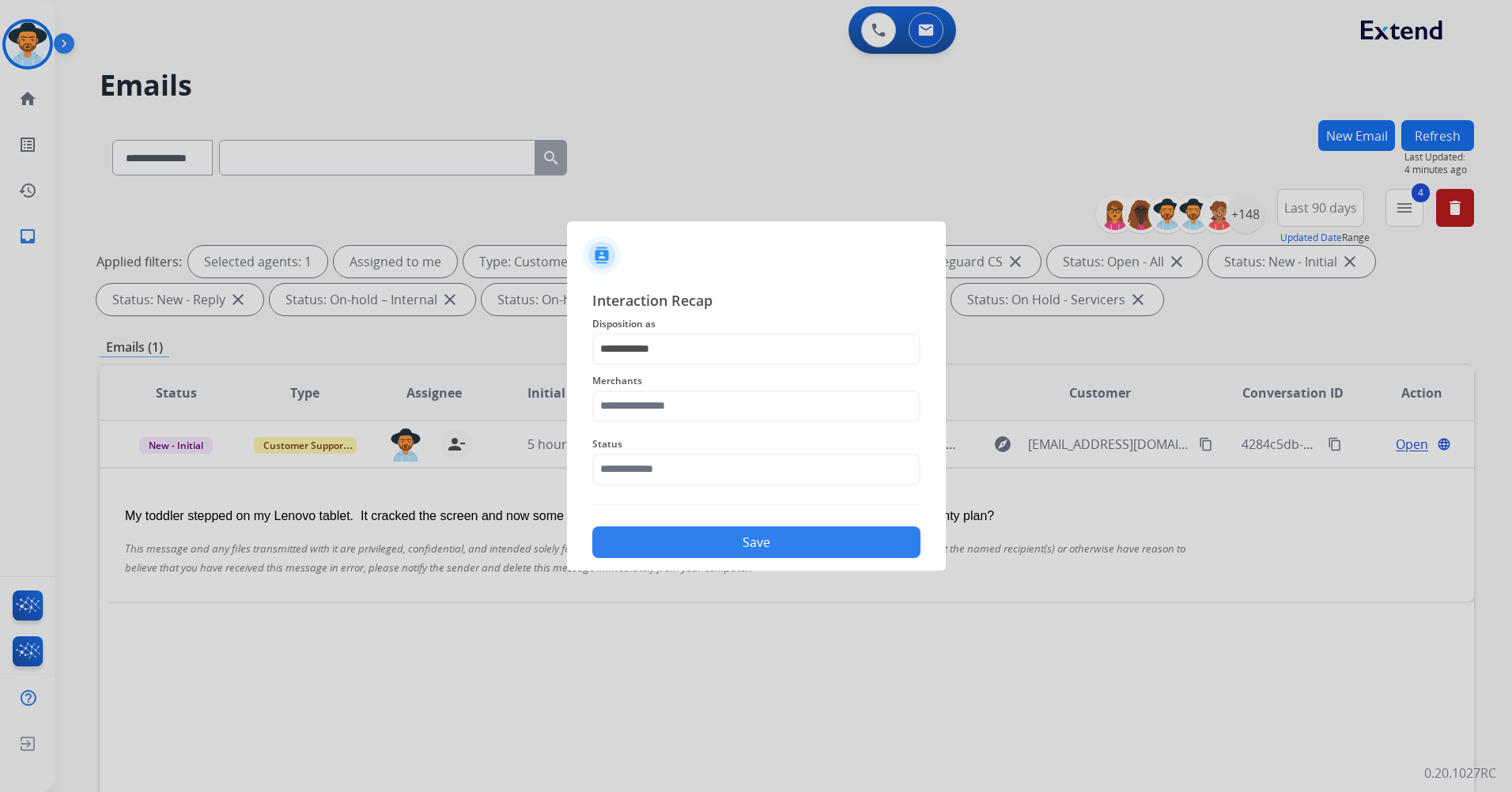
click at [648, 425] on div "Merchants" at bounding box center [757, 396] width 328 height 63
click at [655, 402] on input "text" at bounding box center [757, 406] width 328 height 32
click at [671, 460] on li "Not found" at bounding box center [760, 451] width 302 height 30
type input "*********"
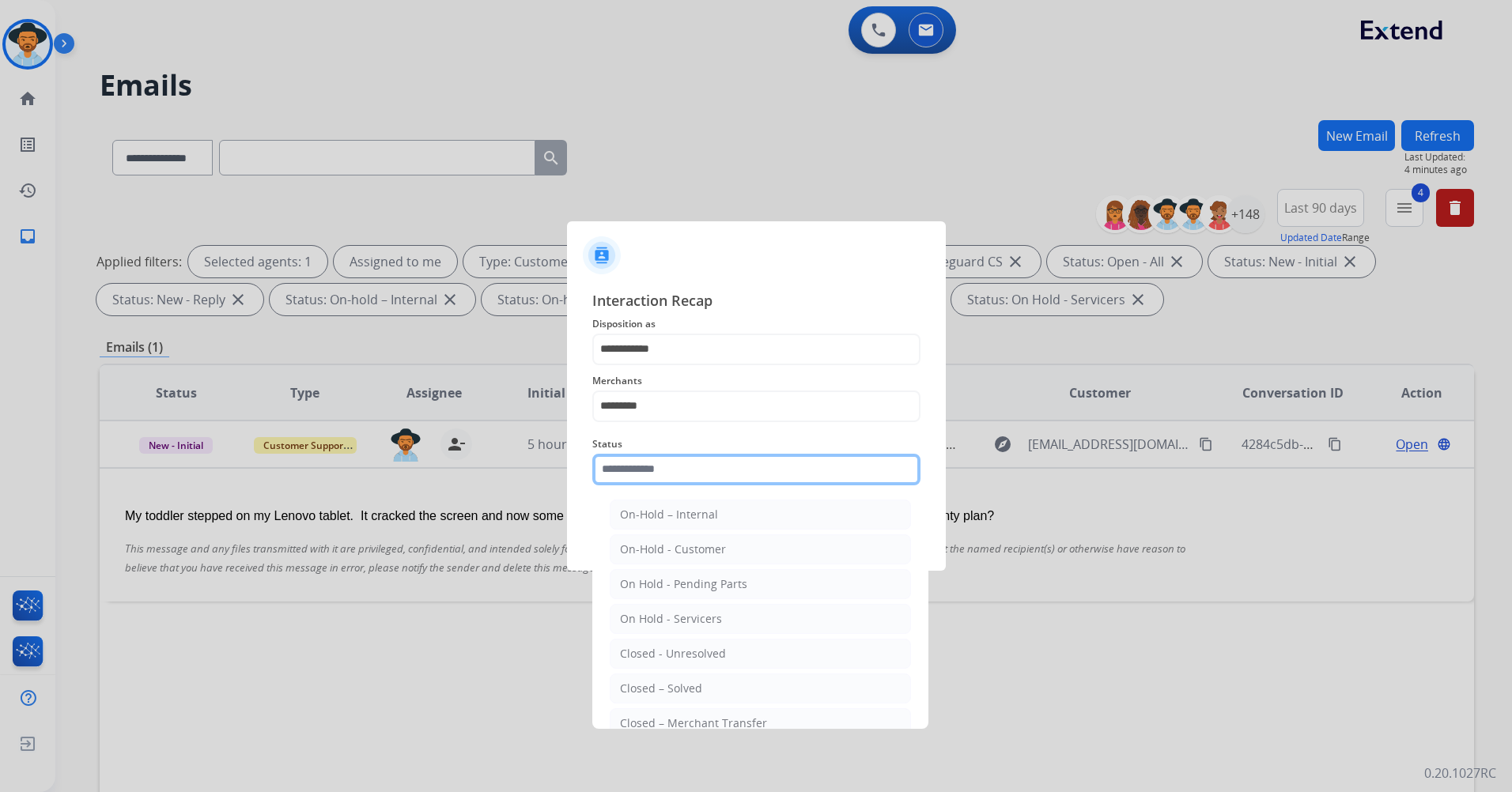
click at [670, 478] on input "text" at bounding box center [757, 469] width 328 height 32
click at [716, 687] on li "Closed – Solved" at bounding box center [760, 688] width 302 height 30
type input "**********"
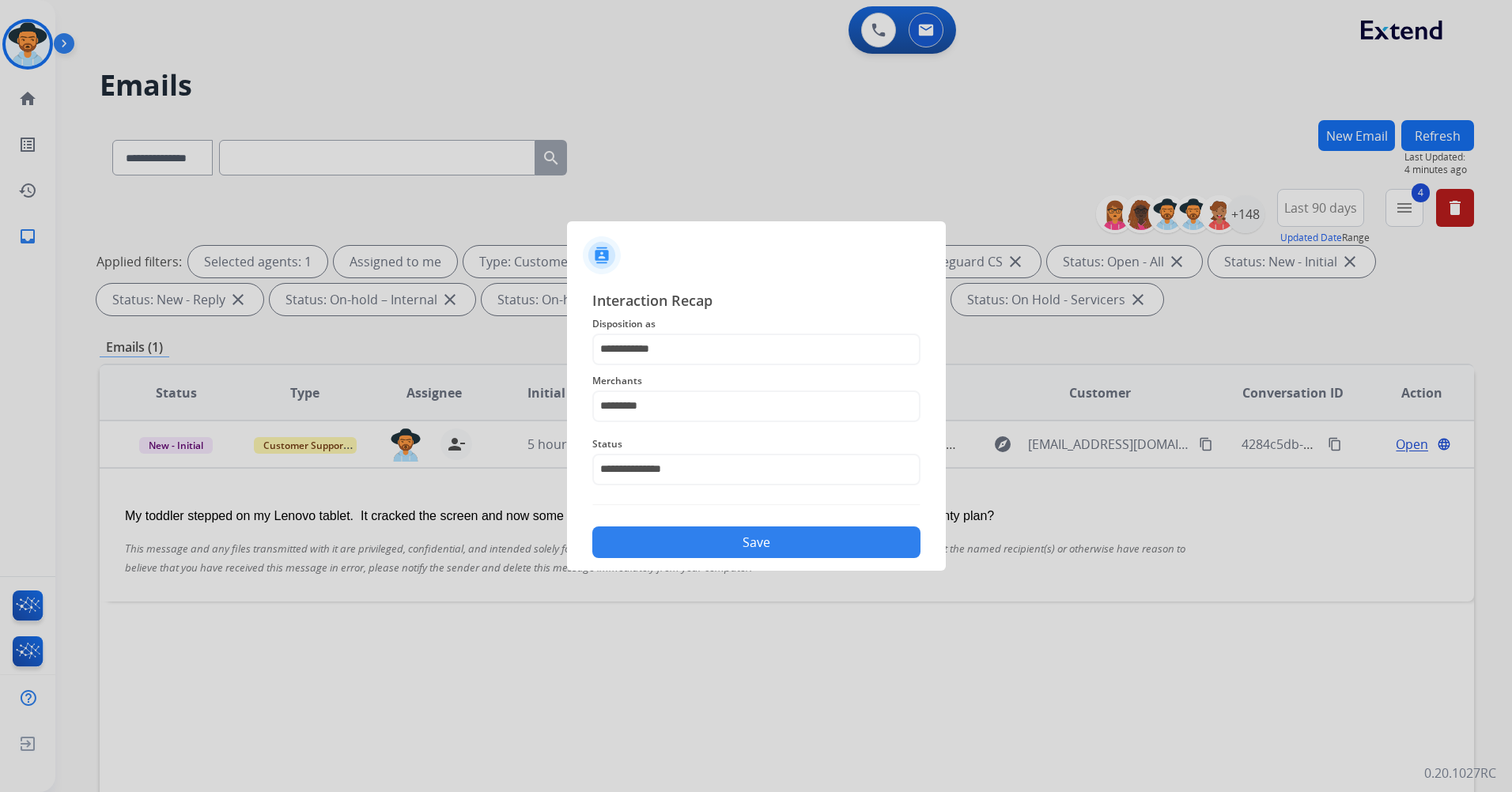
click at [759, 532] on button "Save" at bounding box center [757, 542] width 328 height 32
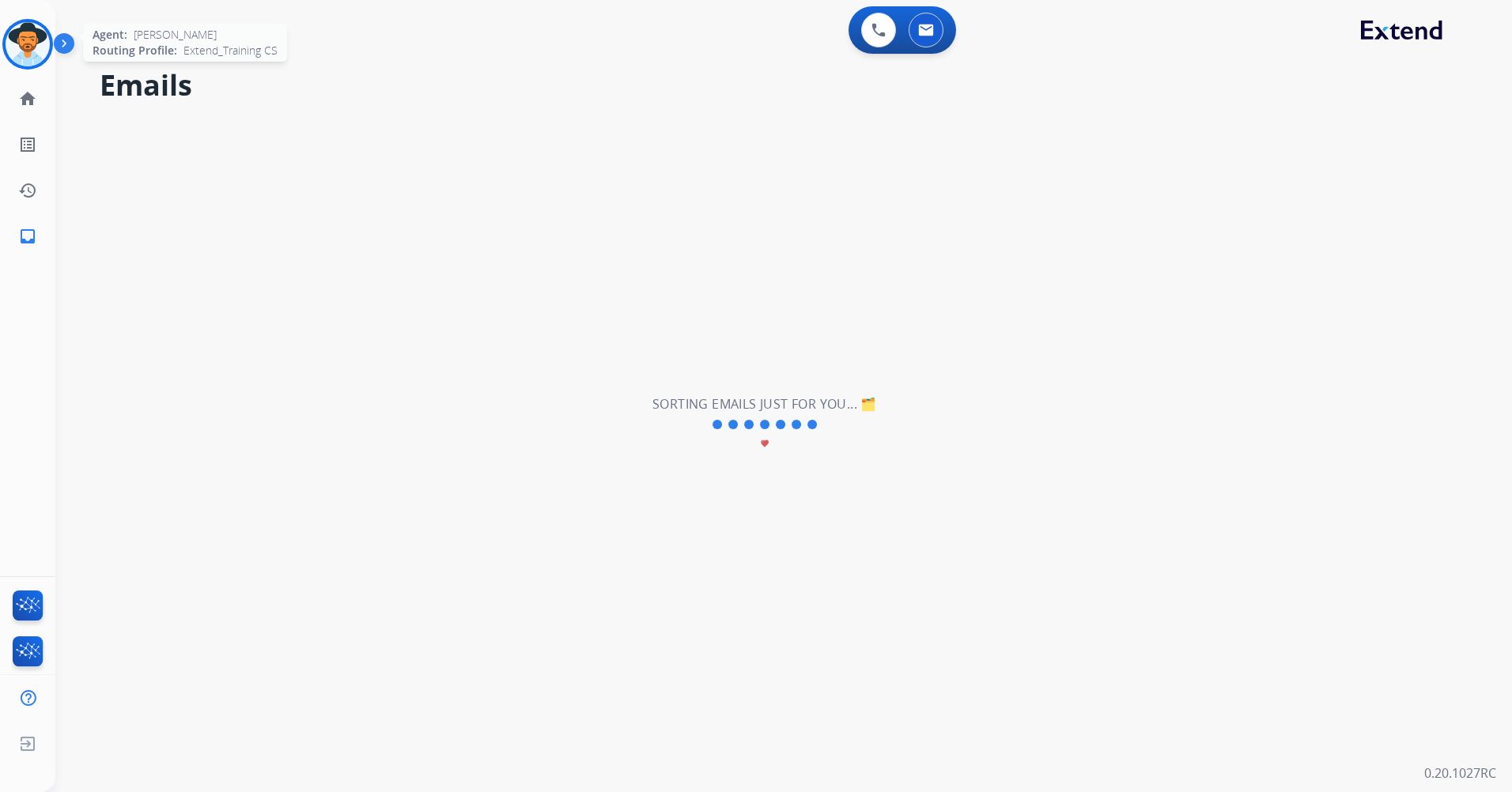
click at [36, 63] on img at bounding box center [27, 44] width 44 height 44
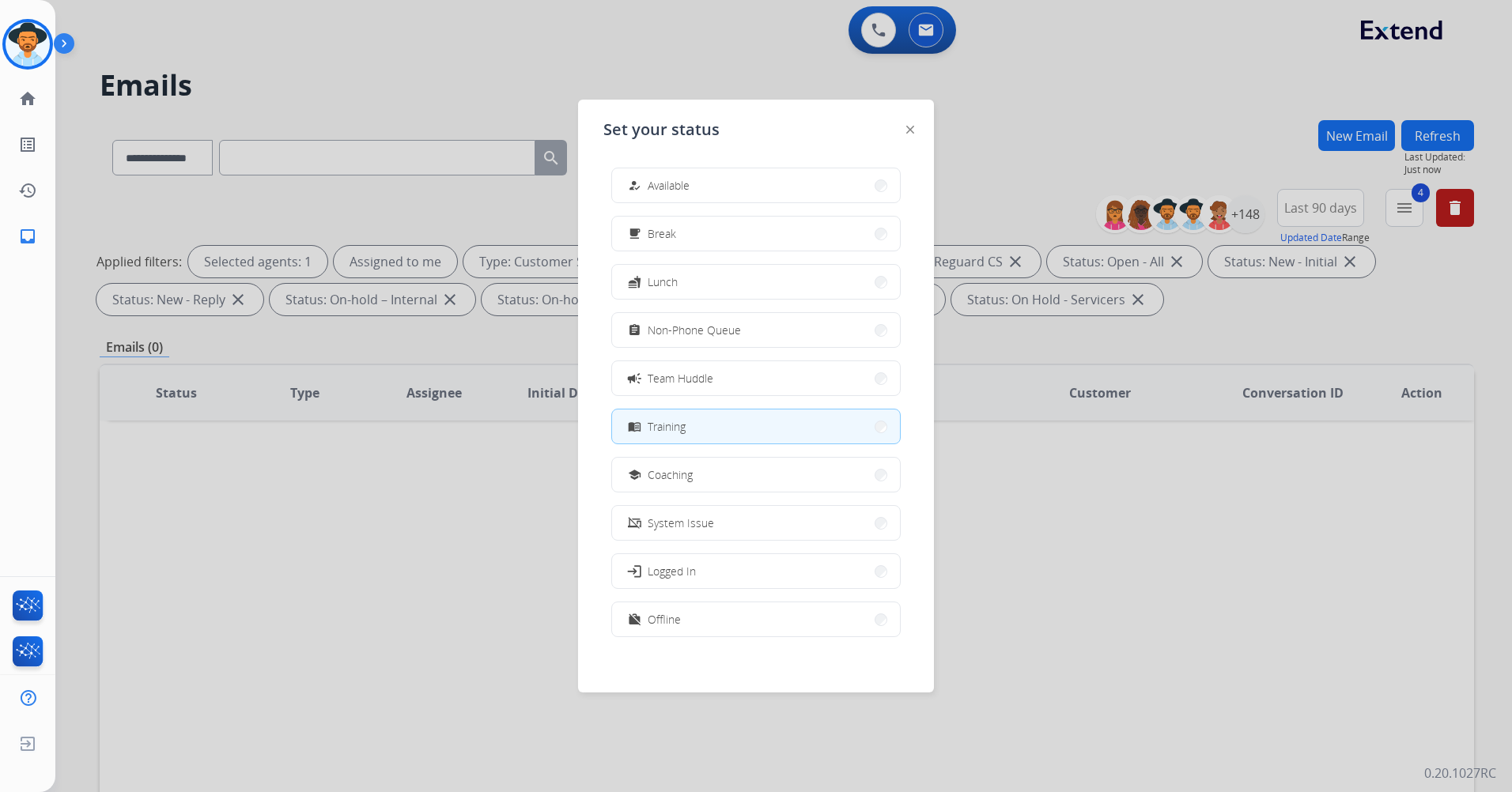
click at [912, 126] on img at bounding box center [910, 130] width 8 height 8
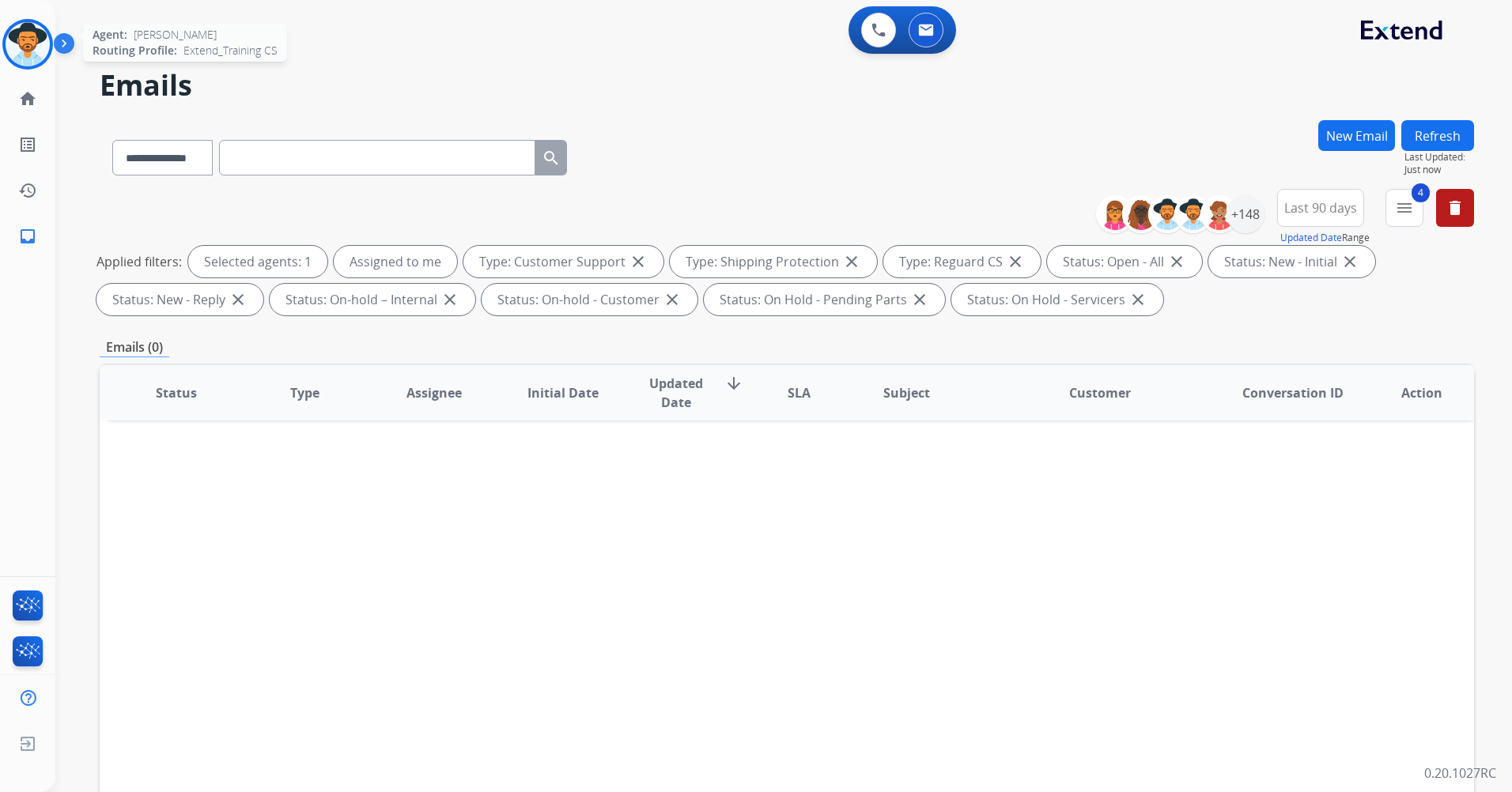
click at [33, 44] on img at bounding box center [27, 44] width 44 height 44
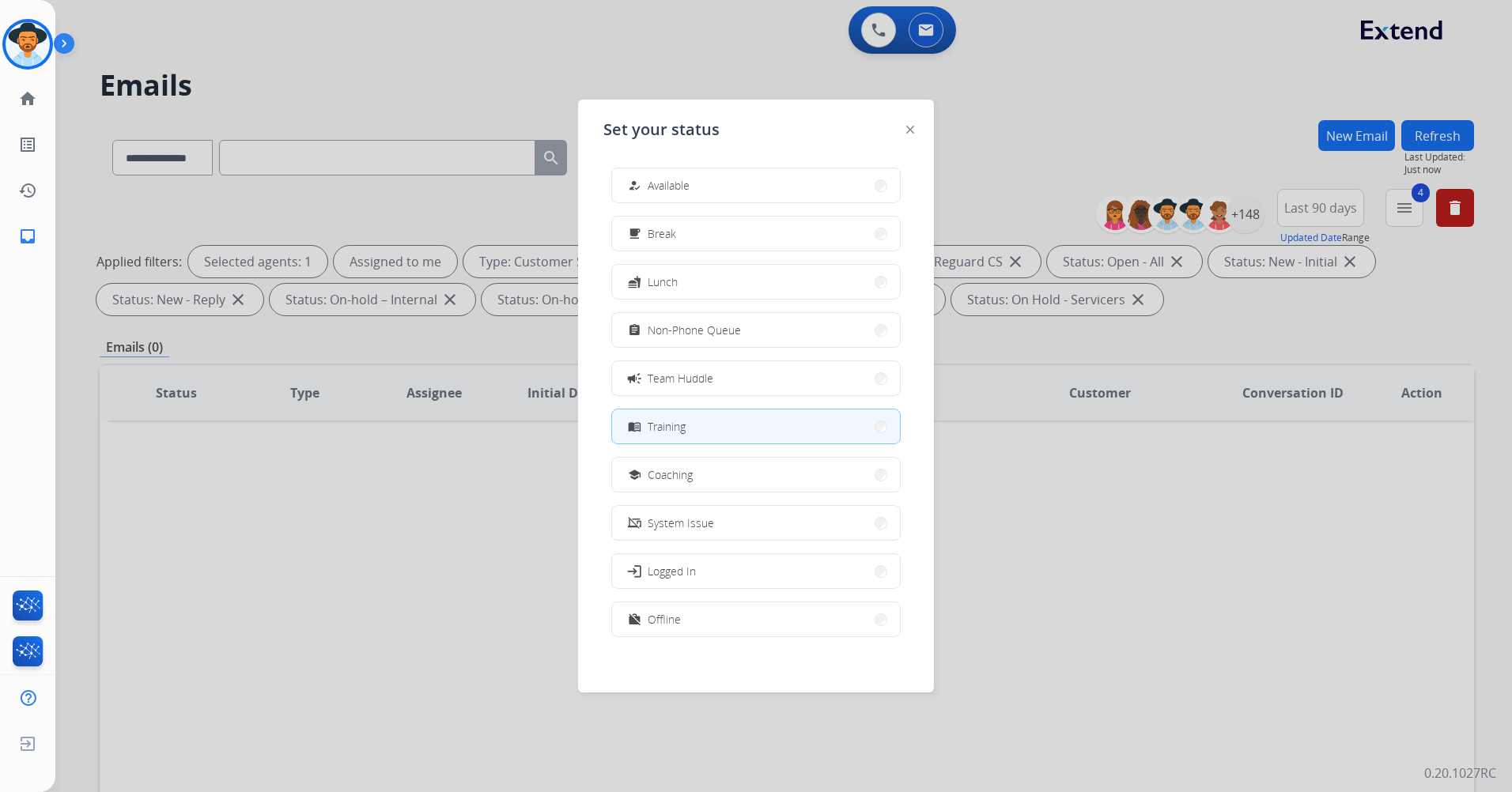
click at [911, 130] on img at bounding box center [910, 130] width 8 height 8
